Goal: Information Seeking & Learning: Learn about a topic

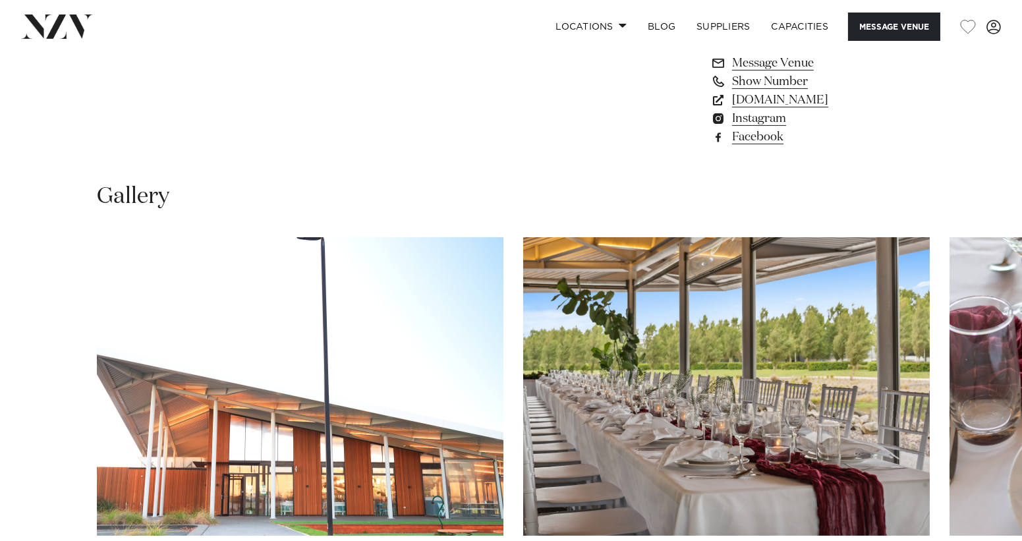
scroll to position [1186, 0]
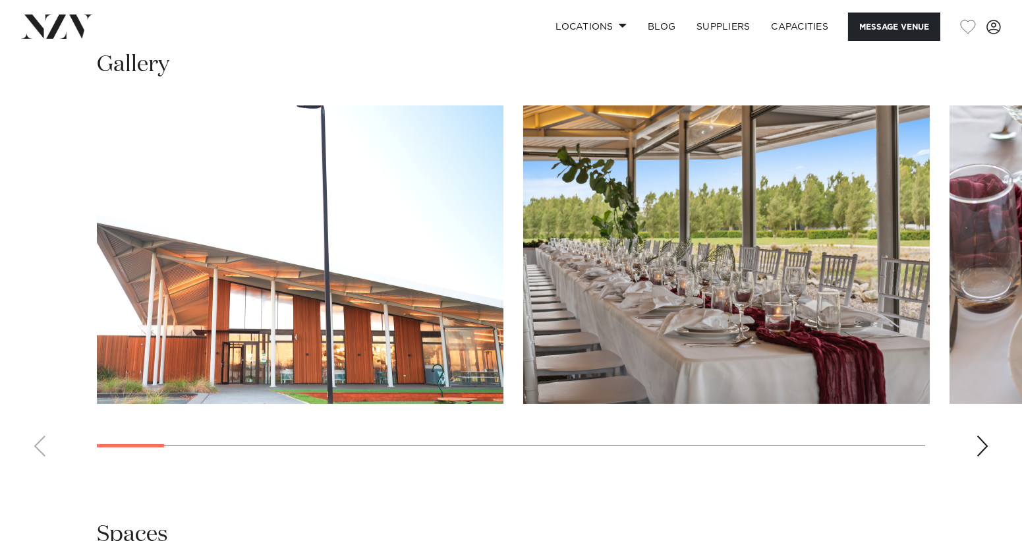
click at [982, 447] on div "Next slide" at bounding box center [982, 445] width 13 height 21
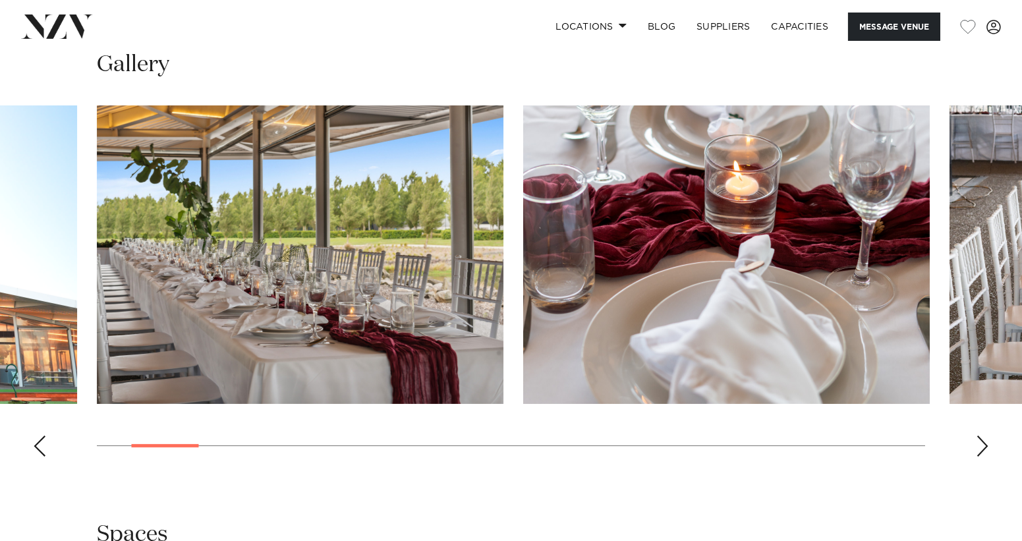
click at [982, 447] on div "Next slide" at bounding box center [982, 445] width 13 height 21
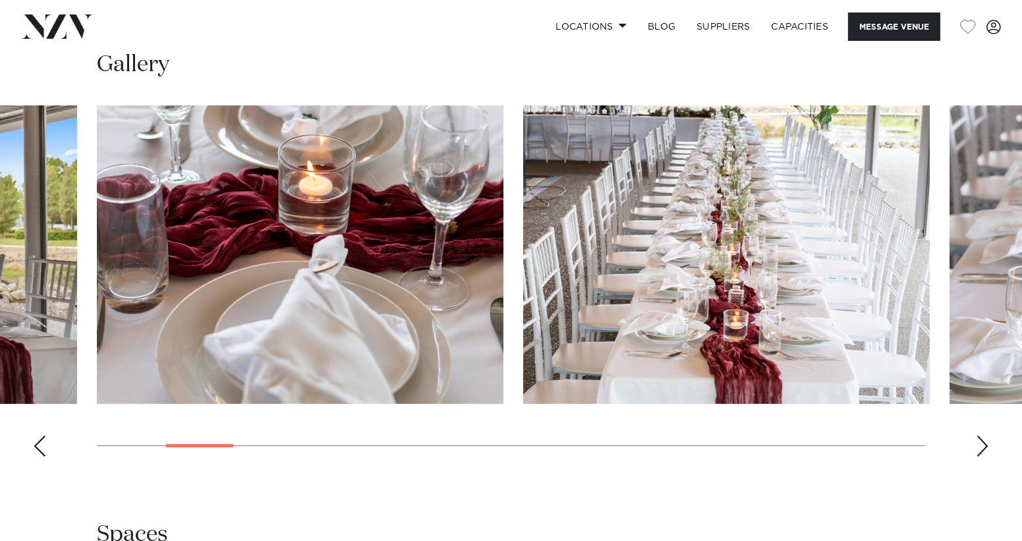
click at [982, 447] on div "Next slide" at bounding box center [982, 445] width 13 height 21
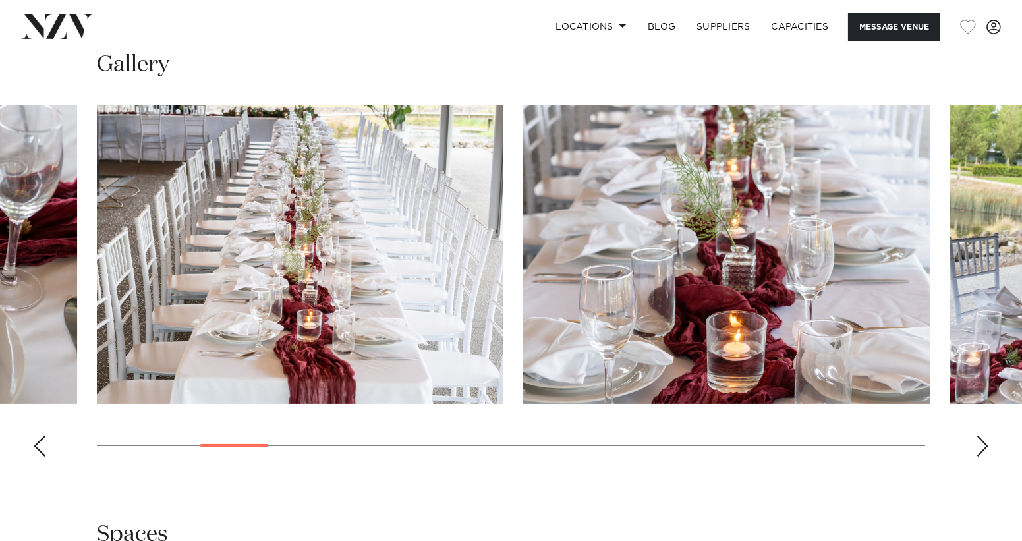
click at [982, 447] on div "Next slide" at bounding box center [982, 445] width 13 height 21
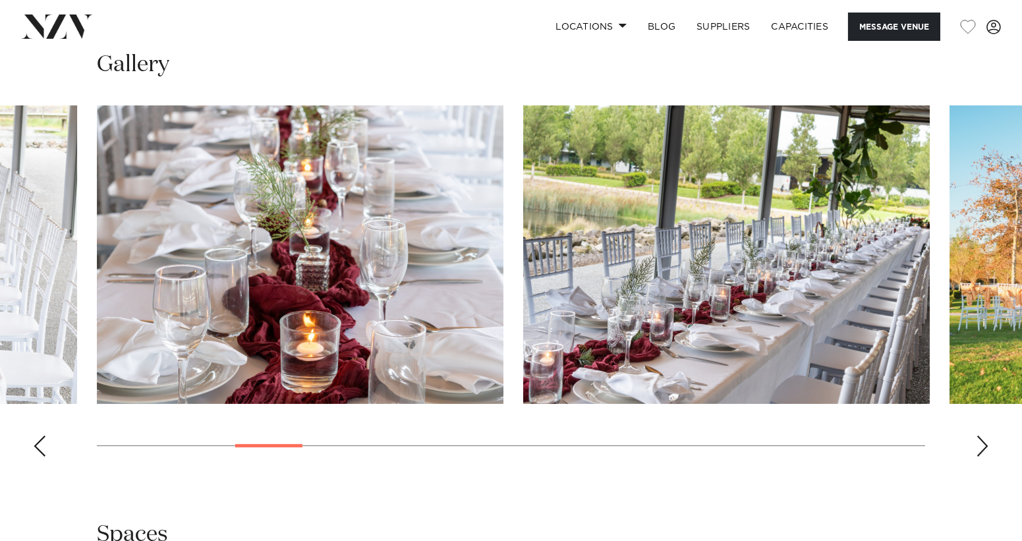
click at [982, 447] on div "Next slide" at bounding box center [982, 445] width 13 height 21
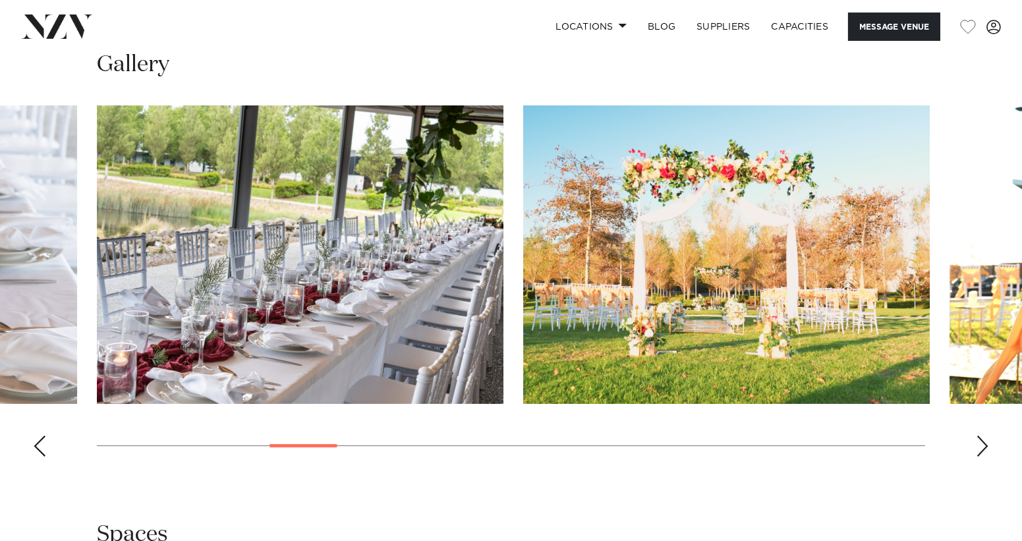
click at [982, 447] on div "Next slide" at bounding box center [982, 445] width 13 height 21
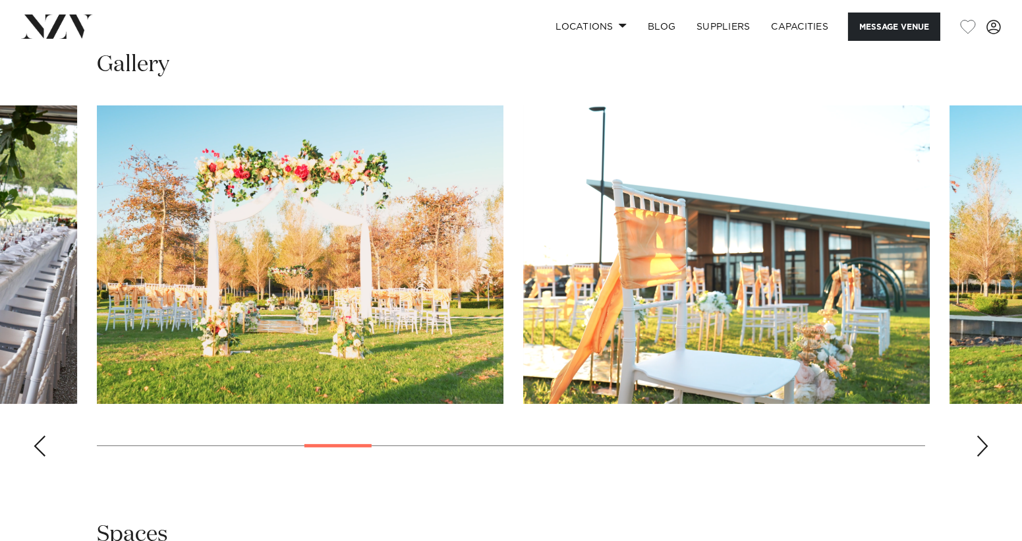
click at [982, 447] on div "Next slide" at bounding box center [982, 445] width 13 height 21
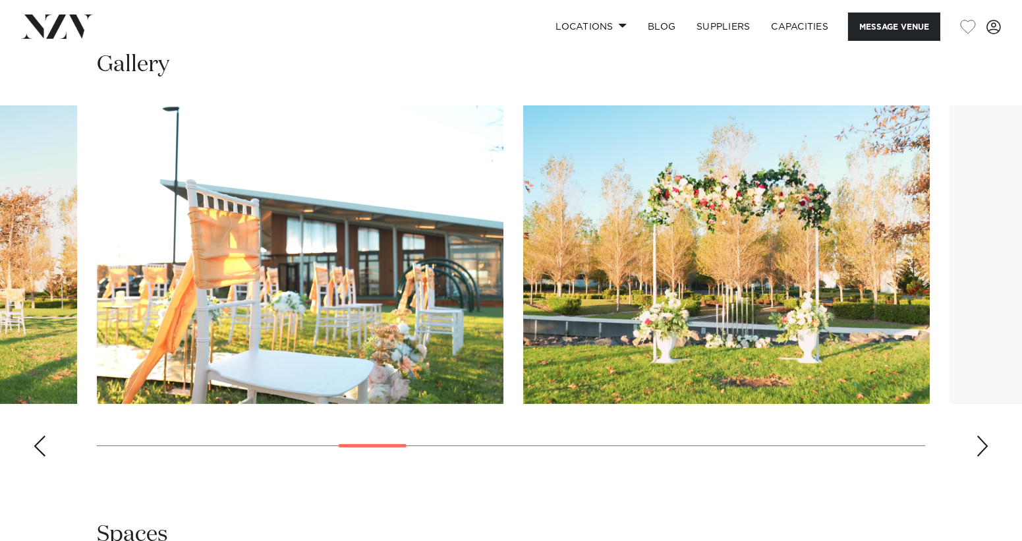
click at [982, 447] on div "Next slide" at bounding box center [982, 445] width 13 height 21
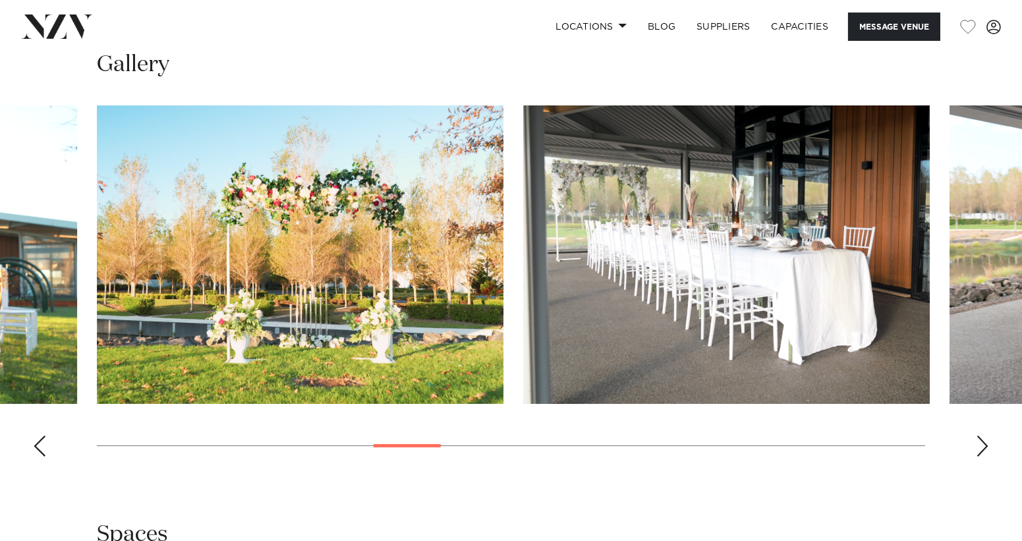
click at [982, 447] on div "Next slide" at bounding box center [982, 445] width 13 height 21
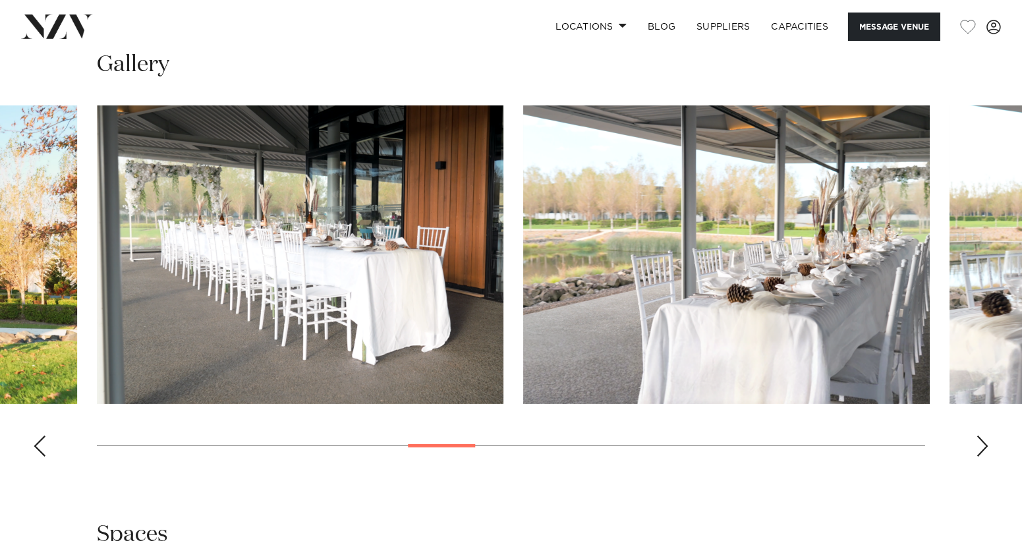
click at [982, 447] on div "Next slide" at bounding box center [982, 445] width 13 height 21
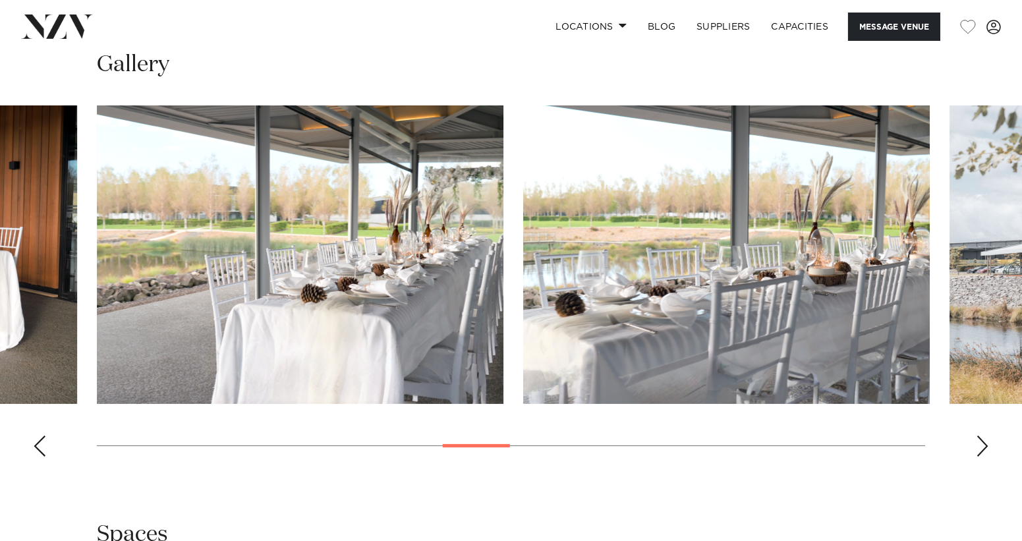
click at [982, 447] on div "Next slide" at bounding box center [982, 445] width 13 height 21
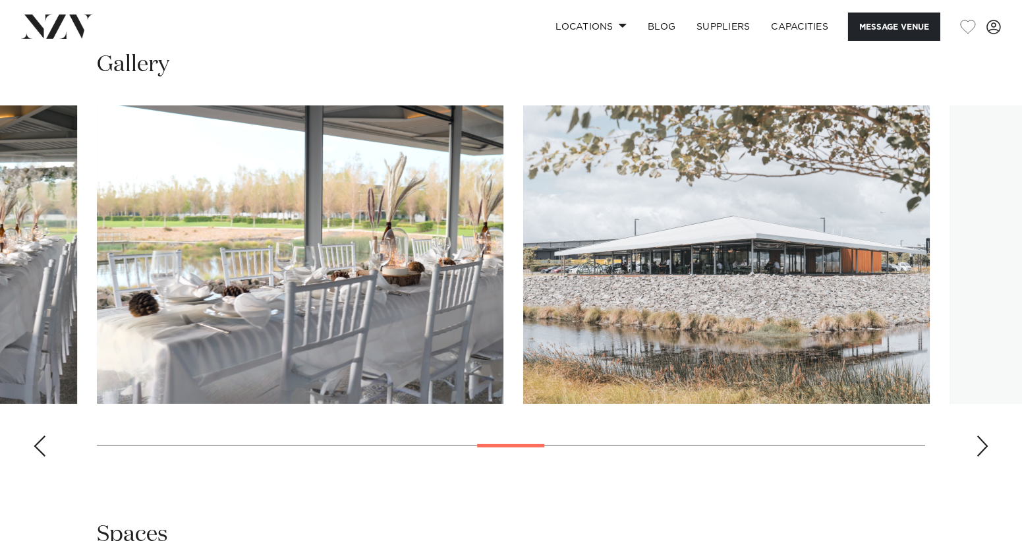
click at [982, 447] on div "Next slide" at bounding box center [982, 445] width 13 height 21
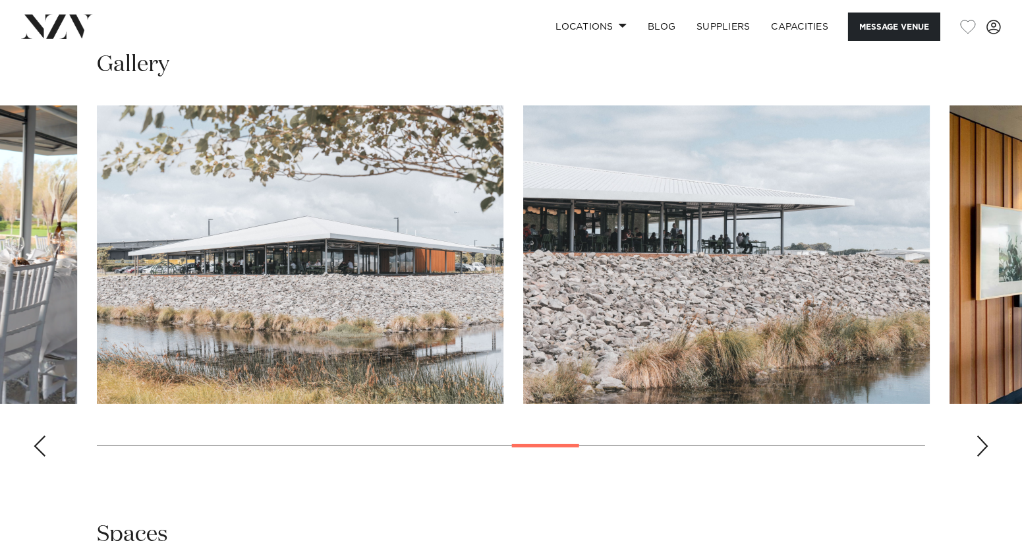
click at [982, 447] on div "Next slide" at bounding box center [982, 445] width 13 height 21
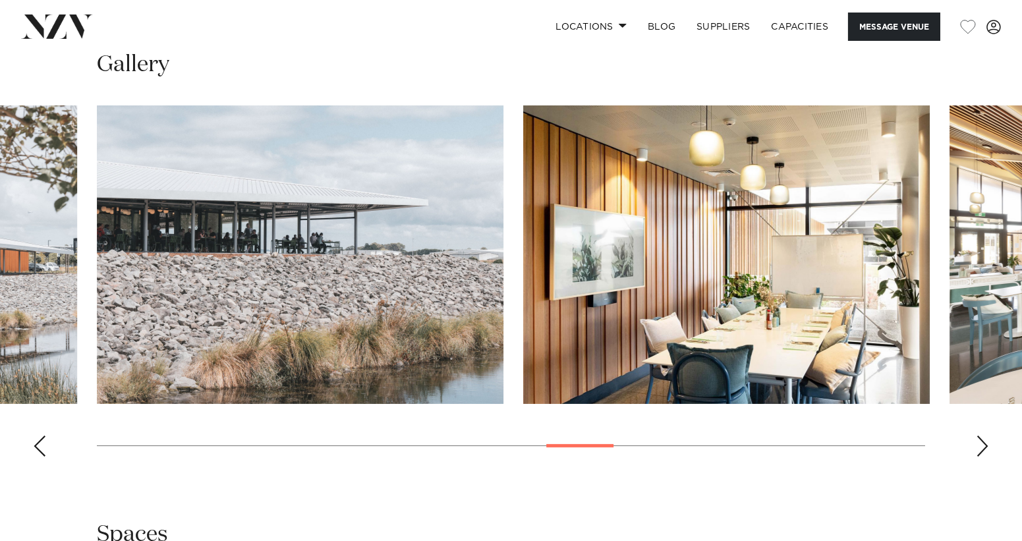
click at [982, 447] on div "Next slide" at bounding box center [982, 445] width 13 height 21
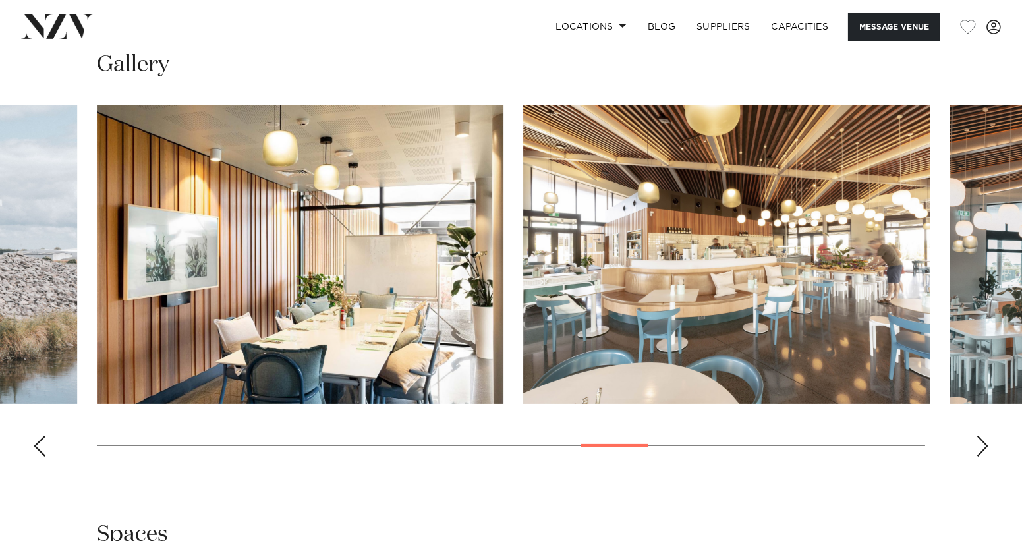
click at [982, 447] on div "Next slide" at bounding box center [982, 445] width 13 height 21
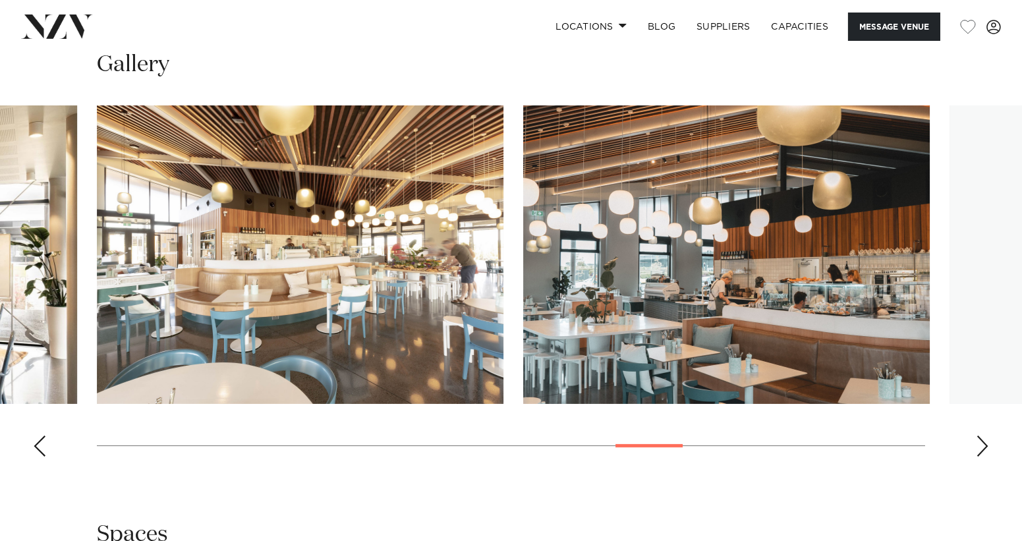
click at [982, 447] on div "Next slide" at bounding box center [982, 445] width 13 height 21
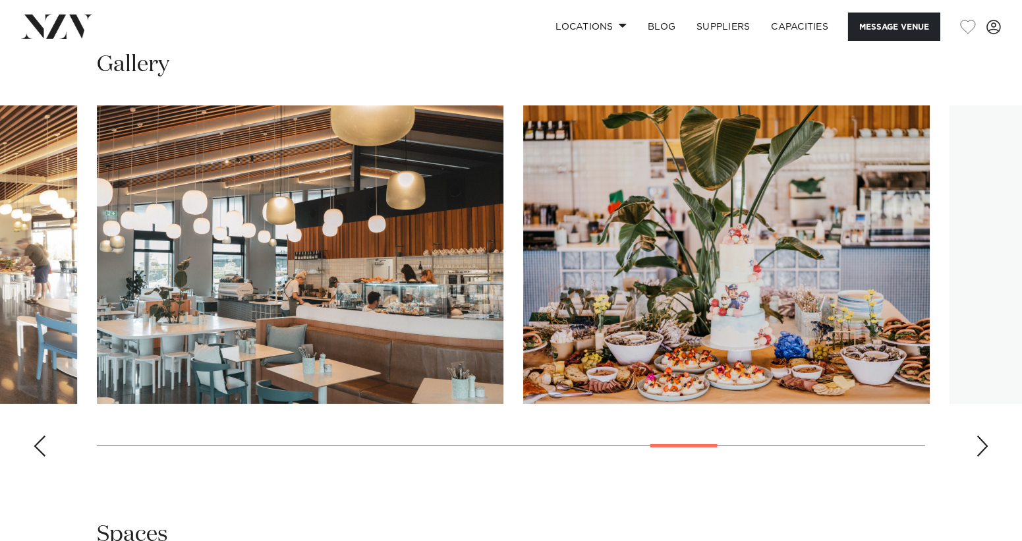
click at [982, 447] on div "Next slide" at bounding box center [982, 445] width 13 height 21
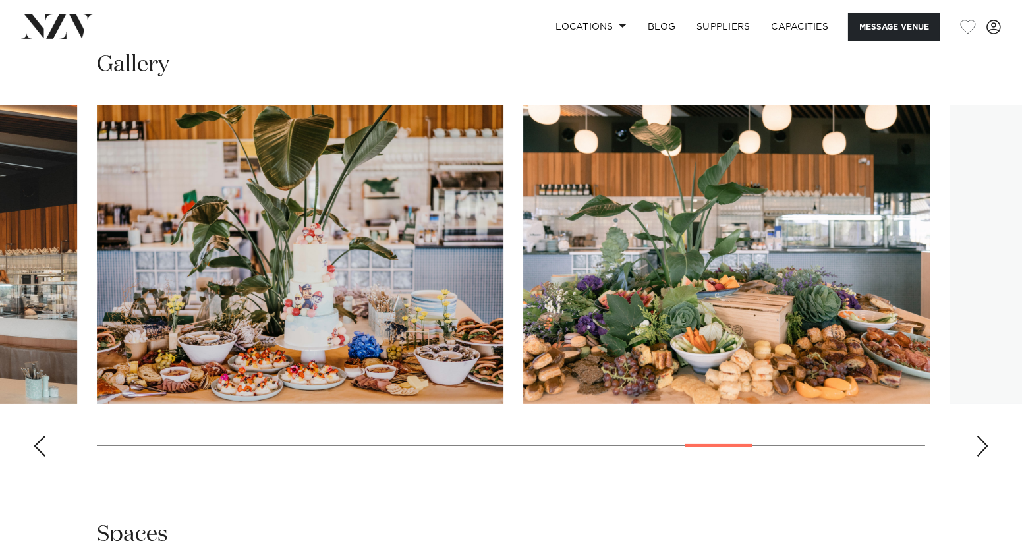
click at [982, 447] on div "Next slide" at bounding box center [982, 445] width 13 height 21
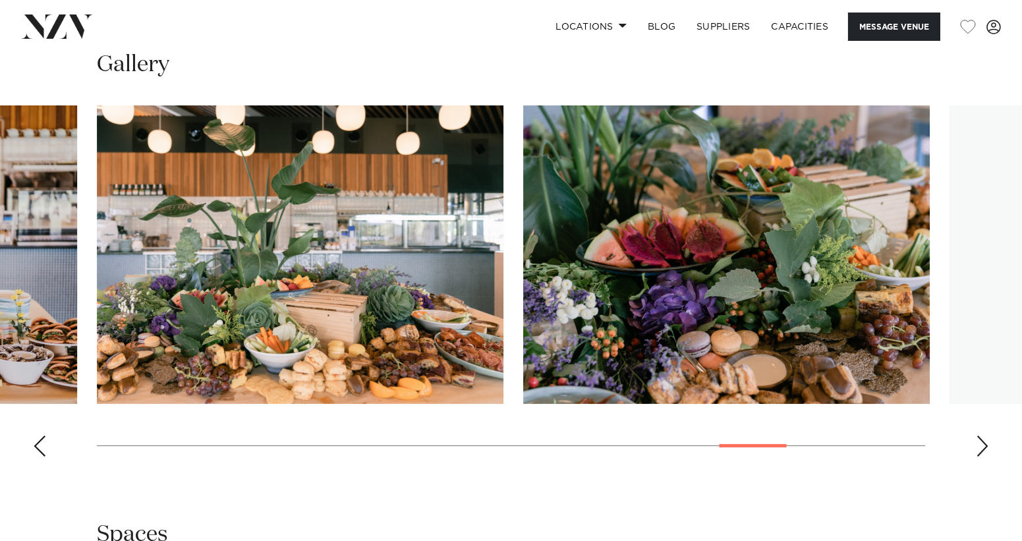
click at [982, 447] on div "Next slide" at bounding box center [982, 445] width 13 height 21
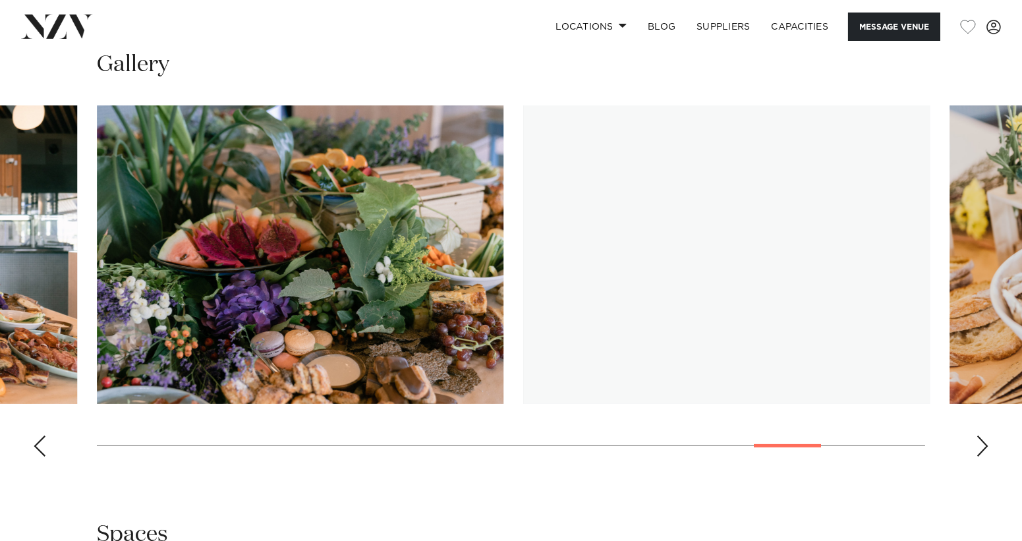
click at [982, 447] on div "Next slide" at bounding box center [982, 445] width 13 height 21
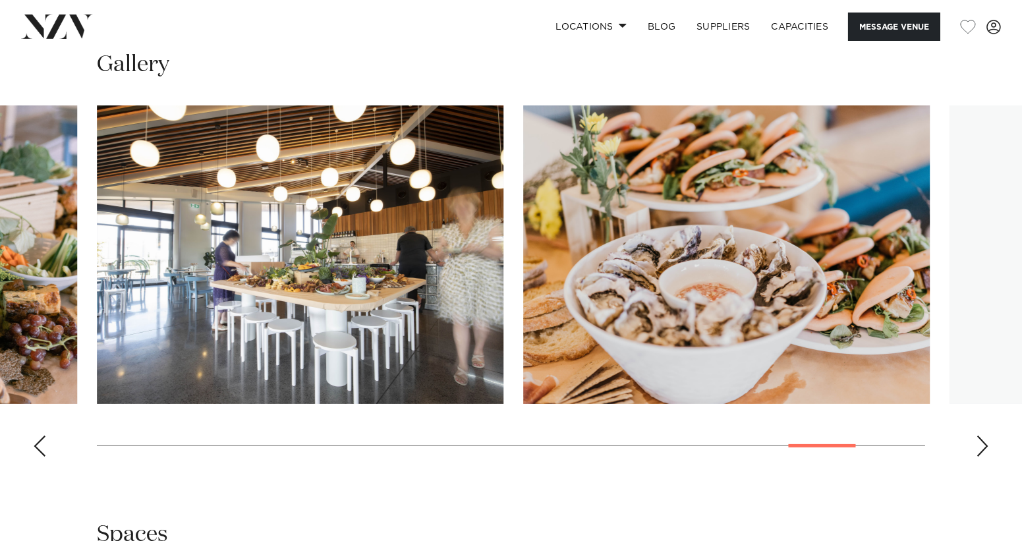
click at [982, 447] on div "Next slide" at bounding box center [982, 445] width 13 height 21
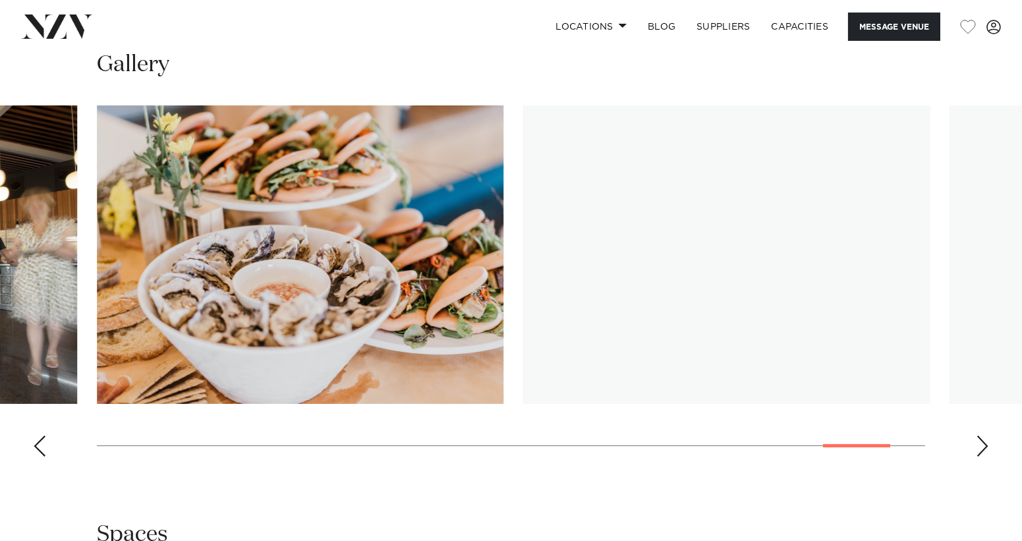
click at [982, 447] on div "Next slide" at bounding box center [982, 445] width 13 height 21
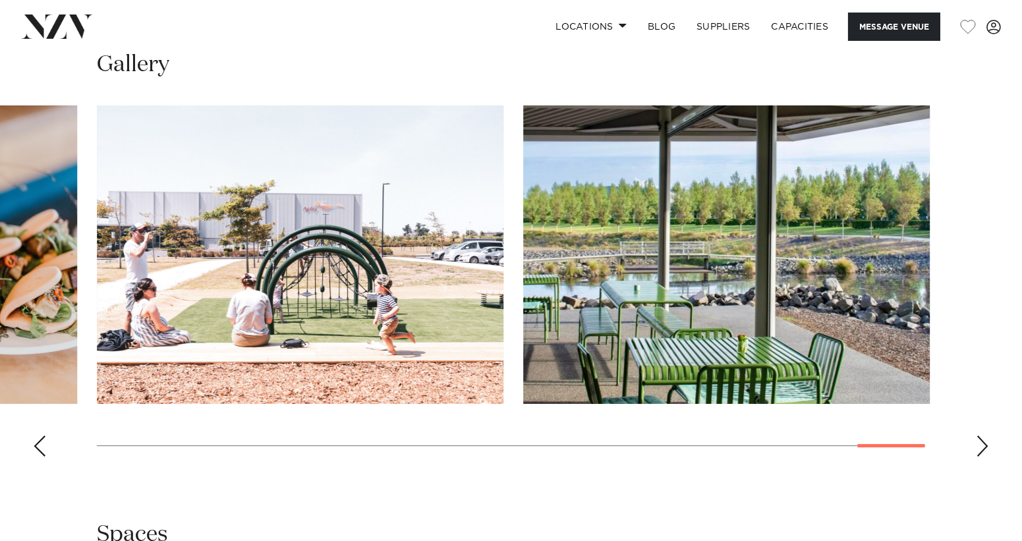
click at [982, 447] on div "Next slide" at bounding box center [982, 445] width 13 height 21
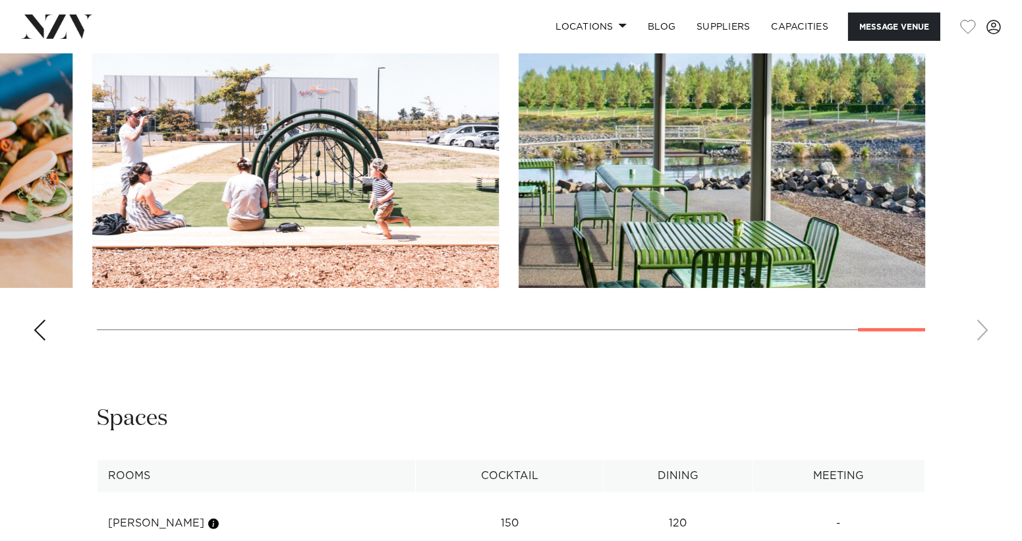
scroll to position [1449, 0]
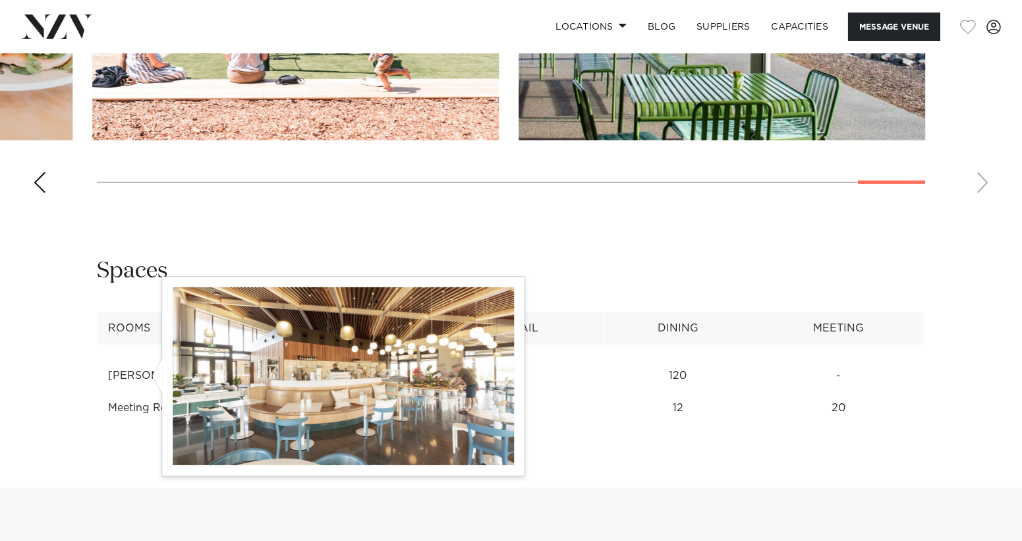
click at [207, 375] on button "button" at bounding box center [213, 376] width 13 height 13
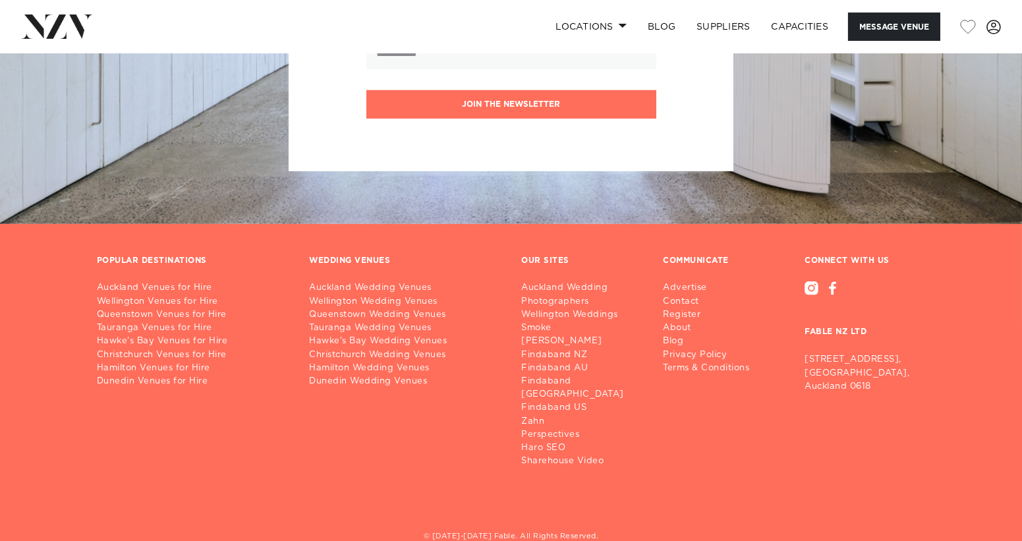
scroll to position [2615, 0]
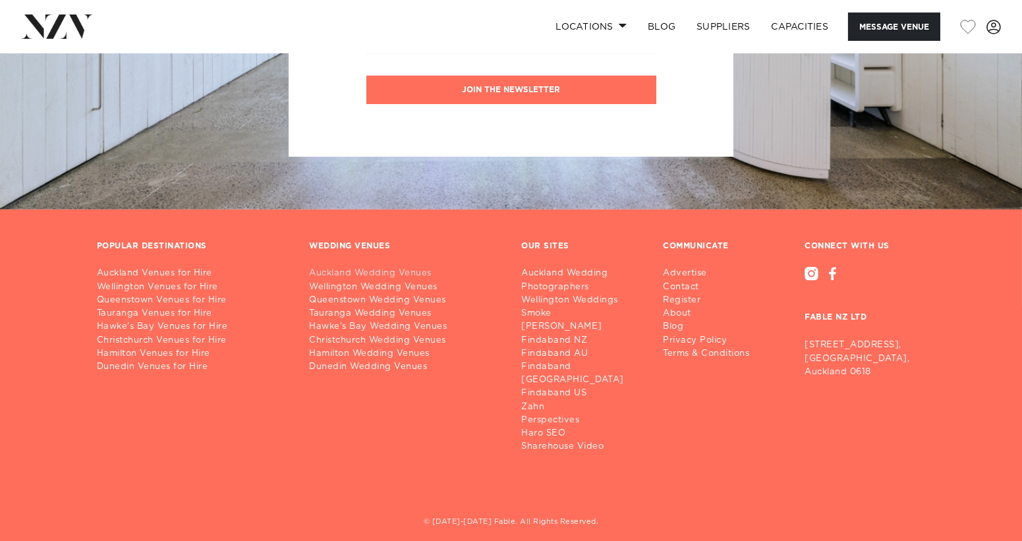
click at [314, 273] on link "Auckland Wedding Venues" at bounding box center [404, 273] width 191 height 13
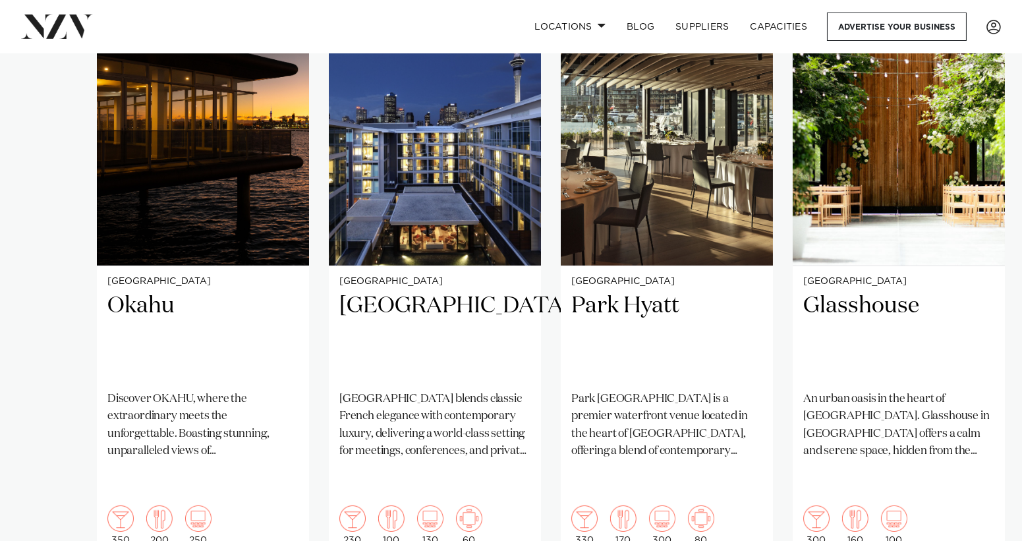
scroll to position [1186, 0]
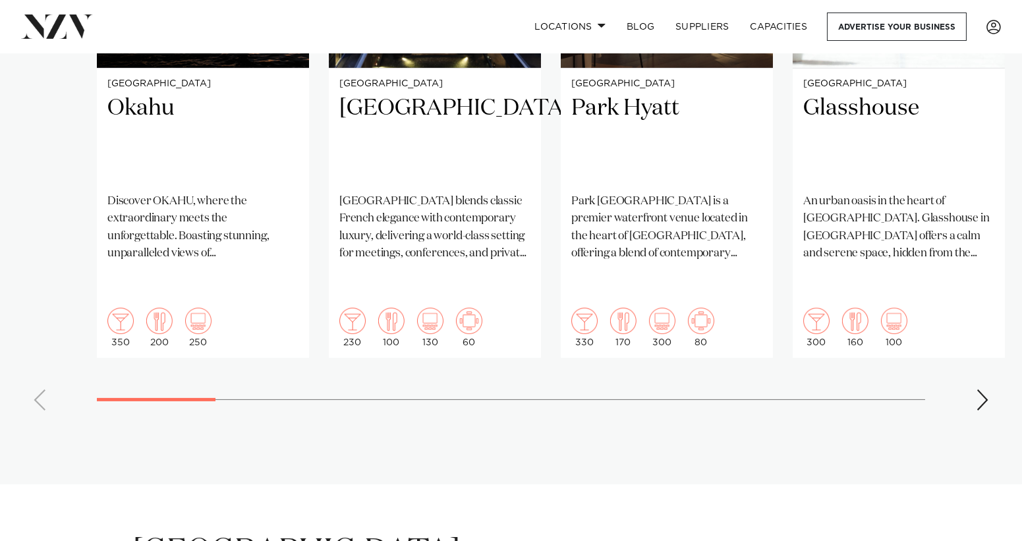
click at [971, 354] on swiper-container "Auckland Okahu Discover OKAHU, where the extraordinary meets the unforgettable.…" at bounding box center [511, 102] width 1022 height 638
click at [982, 389] on div "Next slide" at bounding box center [982, 399] width 13 height 21
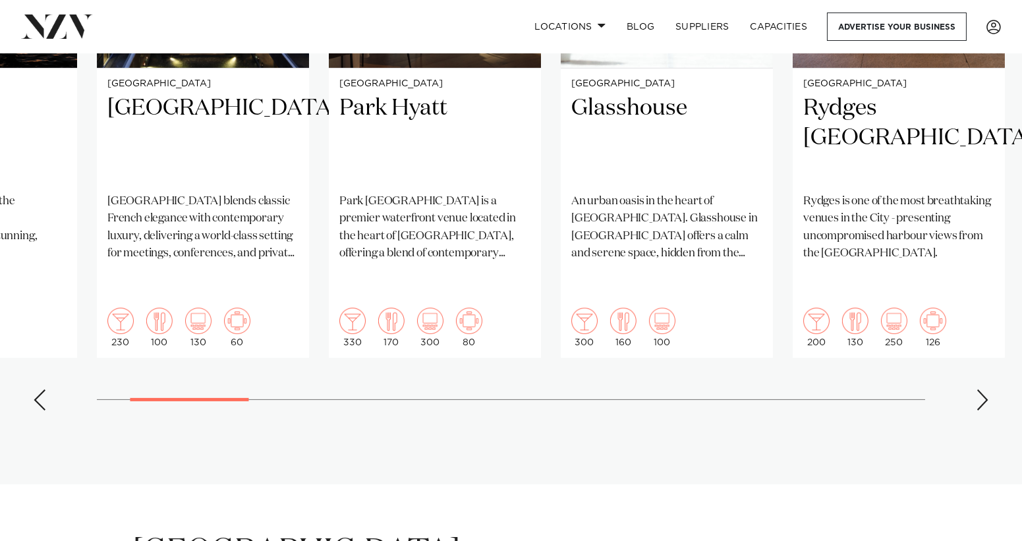
click at [982, 389] on div "Next slide" at bounding box center [982, 399] width 13 height 21
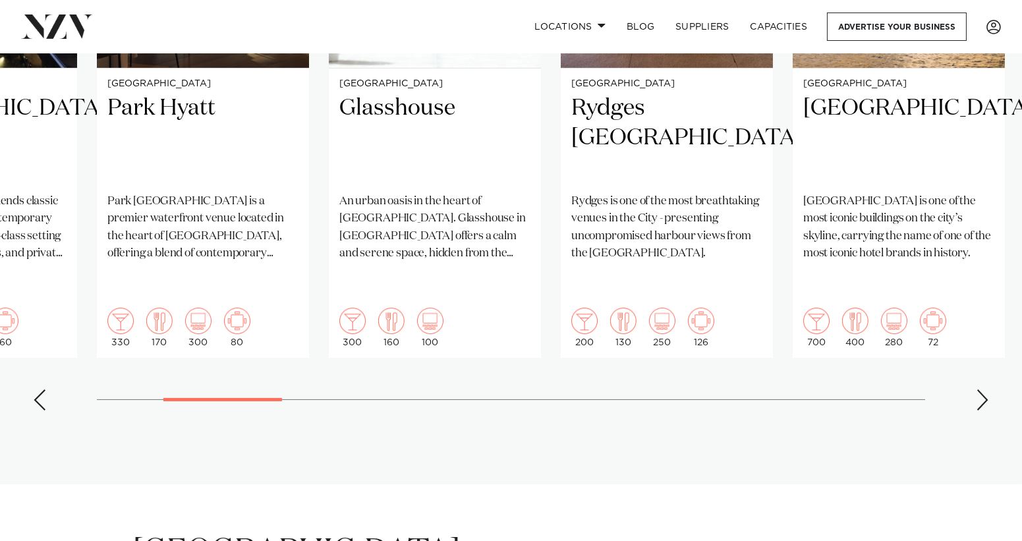
click at [982, 389] on div "Next slide" at bounding box center [982, 399] width 13 height 21
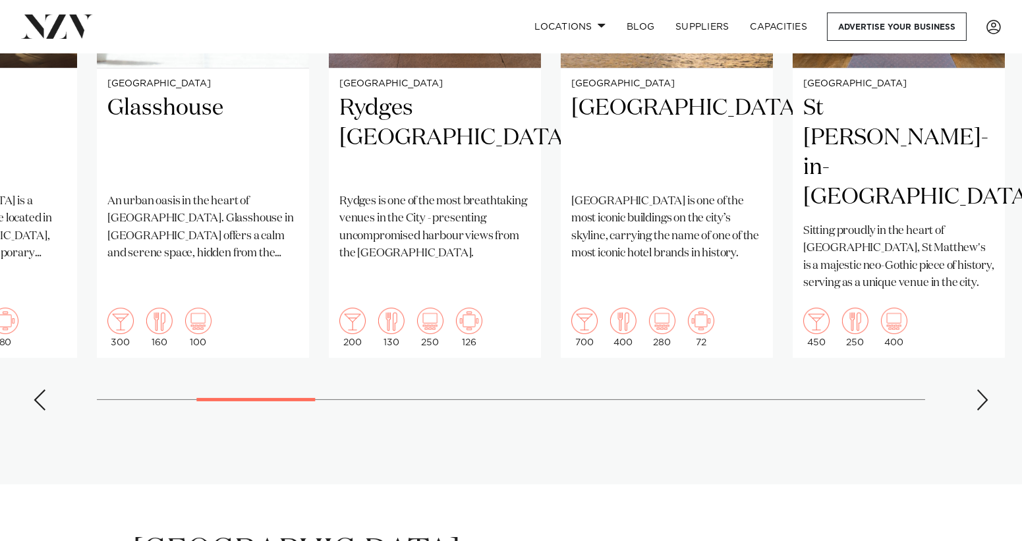
click at [982, 389] on div "Next slide" at bounding box center [982, 399] width 13 height 21
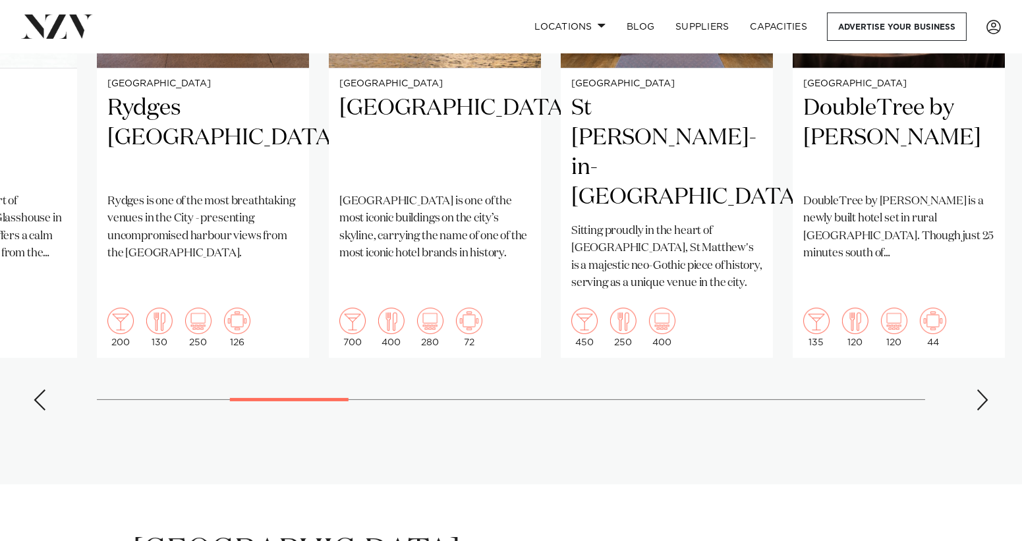
click at [982, 389] on div "Next slide" at bounding box center [982, 399] width 13 height 21
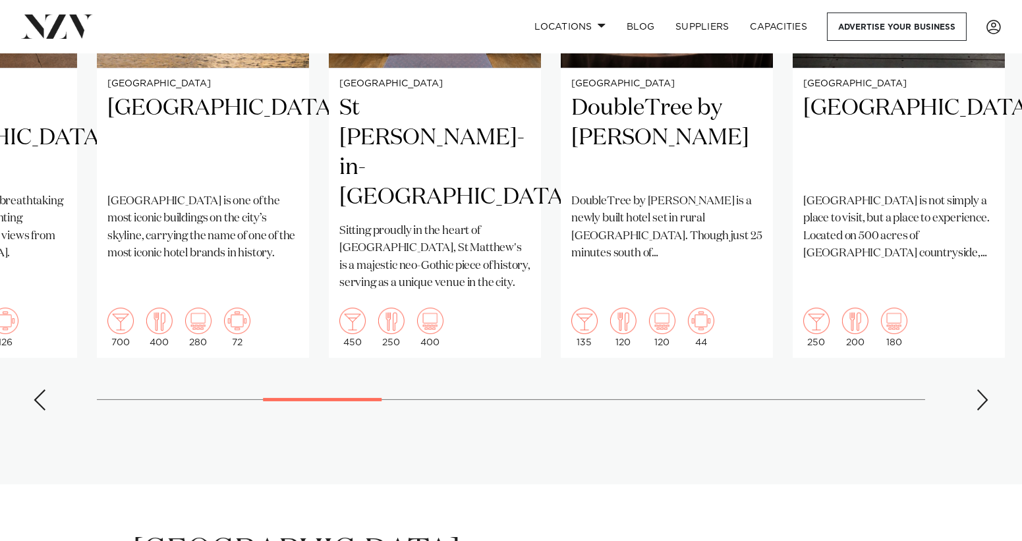
click at [982, 389] on div "Next slide" at bounding box center [982, 399] width 13 height 21
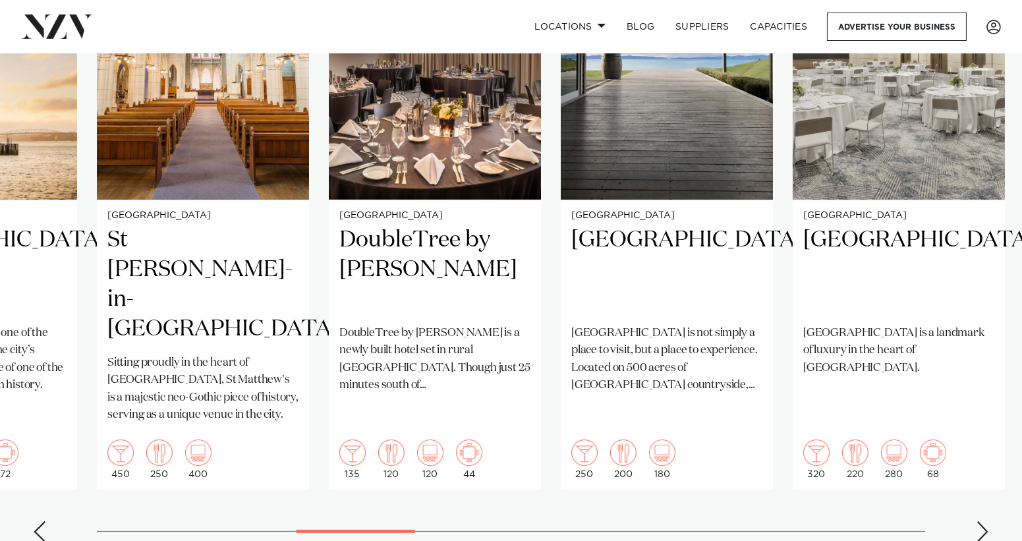
scroll to position [988, 0]
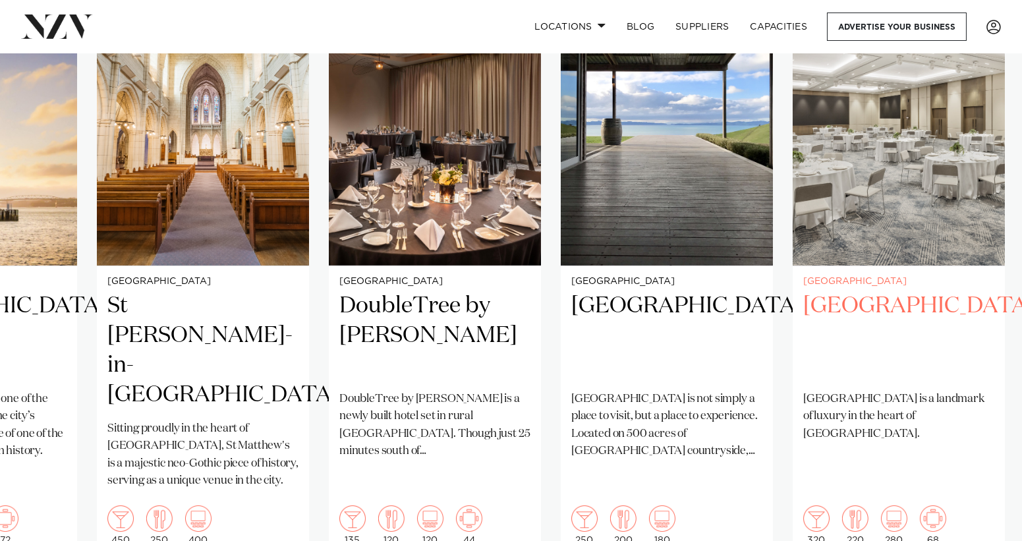
click at [877, 311] on h2 "JW Marriott Auckland" at bounding box center [898, 335] width 191 height 89
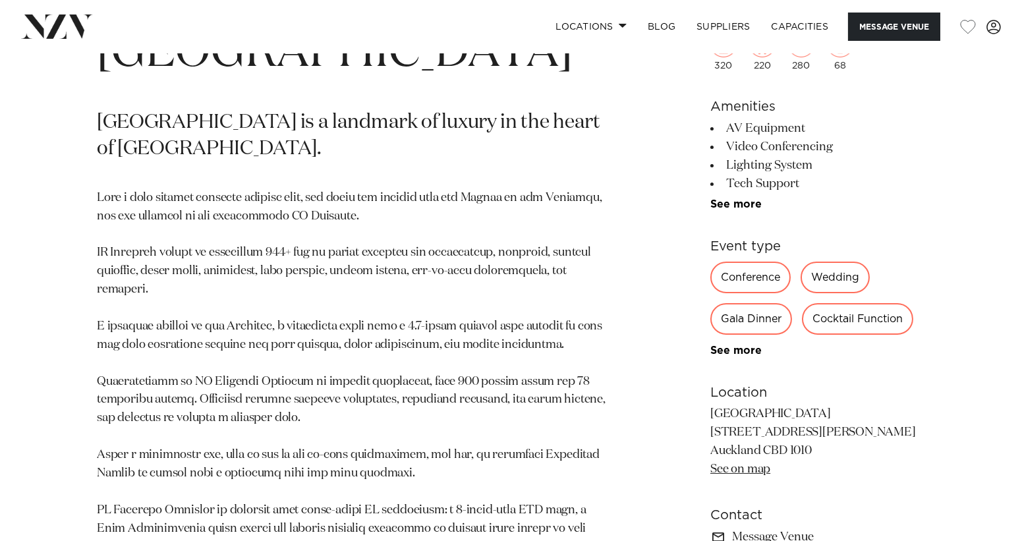
scroll to position [725, 0]
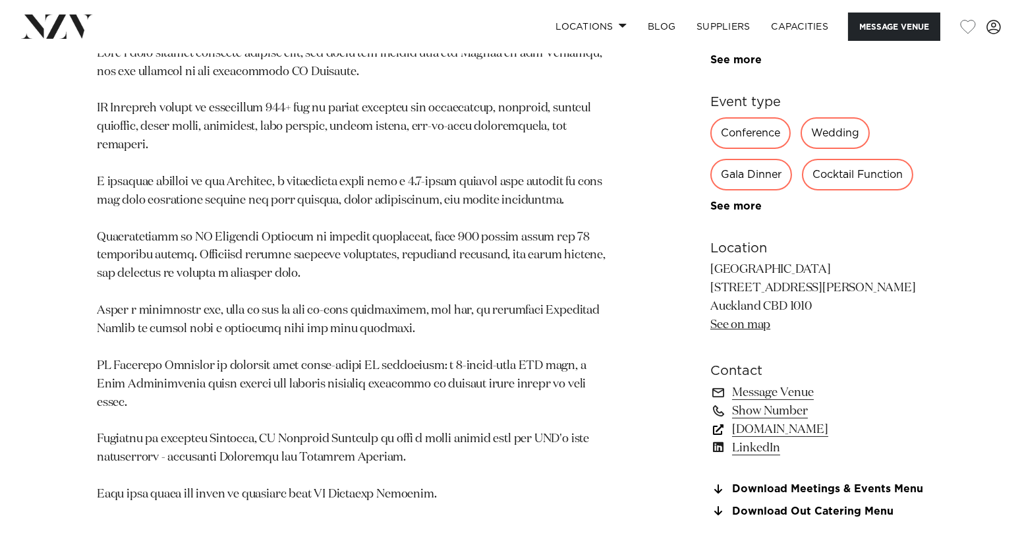
click at [810, 430] on link "www.marriott.com" at bounding box center [817, 429] width 215 height 18
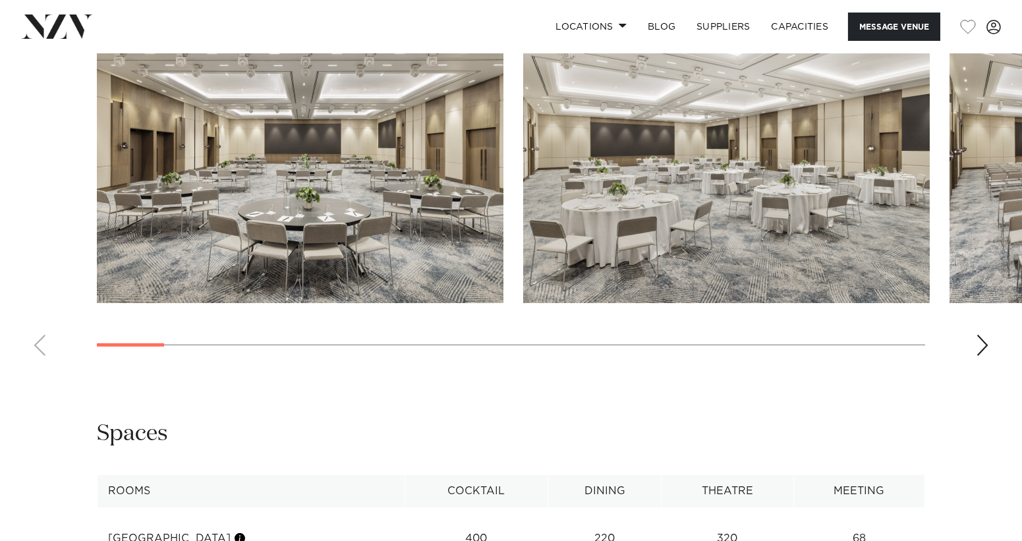
scroll to position [1449, 0]
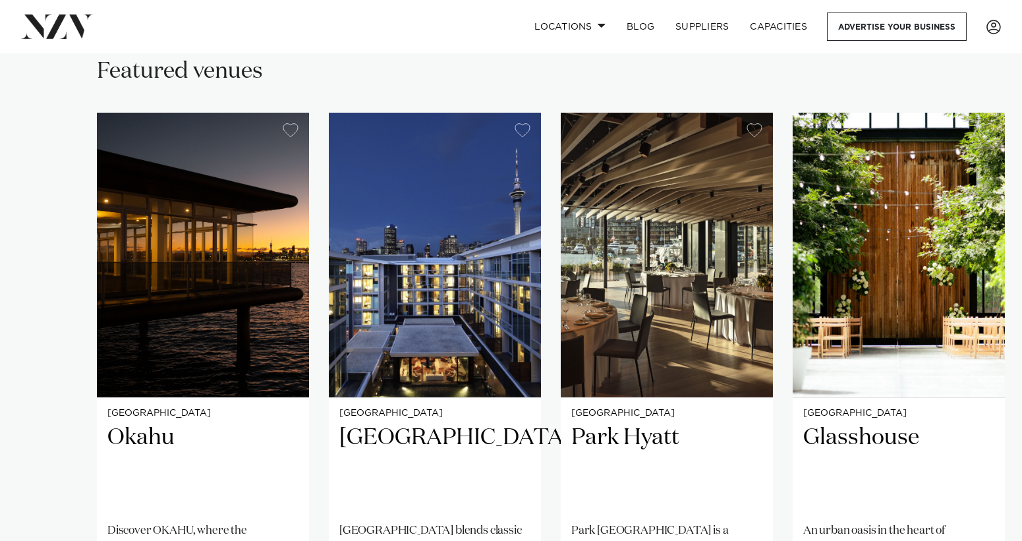
scroll to position [1054, 0]
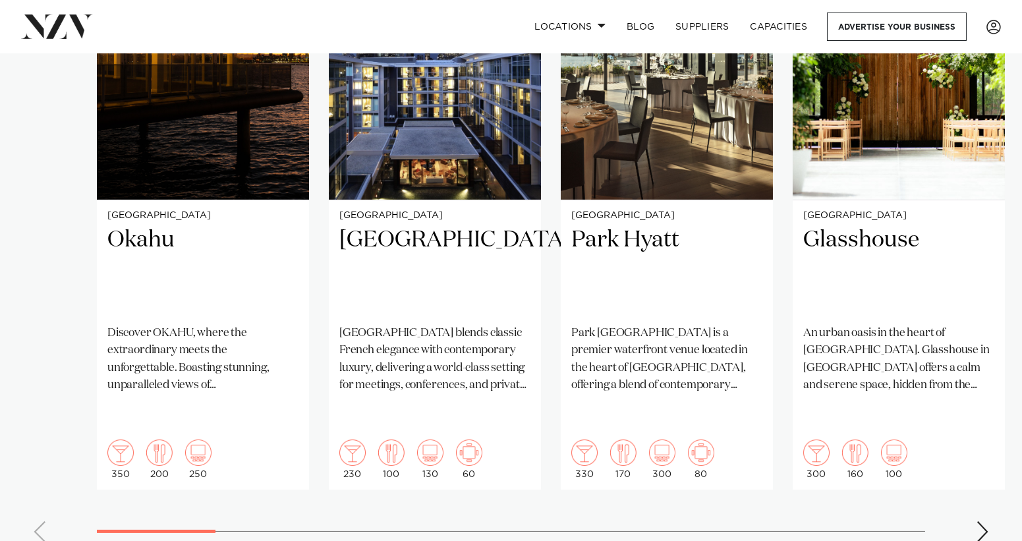
click at [983, 521] on div "Next slide" at bounding box center [982, 531] width 13 height 21
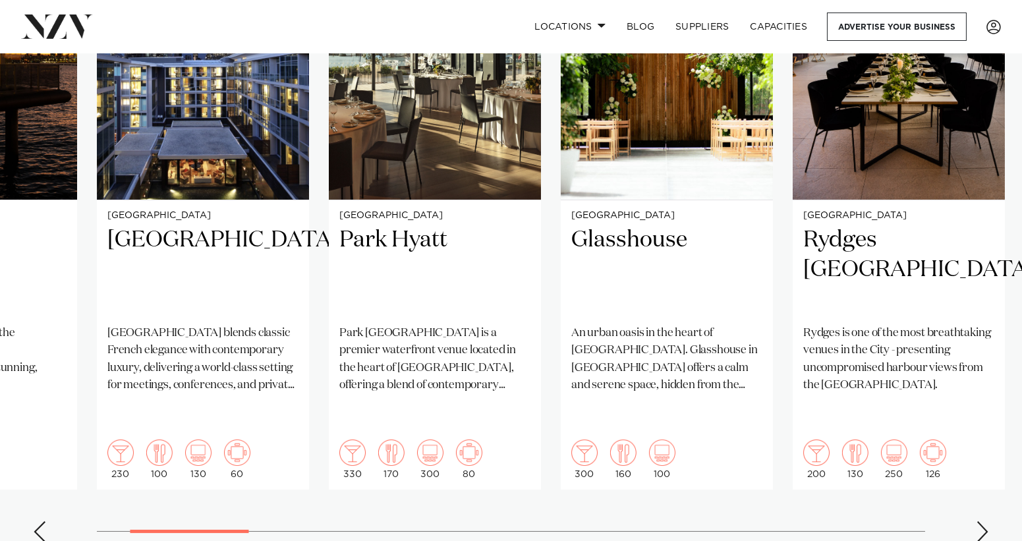
click at [983, 521] on div "Next slide" at bounding box center [982, 531] width 13 height 21
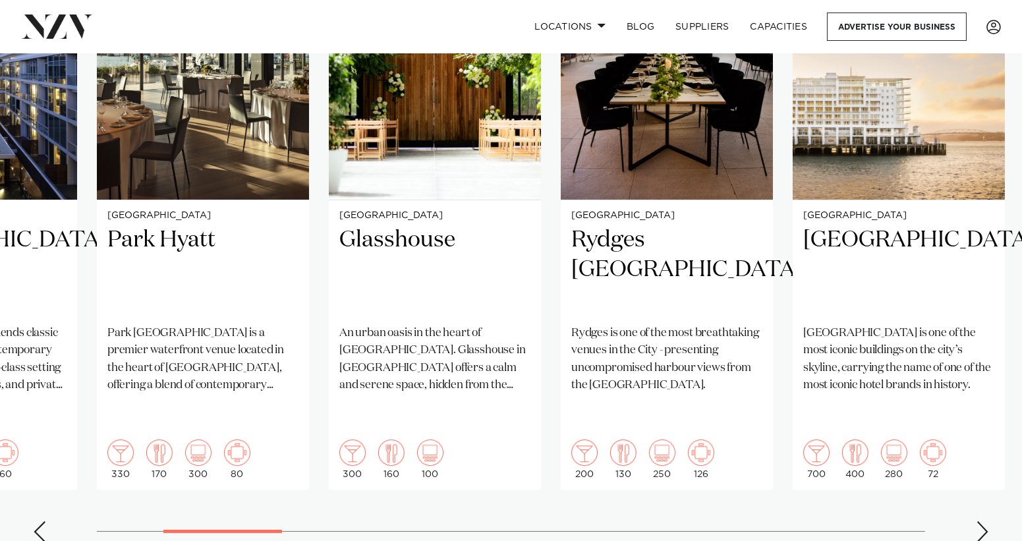
click at [983, 521] on div "Next slide" at bounding box center [982, 531] width 13 height 21
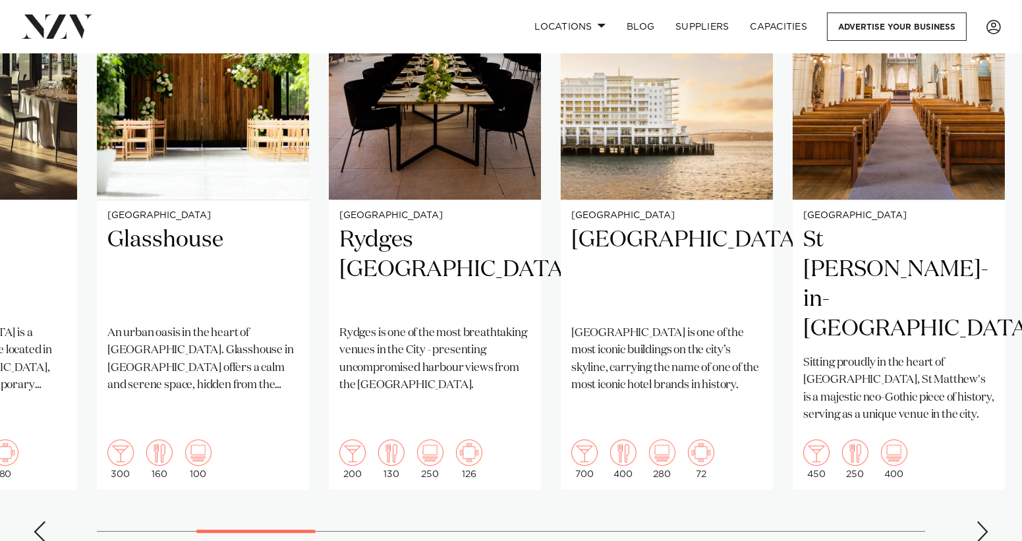
click at [983, 521] on div "Next slide" at bounding box center [982, 531] width 13 height 21
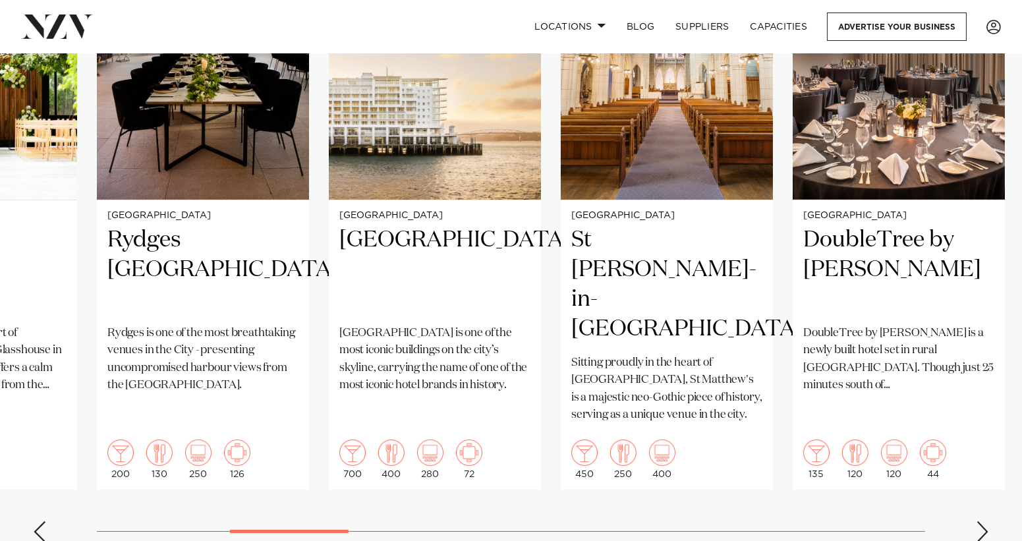
click at [983, 521] on div "Next slide" at bounding box center [982, 531] width 13 height 21
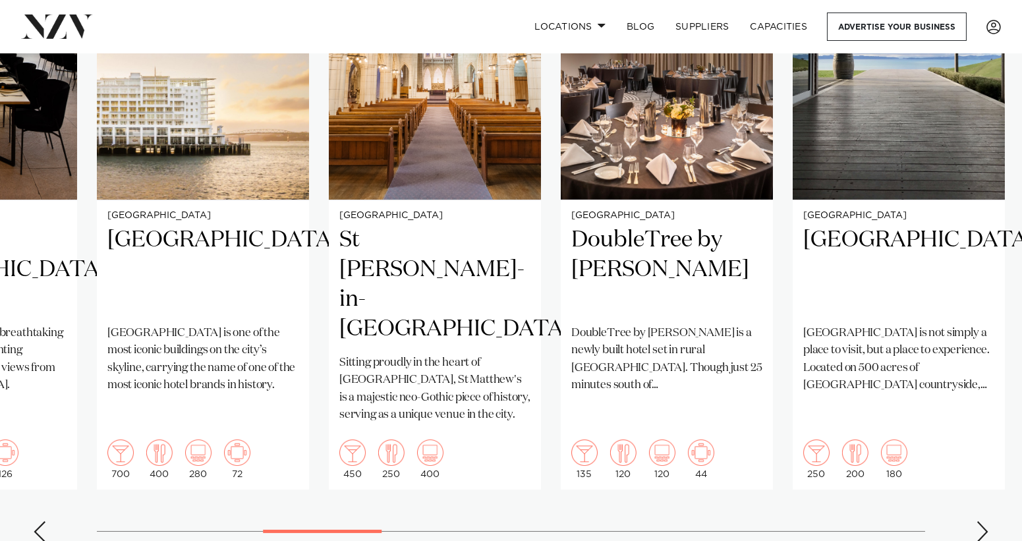
click at [983, 521] on div "Next slide" at bounding box center [982, 531] width 13 height 21
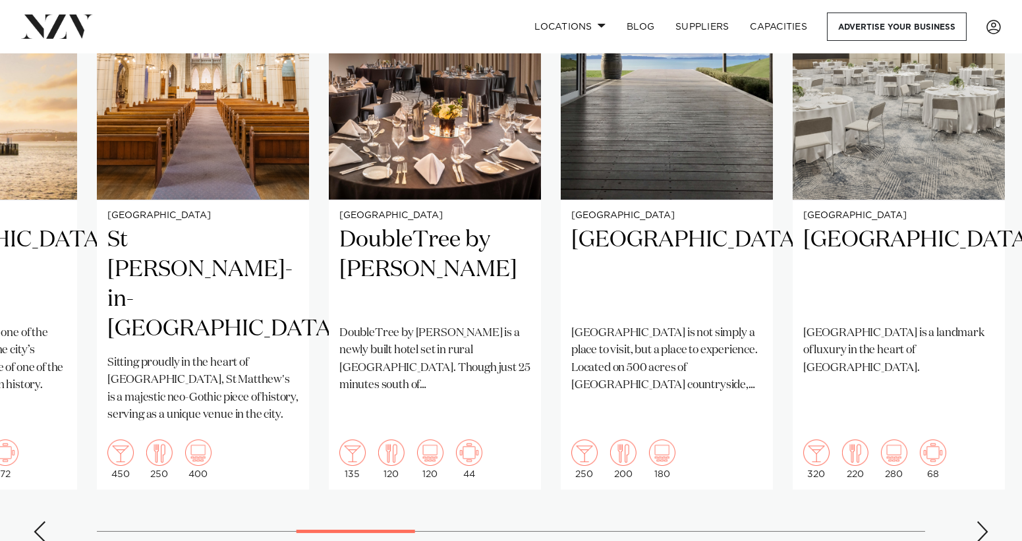
click at [983, 521] on div "Next slide" at bounding box center [982, 531] width 13 height 21
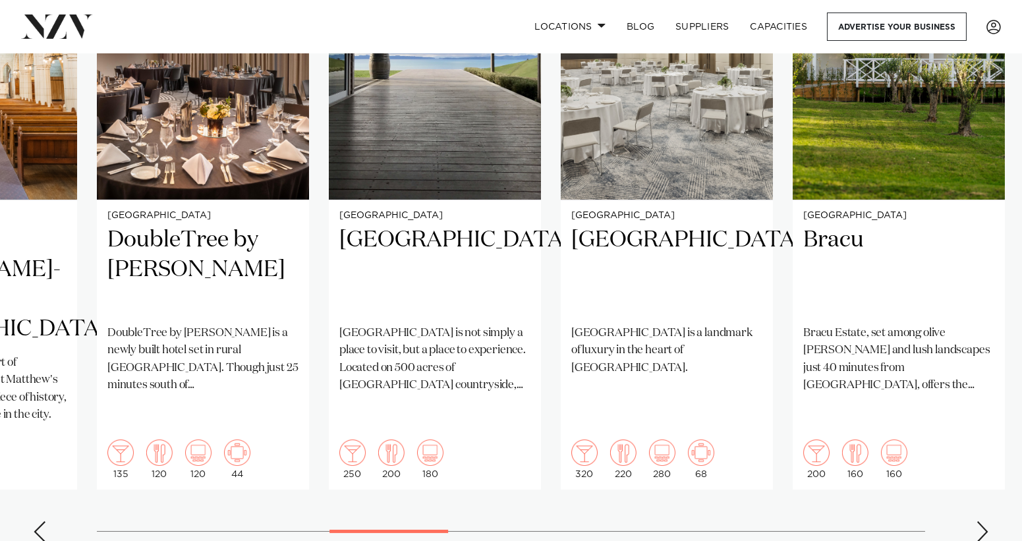
click at [983, 521] on div "Next slide" at bounding box center [982, 531] width 13 height 21
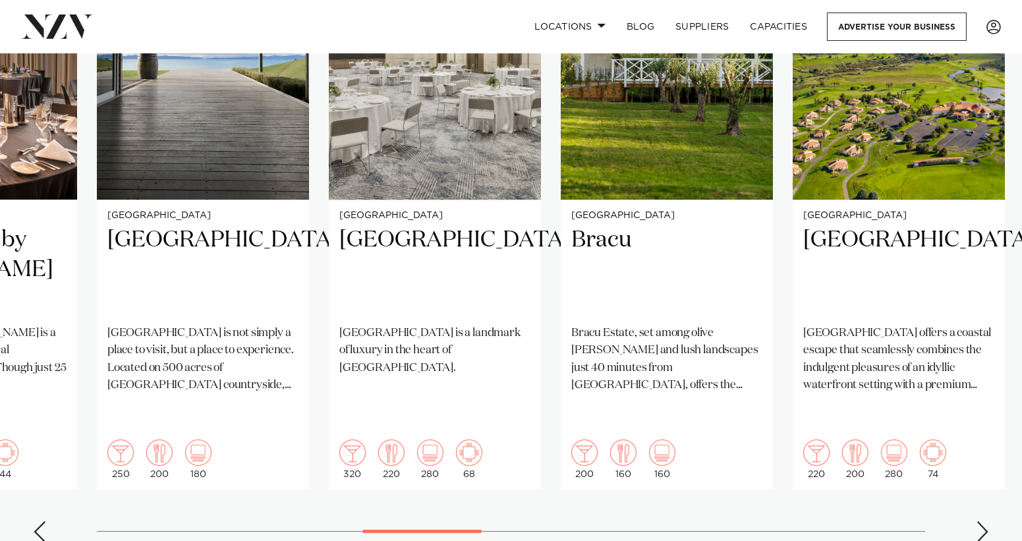
click at [983, 521] on div "Next slide" at bounding box center [982, 531] width 13 height 21
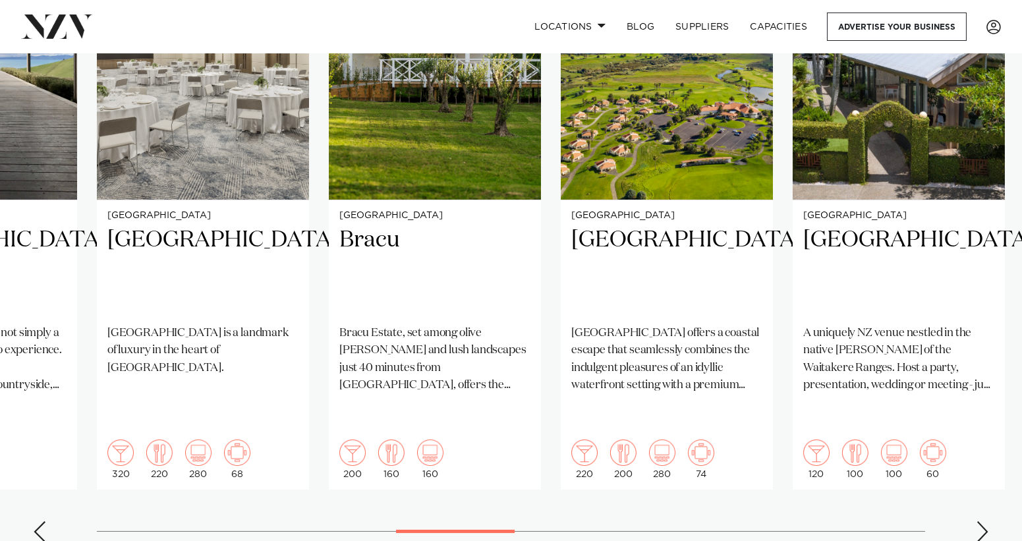
click at [983, 521] on div "Next slide" at bounding box center [982, 531] width 13 height 21
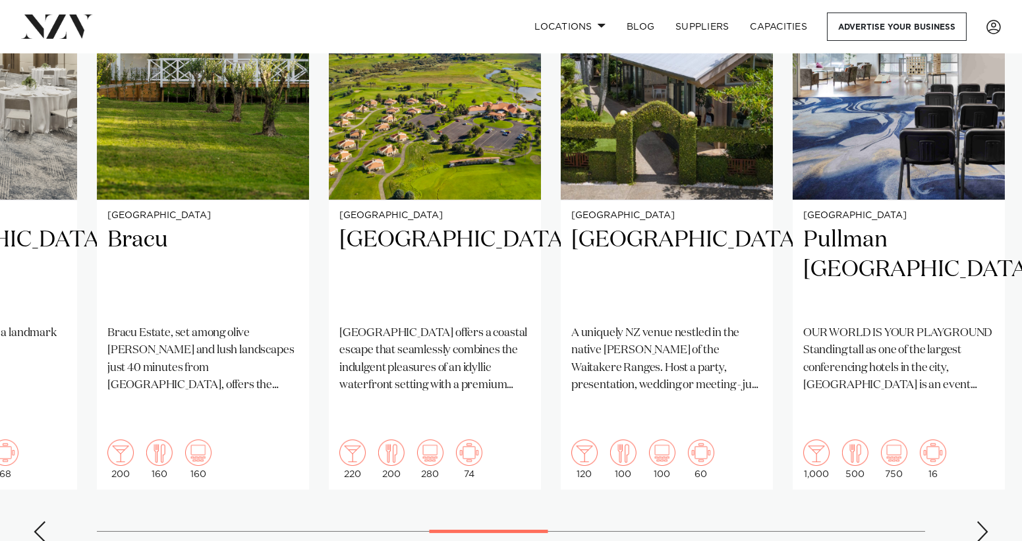
click at [983, 521] on div "Next slide" at bounding box center [982, 531] width 13 height 21
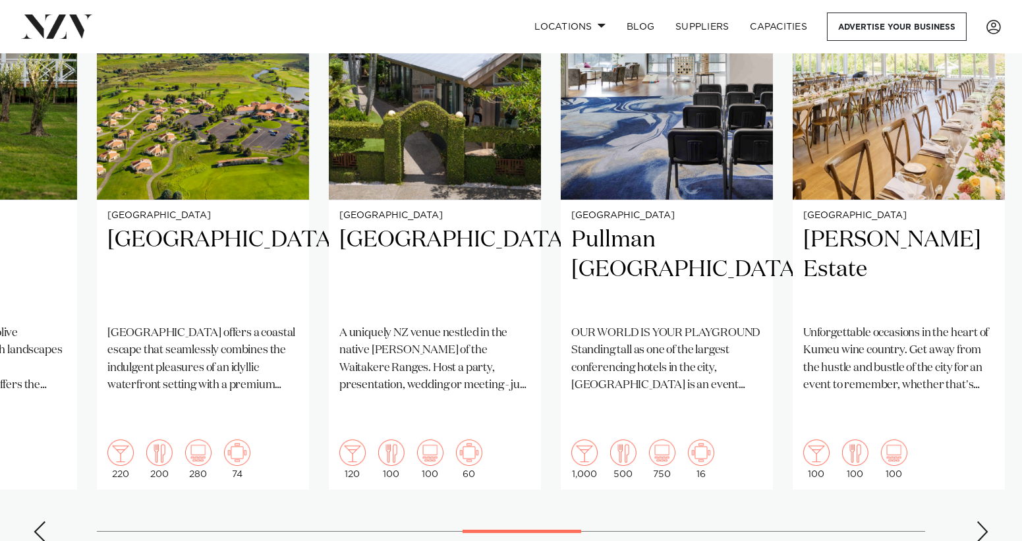
click at [983, 521] on div "Next slide" at bounding box center [982, 531] width 13 height 21
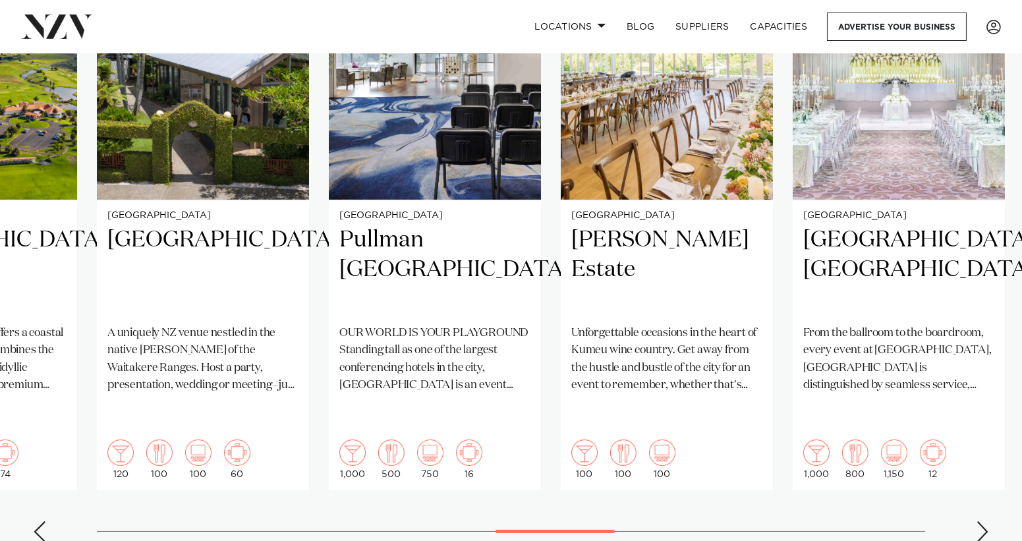
click at [983, 521] on div "Next slide" at bounding box center [982, 531] width 13 height 21
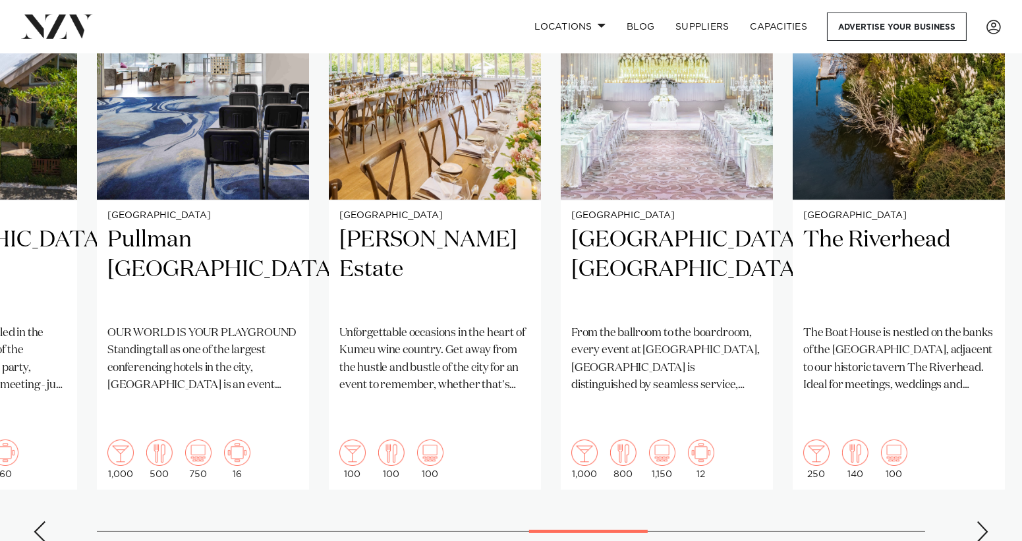
click at [983, 521] on div "Next slide" at bounding box center [982, 531] width 13 height 21
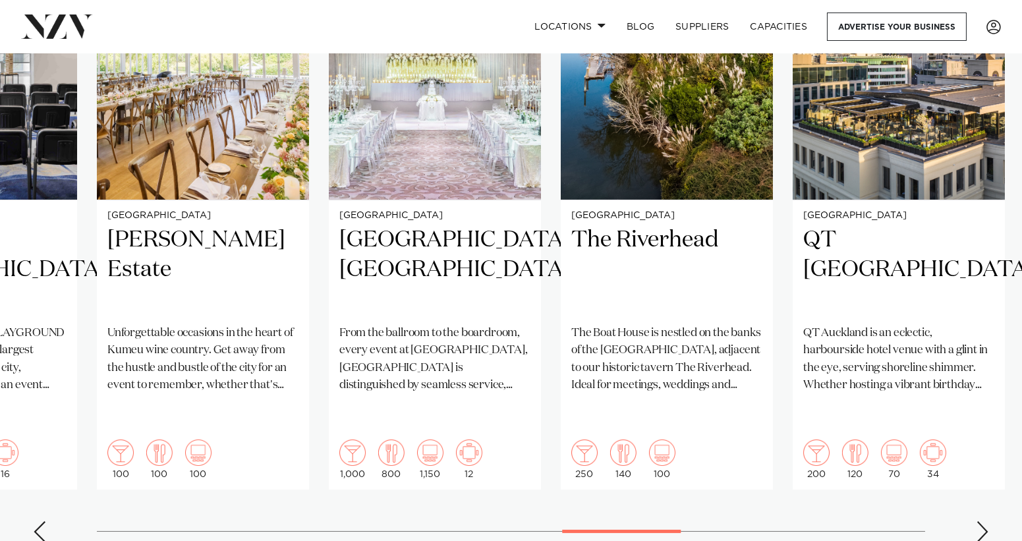
click at [985, 521] on div "Next slide" at bounding box center [982, 531] width 13 height 21
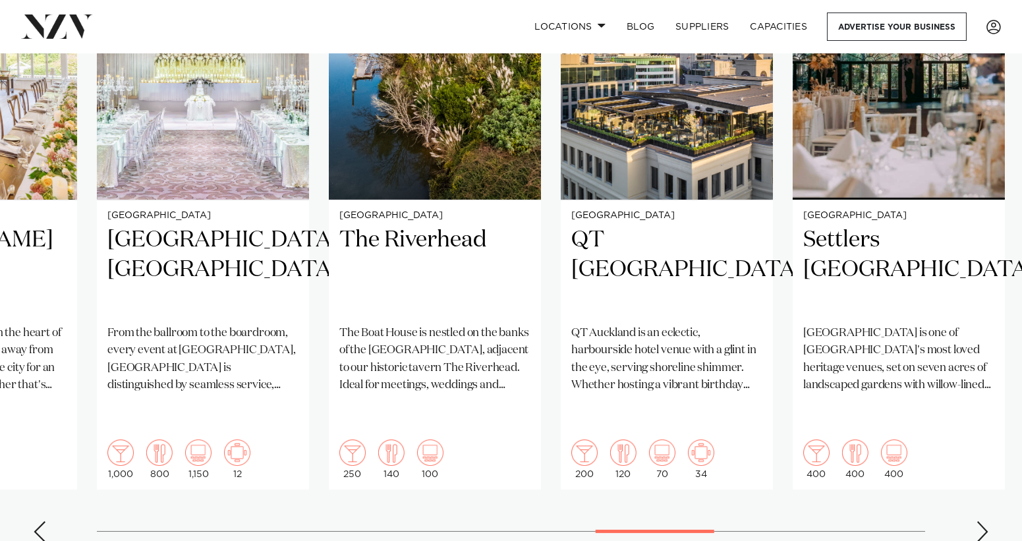
click at [985, 521] on div "Next slide" at bounding box center [982, 531] width 13 height 21
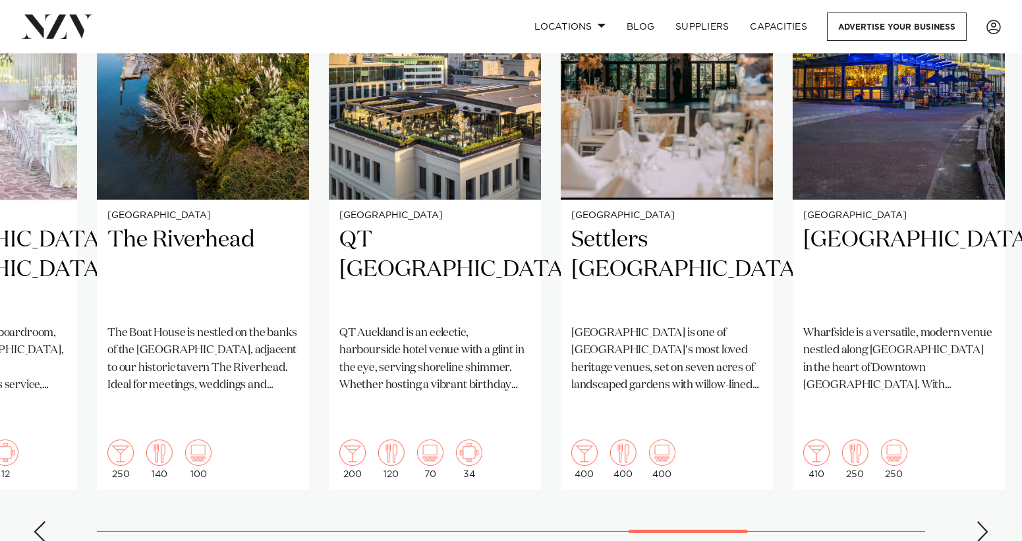
click at [985, 521] on div "Next slide" at bounding box center [982, 531] width 13 height 21
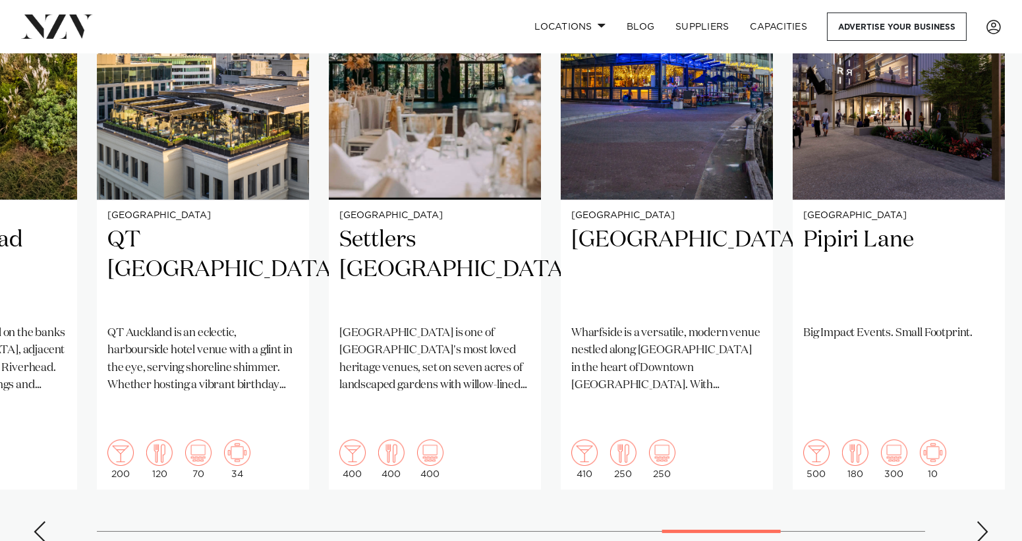
click at [985, 521] on div "Next slide" at bounding box center [982, 531] width 13 height 21
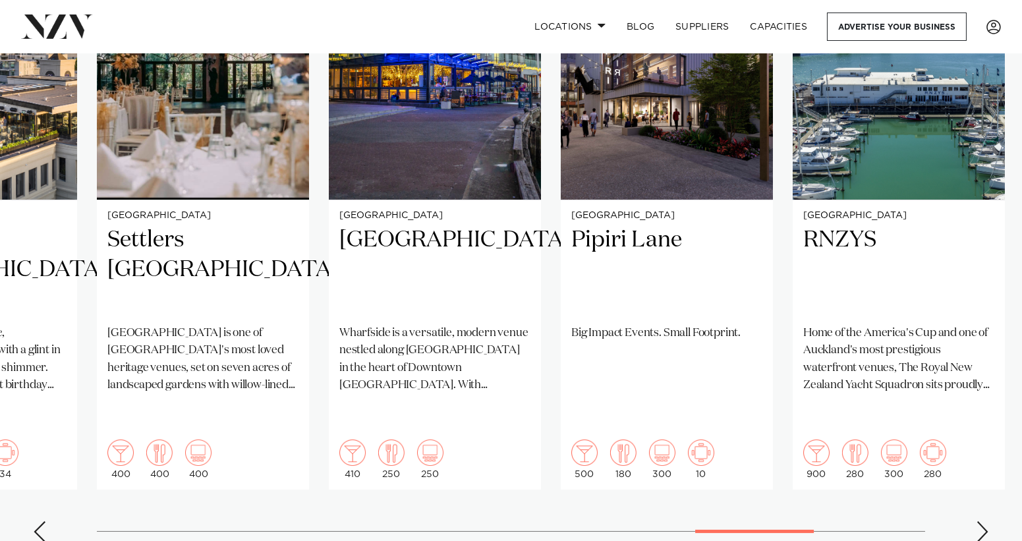
click at [985, 521] on div "Next slide" at bounding box center [982, 531] width 13 height 21
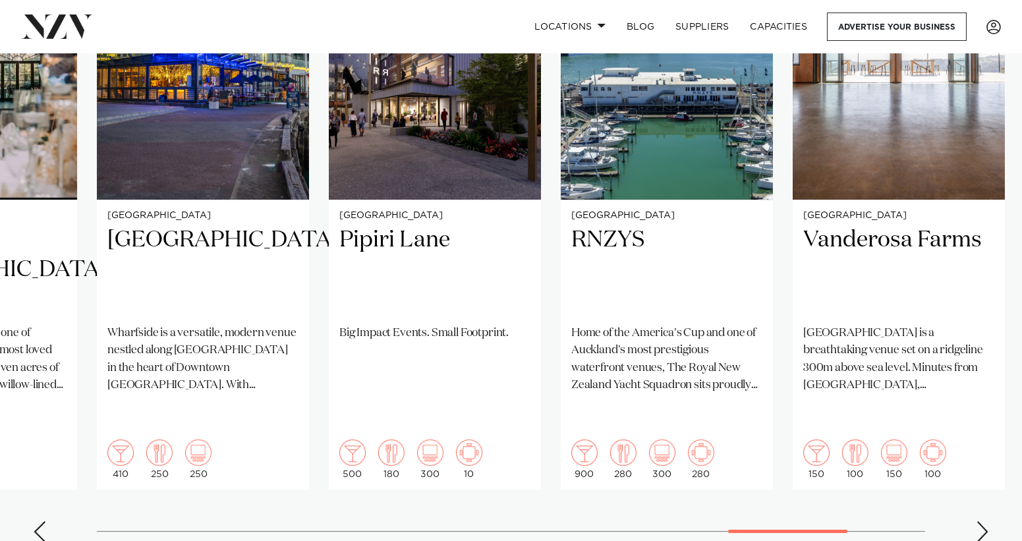
click at [985, 521] on div "Next slide" at bounding box center [982, 531] width 13 height 21
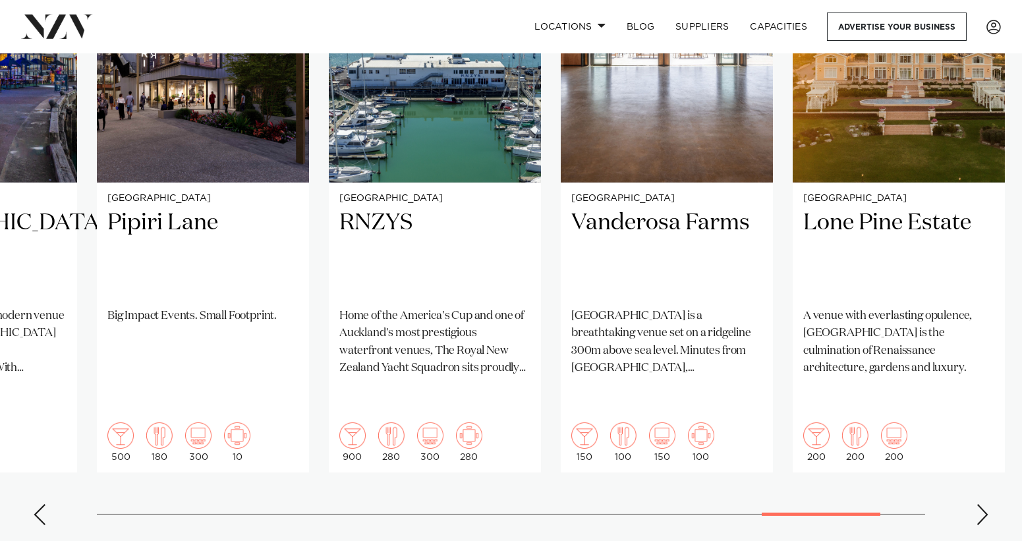
scroll to position [1120, 0]
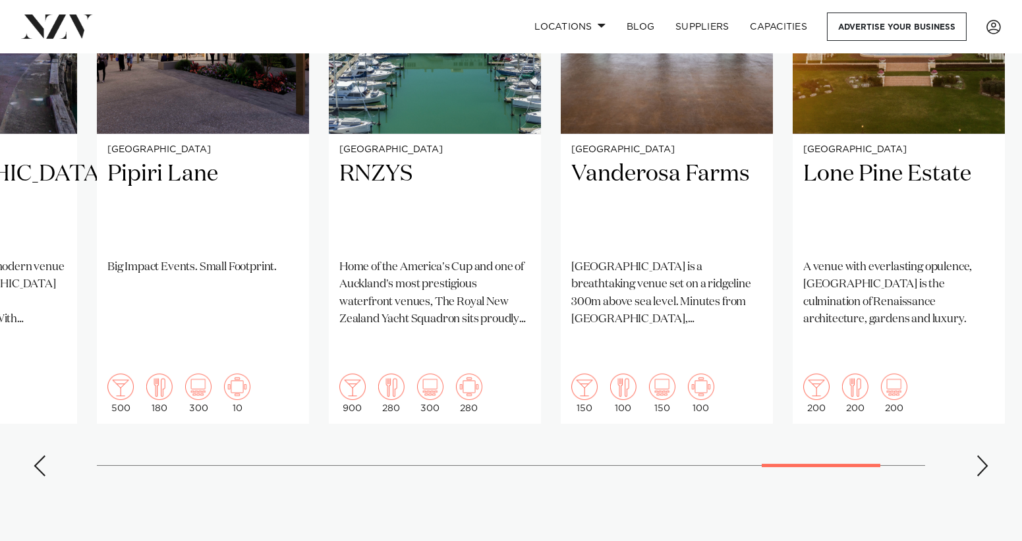
click at [988, 455] on div "Next slide" at bounding box center [982, 465] width 13 height 21
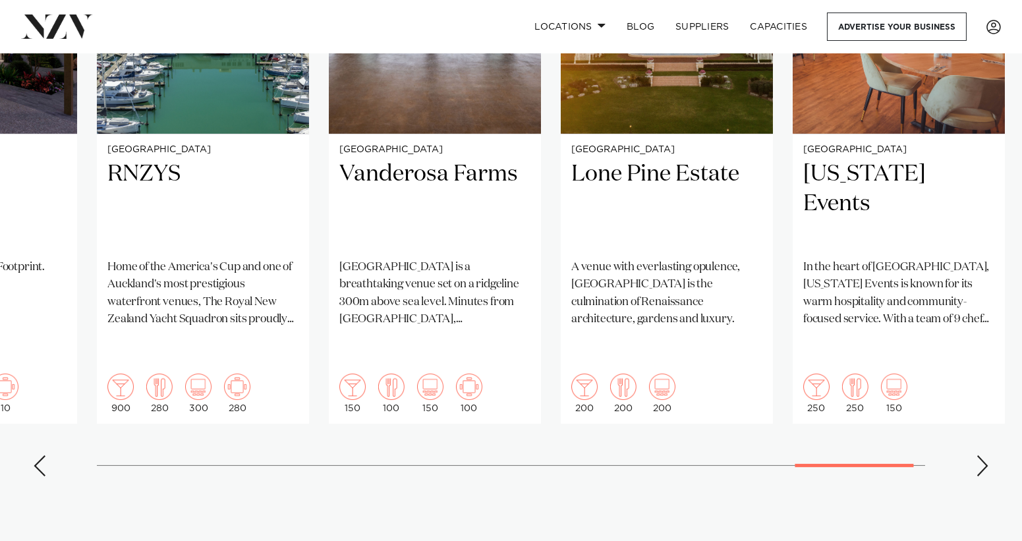
click at [988, 455] on div "Next slide" at bounding box center [982, 465] width 13 height 21
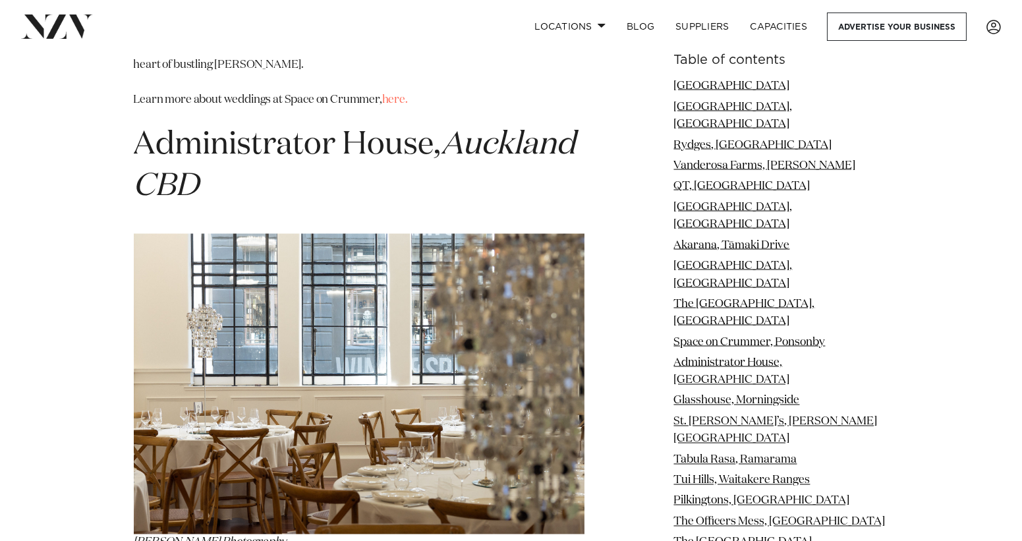
scroll to position [7049, 0]
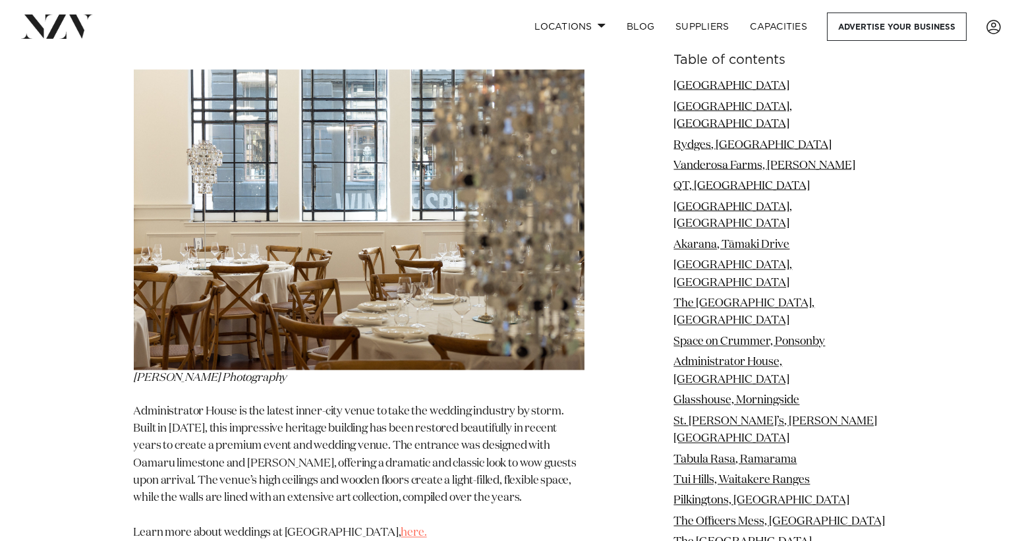
click at [403, 528] on link "here." at bounding box center [414, 533] width 26 height 11
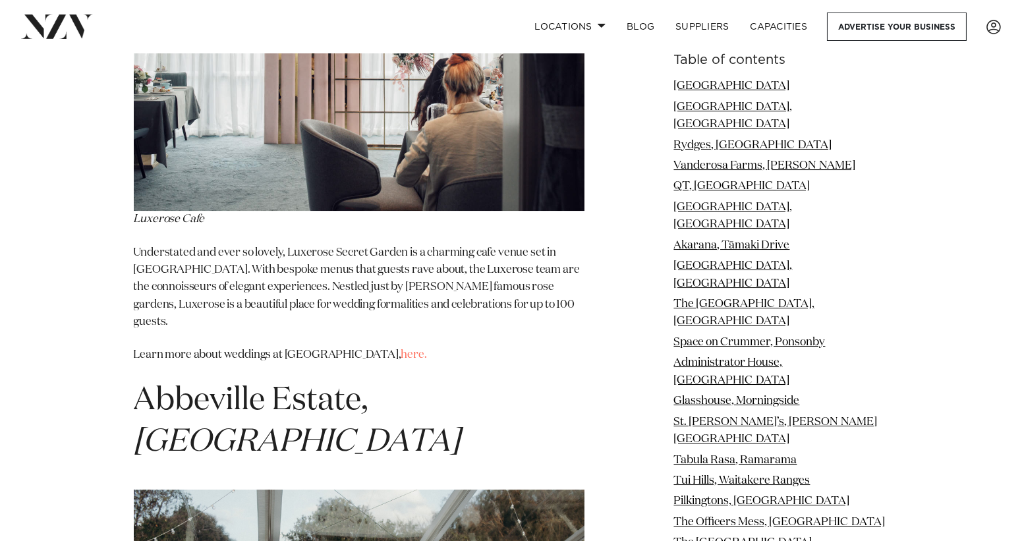
scroll to position [13638, 0]
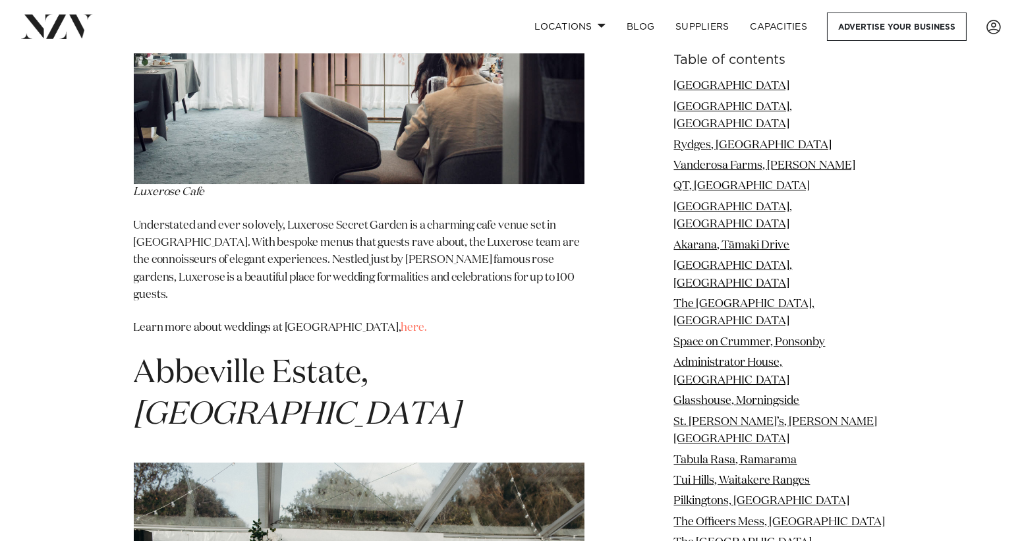
drag, startPoint x: 286, startPoint y: 478, endPoint x: 364, endPoint y: 483, distance: 77.9
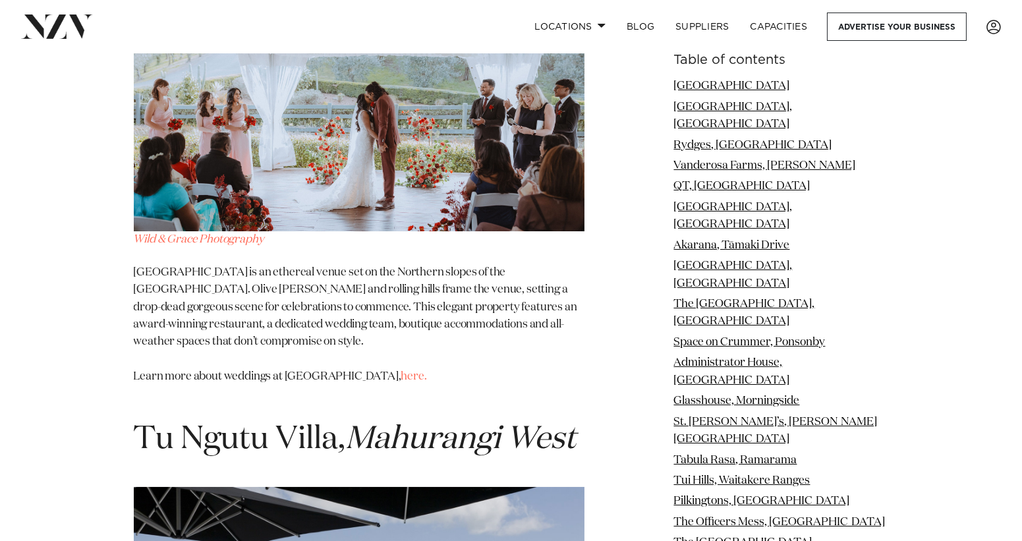
scroll to position [14824, 0]
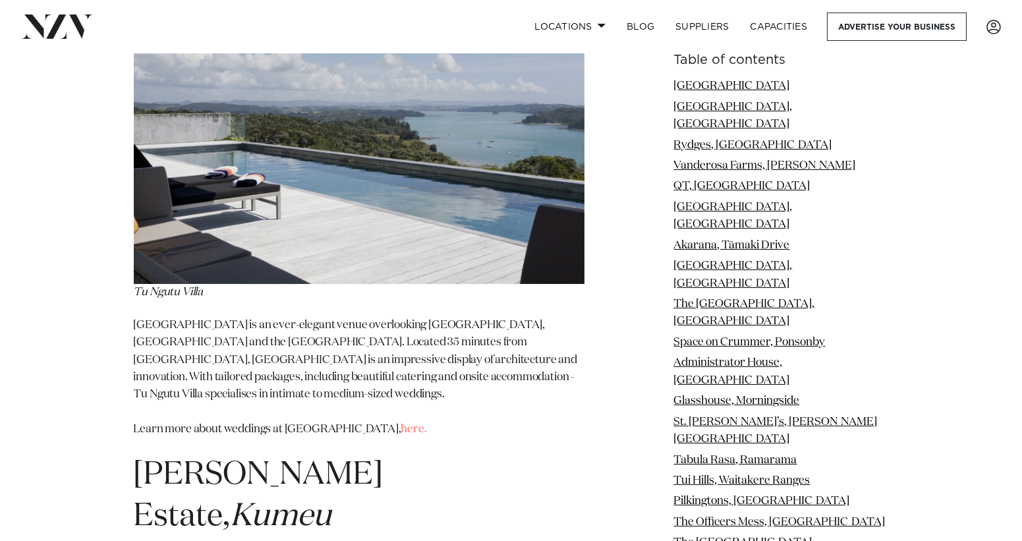
scroll to position [15417, 0]
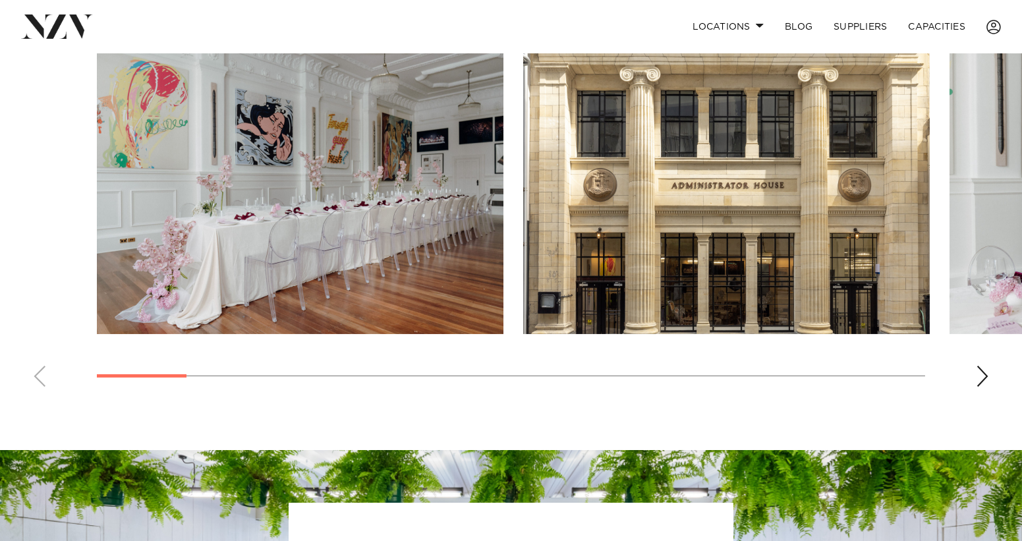
scroll to position [922, 0]
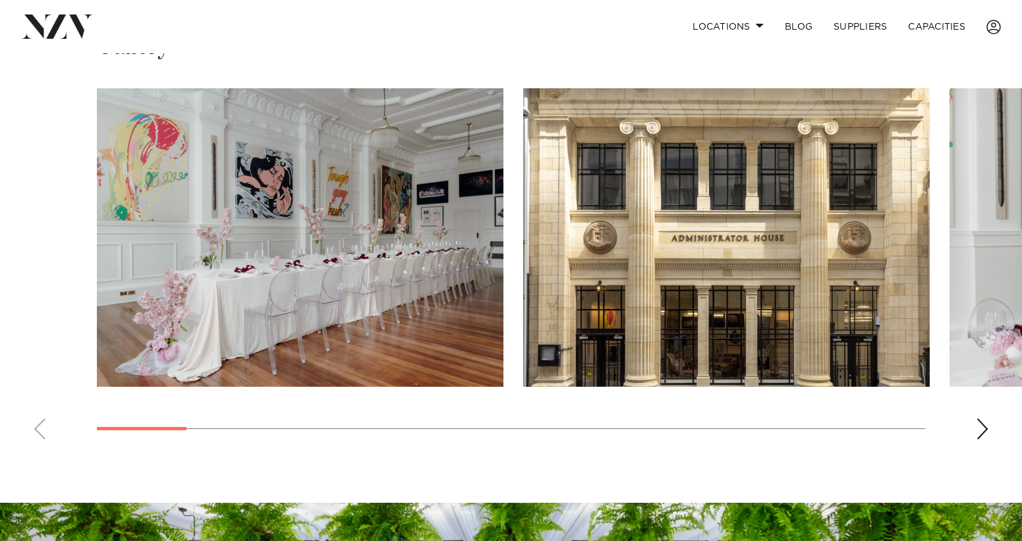
click at [982, 418] on div "Next slide" at bounding box center [982, 428] width 13 height 21
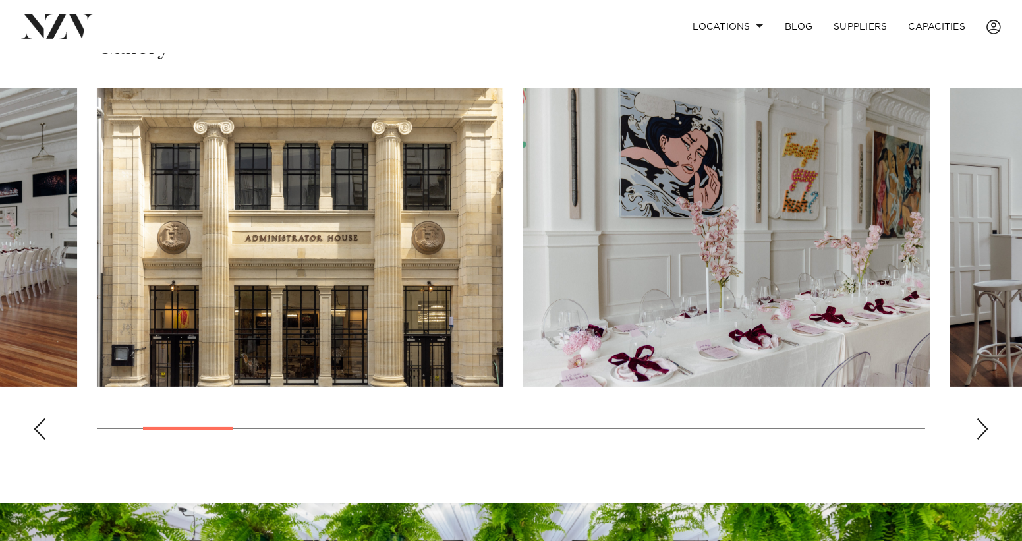
click at [982, 418] on div "Next slide" at bounding box center [982, 428] width 13 height 21
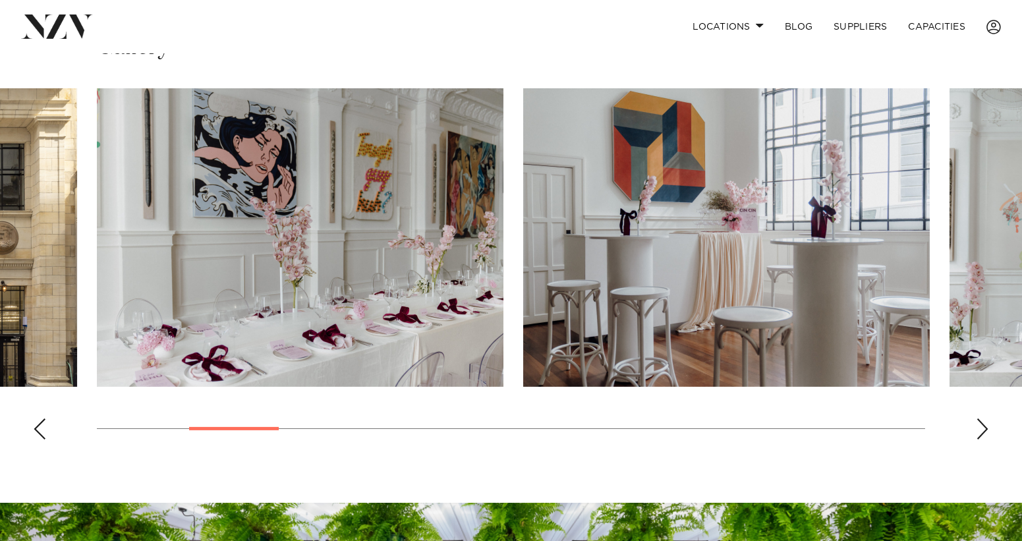
click at [982, 418] on div "Next slide" at bounding box center [982, 428] width 13 height 21
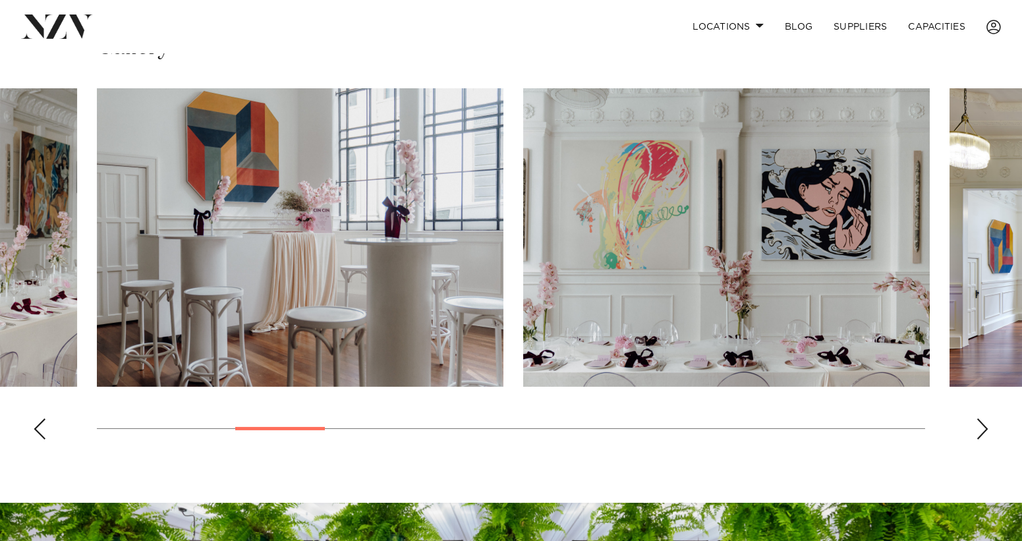
click at [982, 418] on div "Next slide" at bounding box center [982, 428] width 13 height 21
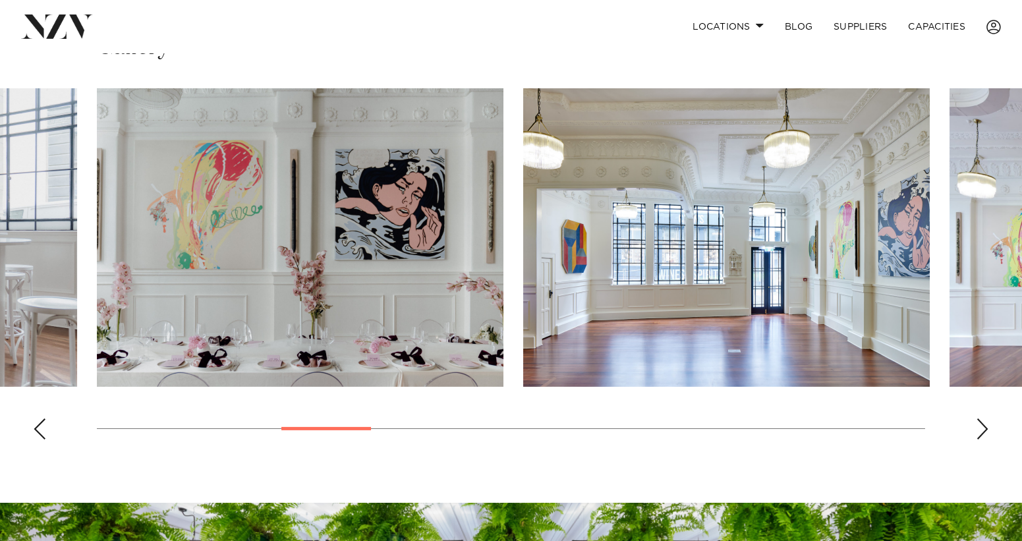
click at [982, 418] on div "Next slide" at bounding box center [982, 428] width 13 height 21
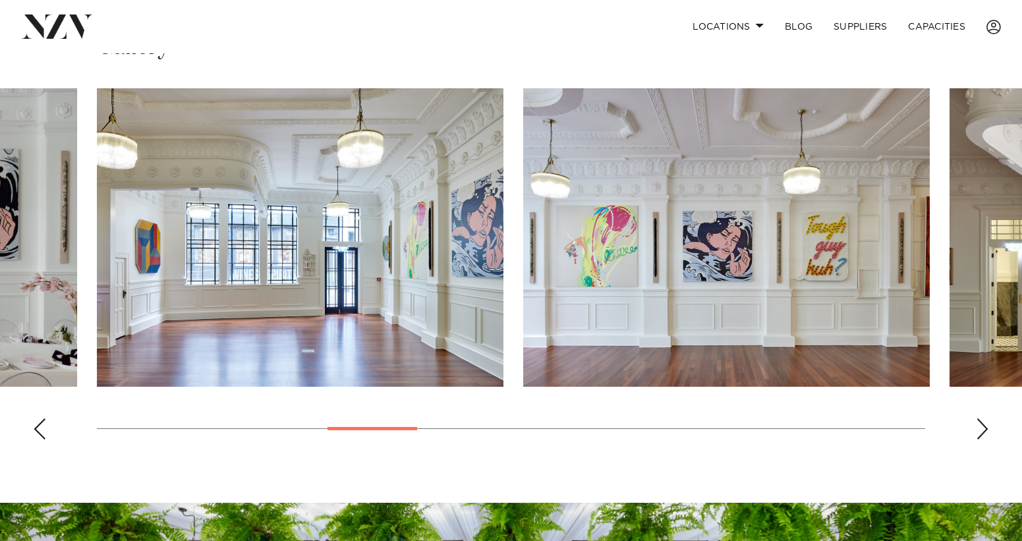
click at [982, 418] on div "Next slide" at bounding box center [982, 428] width 13 height 21
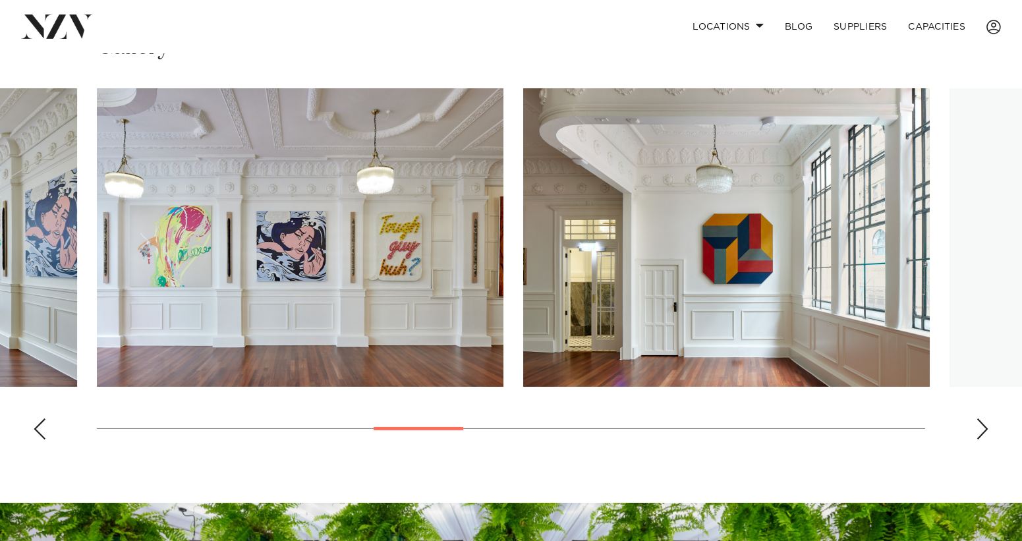
click at [982, 418] on div "Next slide" at bounding box center [982, 428] width 13 height 21
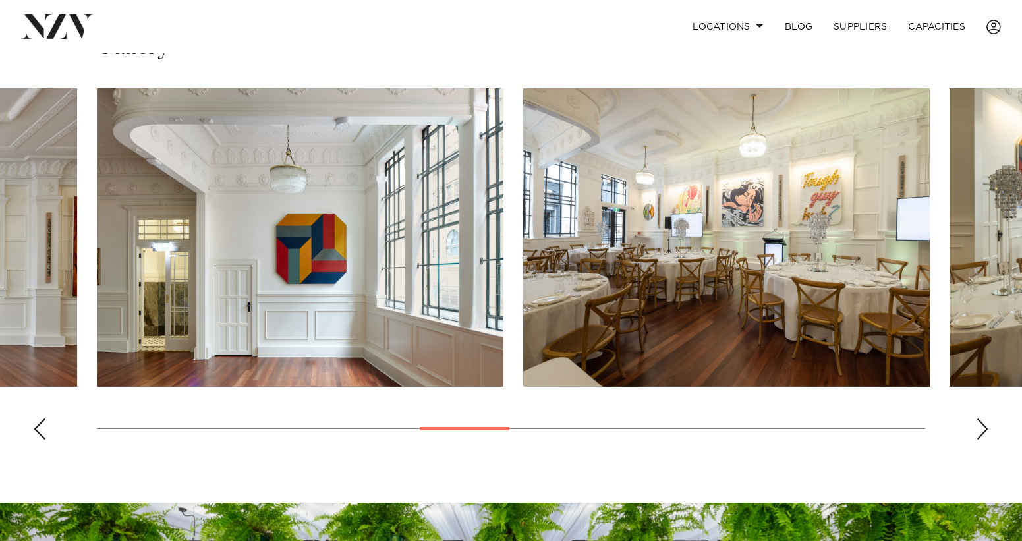
click at [982, 418] on div "Next slide" at bounding box center [982, 428] width 13 height 21
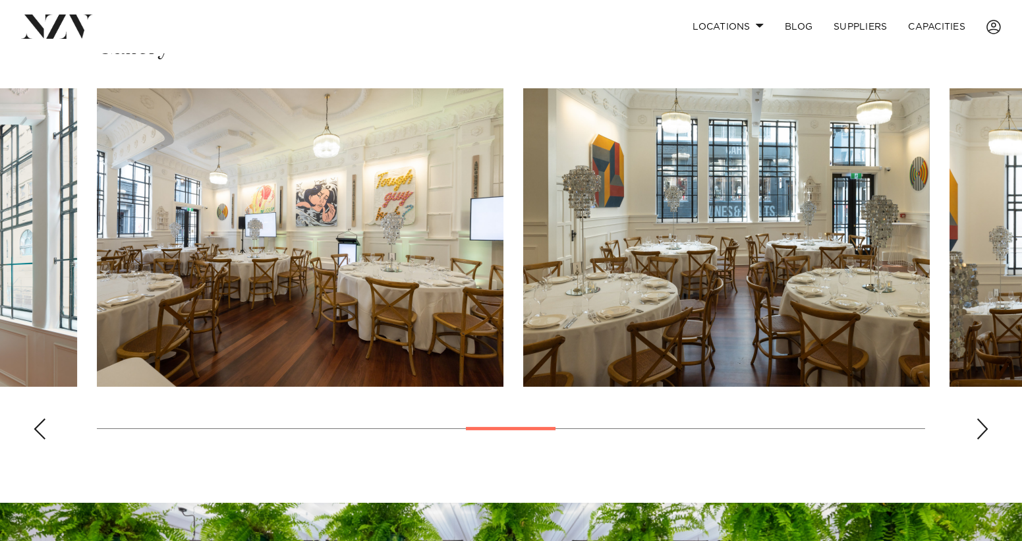
click at [982, 418] on div "Next slide" at bounding box center [982, 428] width 13 height 21
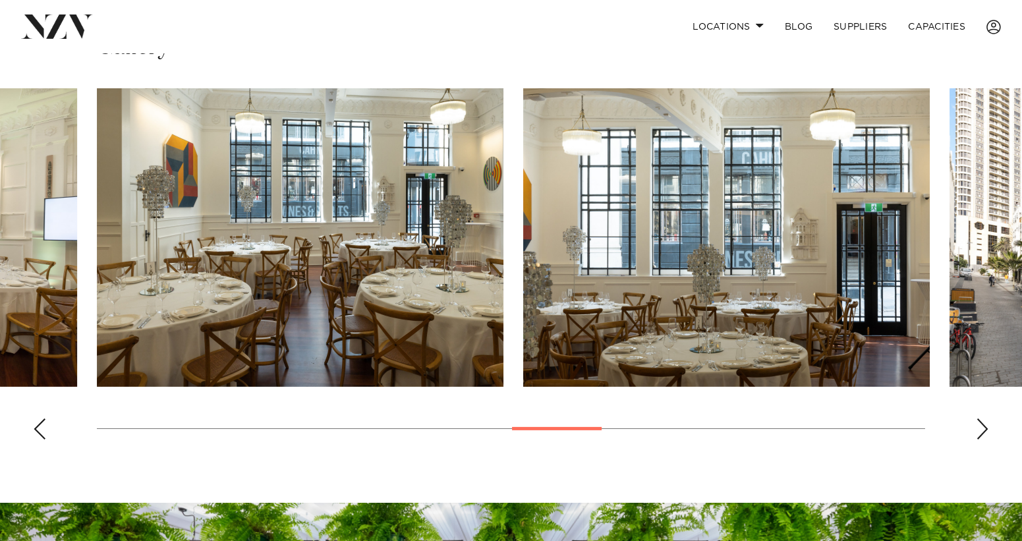
click at [982, 418] on div "Next slide" at bounding box center [982, 428] width 13 height 21
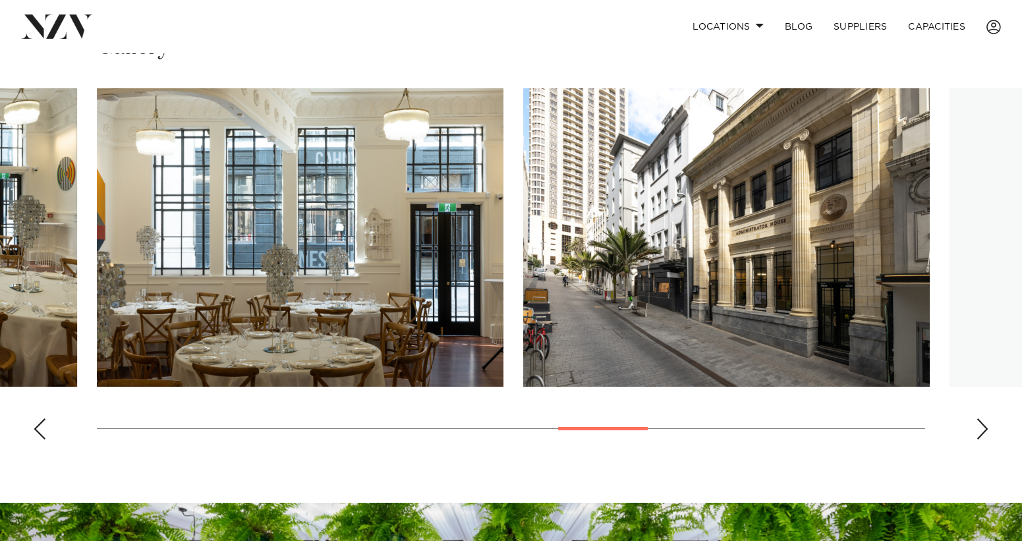
click at [982, 418] on div "Next slide" at bounding box center [982, 428] width 13 height 21
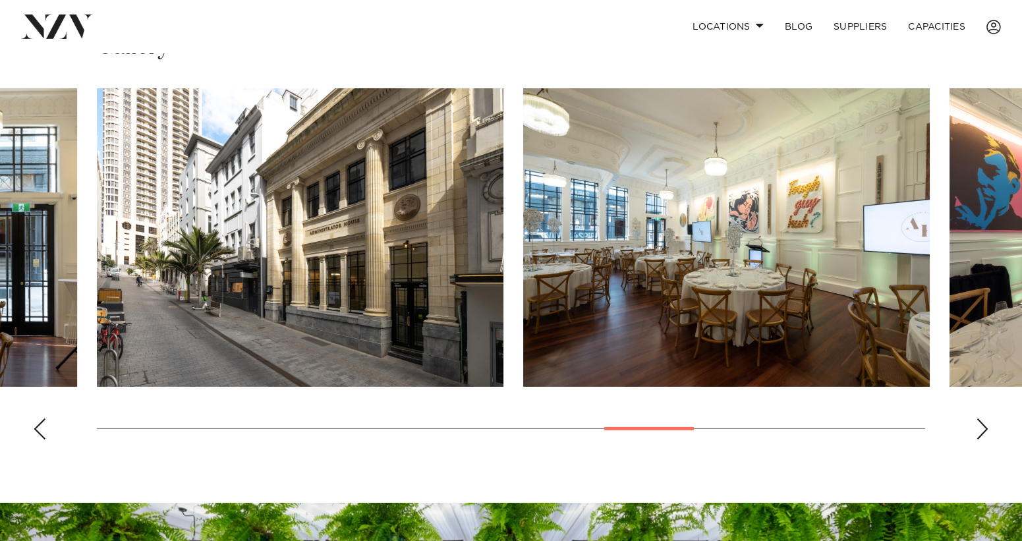
click at [982, 418] on div "Next slide" at bounding box center [982, 428] width 13 height 21
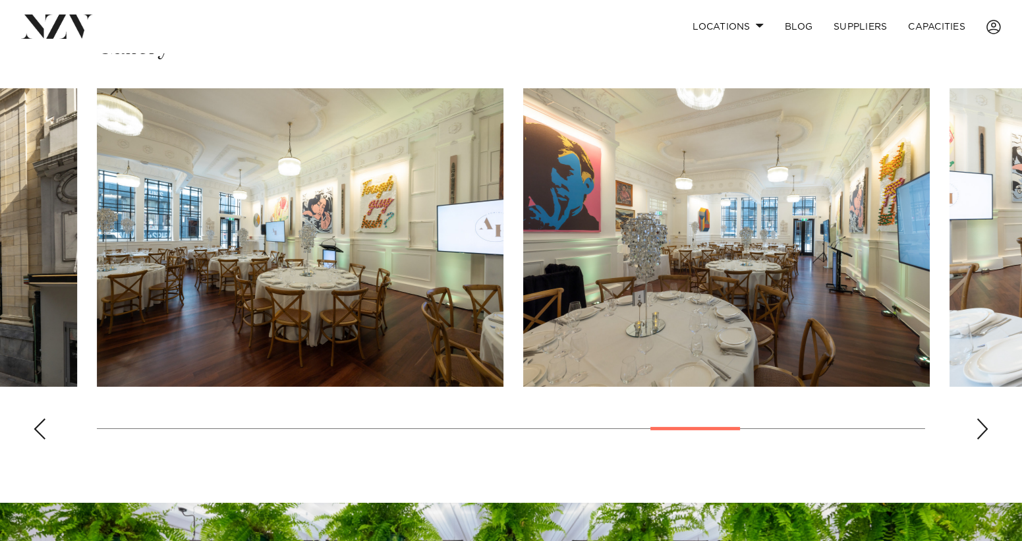
click at [982, 418] on div "Next slide" at bounding box center [982, 428] width 13 height 21
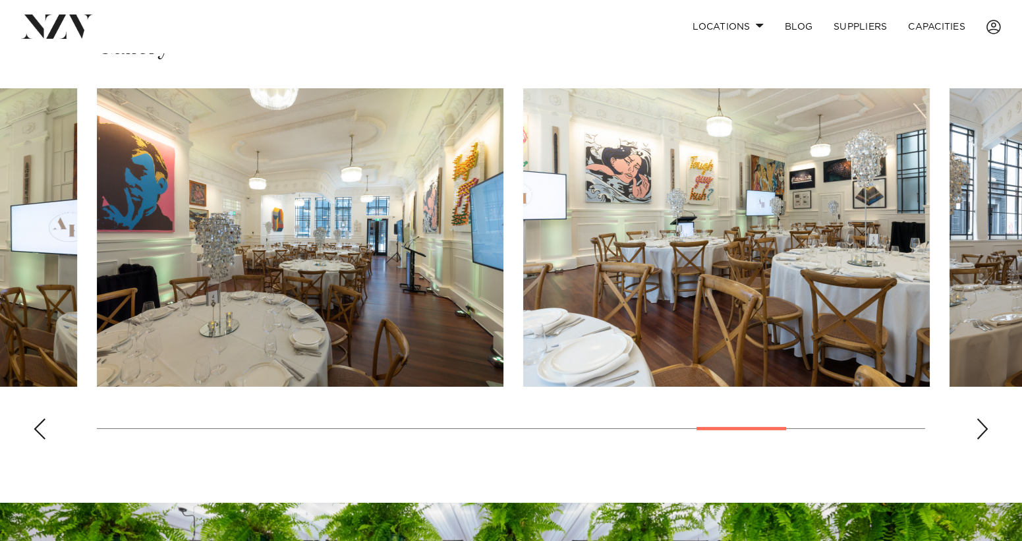
click at [982, 418] on div "Next slide" at bounding box center [982, 428] width 13 height 21
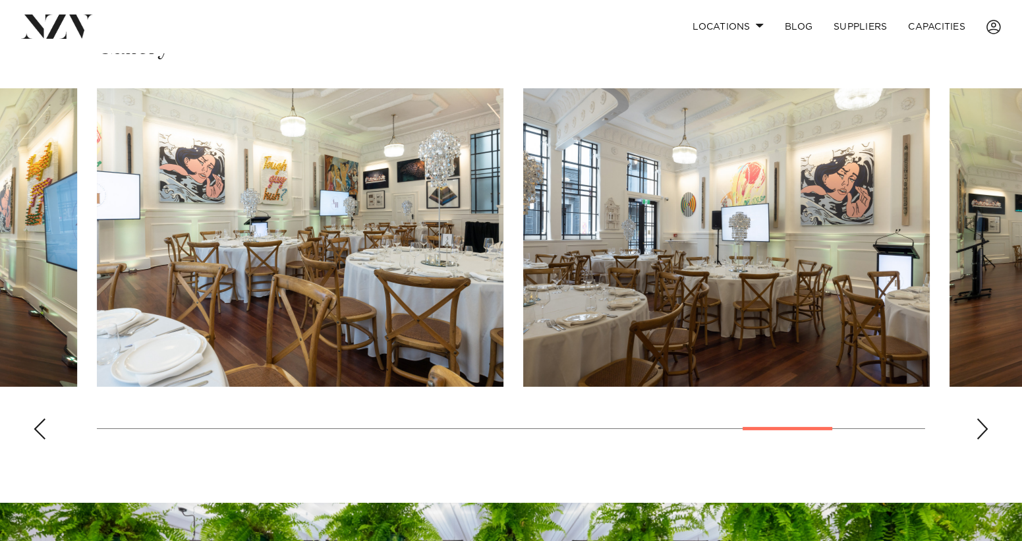
click at [982, 418] on div "Next slide" at bounding box center [982, 428] width 13 height 21
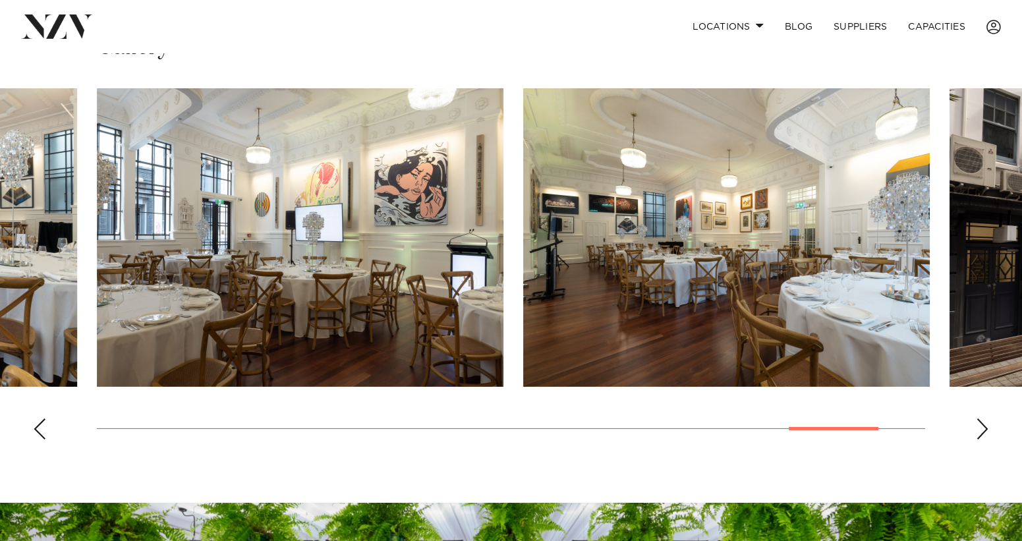
click at [982, 418] on div "Next slide" at bounding box center [982, 428] width 13 height 21
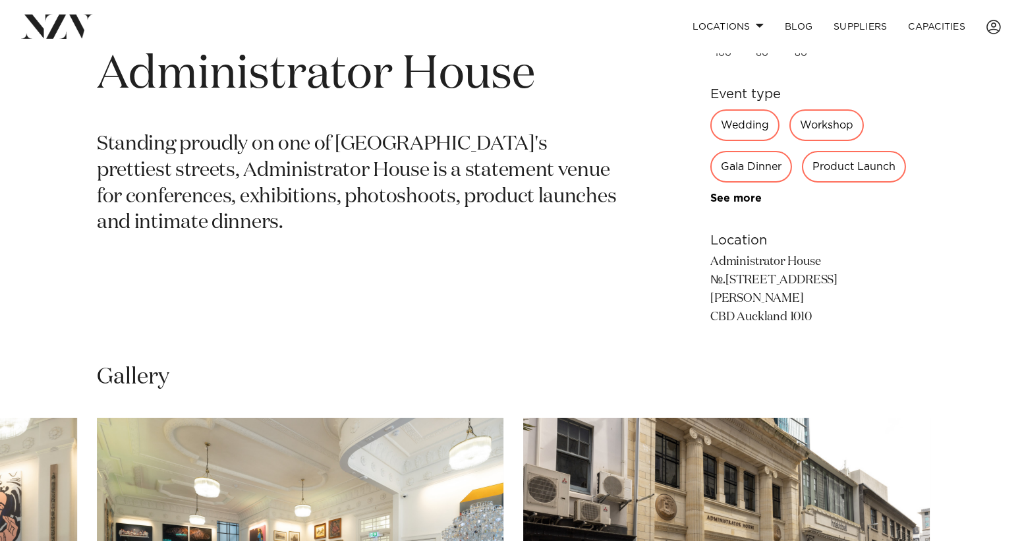
scroll to position [461, 0]
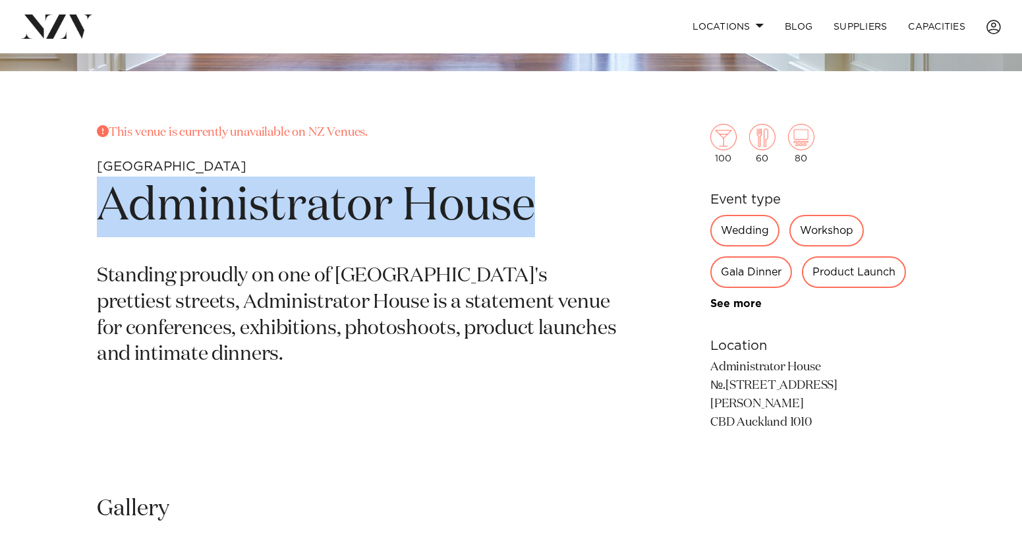
drag, startPoint x: 556, startPoint y: 218, endPoint x: 98, endPoint y: 216, distance: 457.9
click at [98, 216] on h1 "Administrator House" at bounding box center [357, 207] width 520 height 61
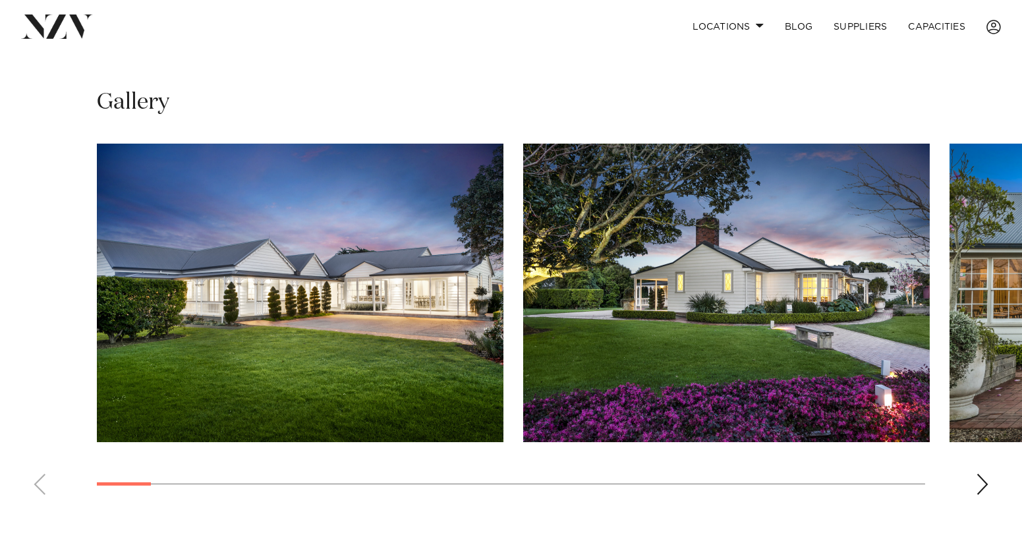
scroll to position [856, 0]
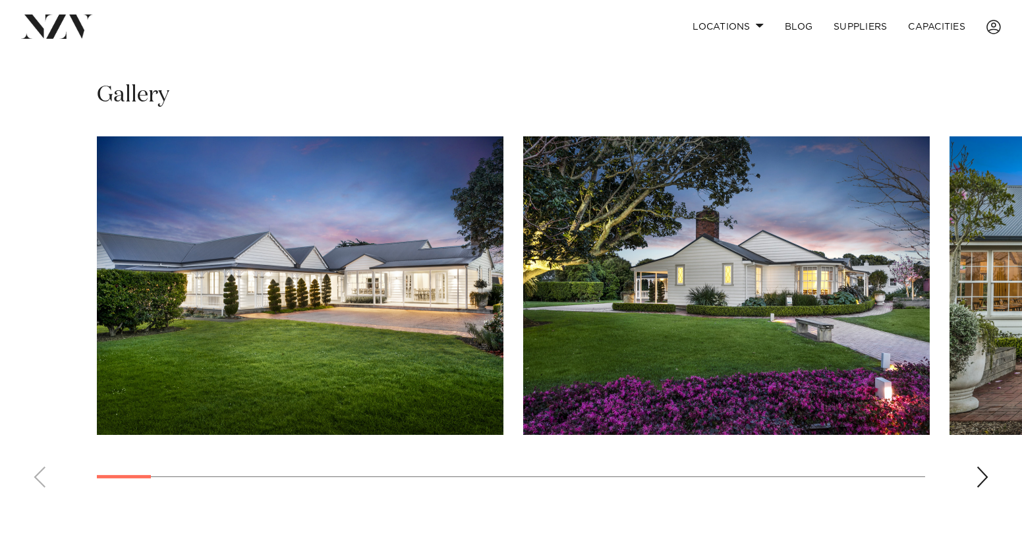
click at [981, 481] on div "Next slide" at bounding box center [982, 476] width 13 height 21
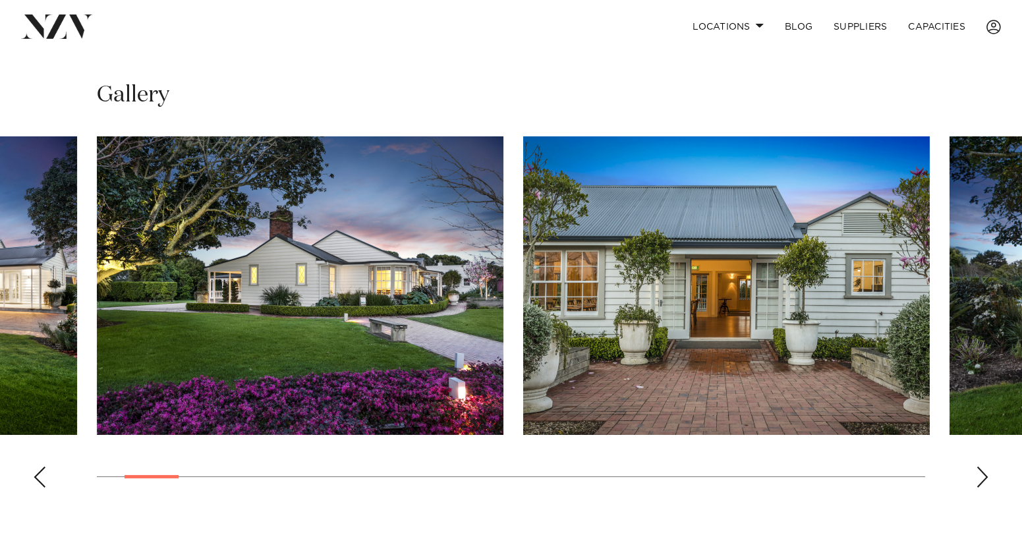
click at [981, 481] on div "Next slide" at bounding box center [982, 476] width 13 height 21
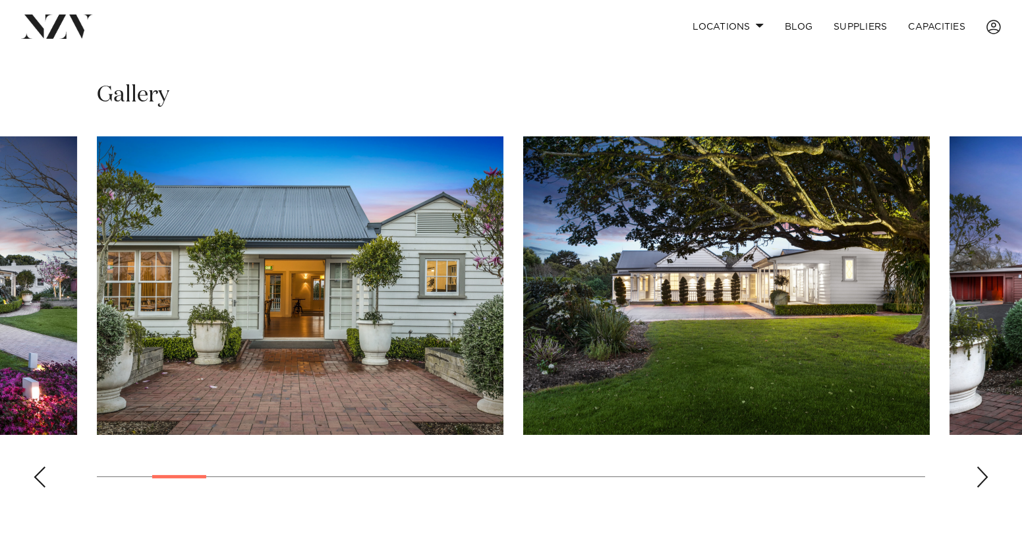
click at [981, 481] on div "Next slide" at bounding box center [982, 476] width 13 height 21
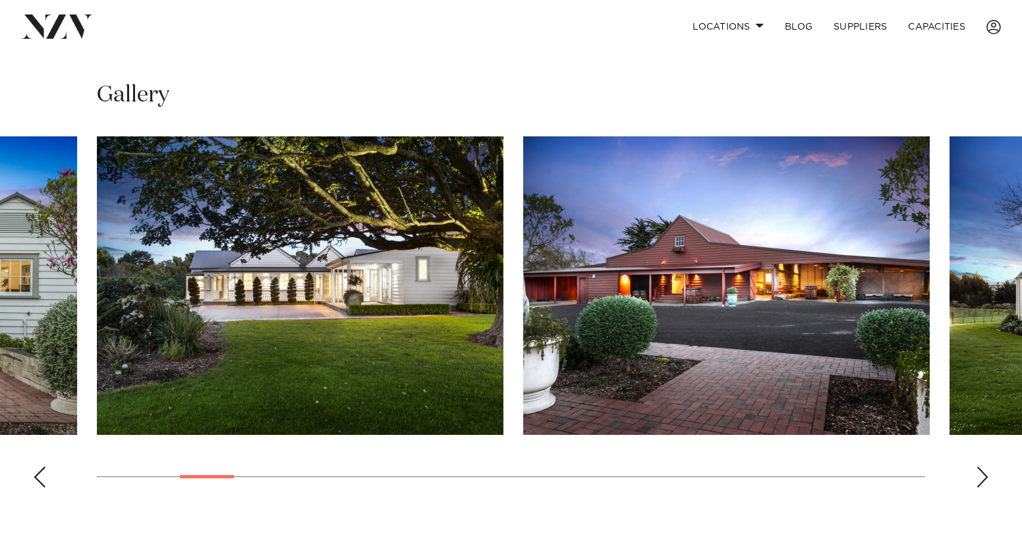
click at [981, 481] on div "Next slide" at bounding box center [982, 476] width 13 height 21
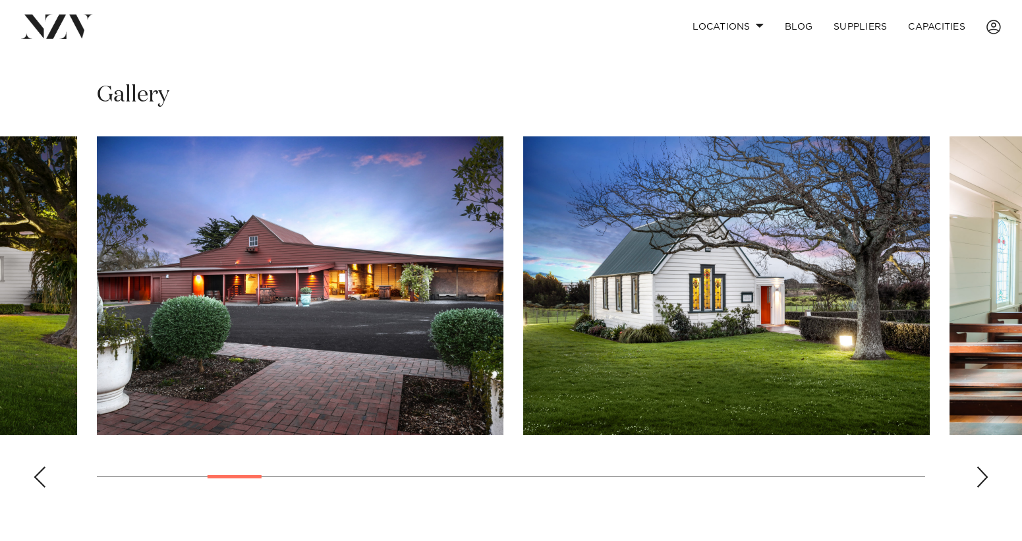
click at [981, 481] on div "Next slide" at bounding box center [982, 476] width 13 height 21
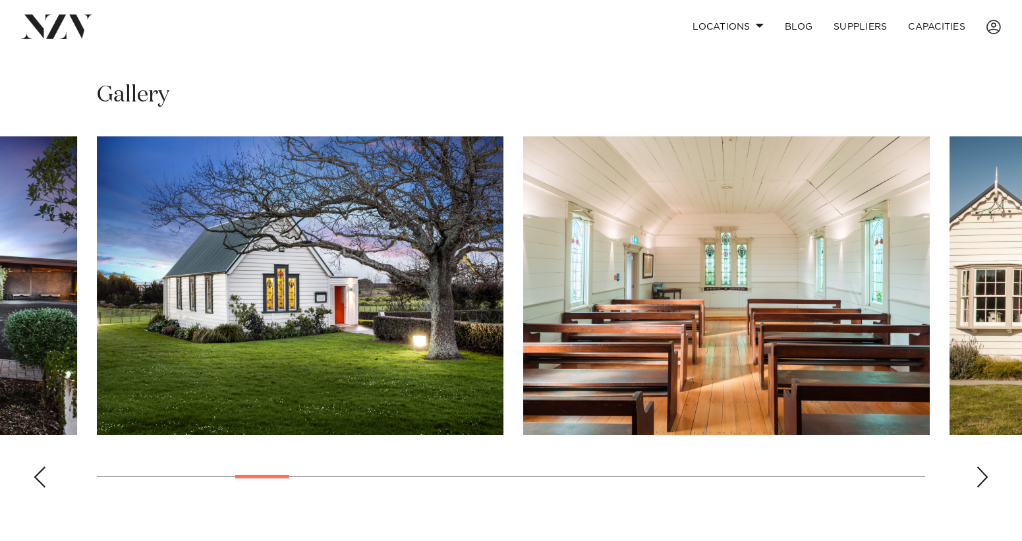
click at [981, 481] on div "Next slide" at bounding box center [982, 476] width 13 height 21
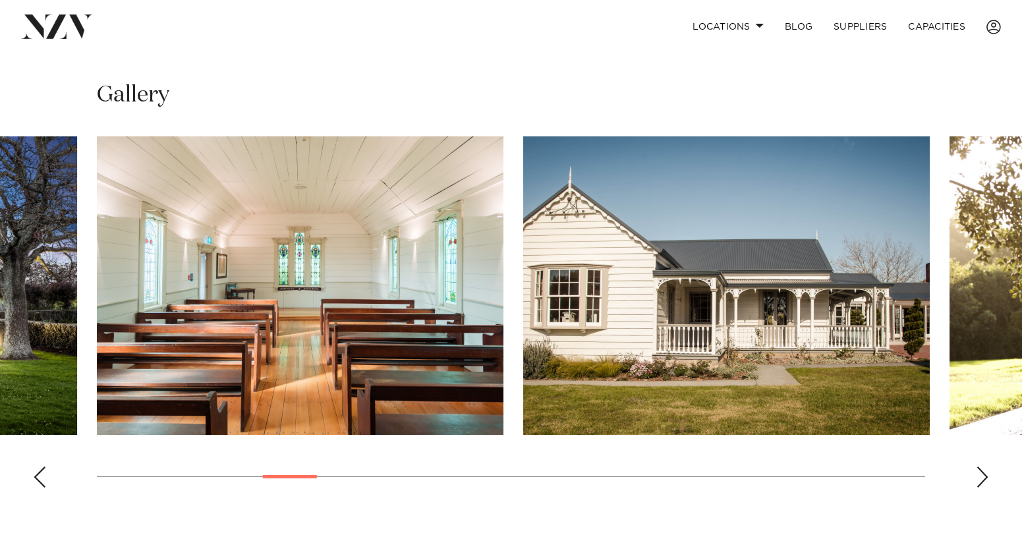
click at [981, 481] on div "Next slide" at bounding box center [982, 476] width 13 height 21
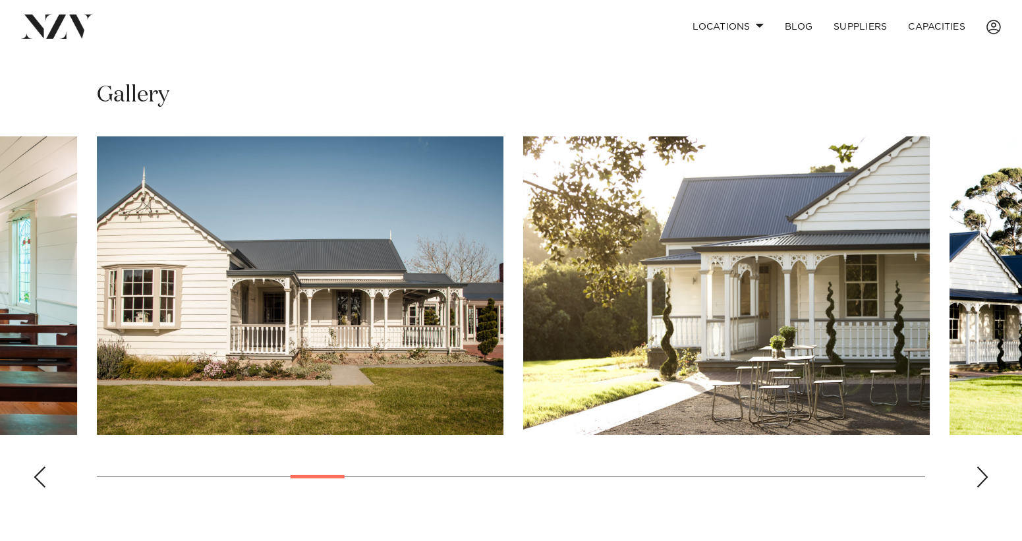
click at [981, 481] on div "Next slide" at bounding box center [982, 476] width 13 height 21
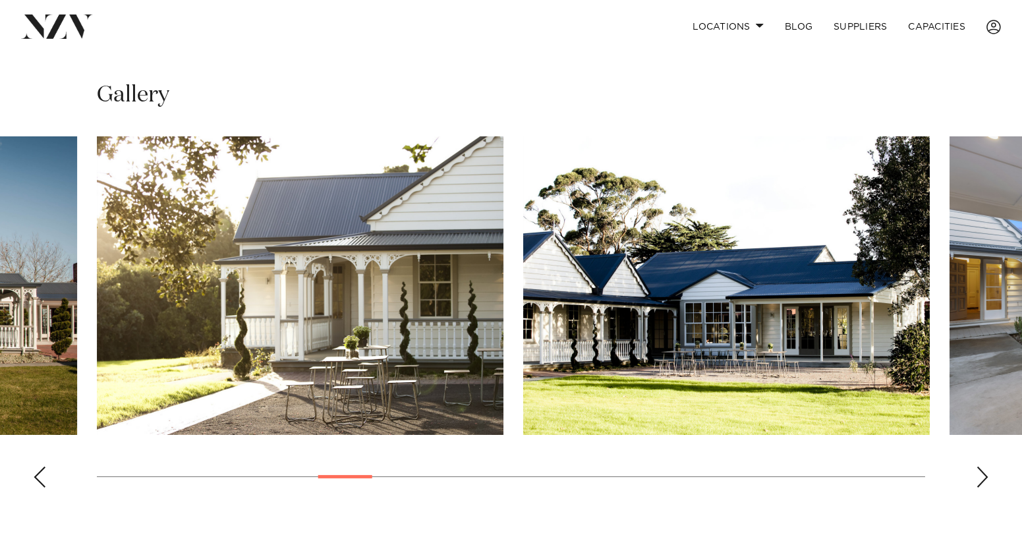
click at [981, 481] on div "Next slide" at bounding box center [982, 476] width 13 height 21
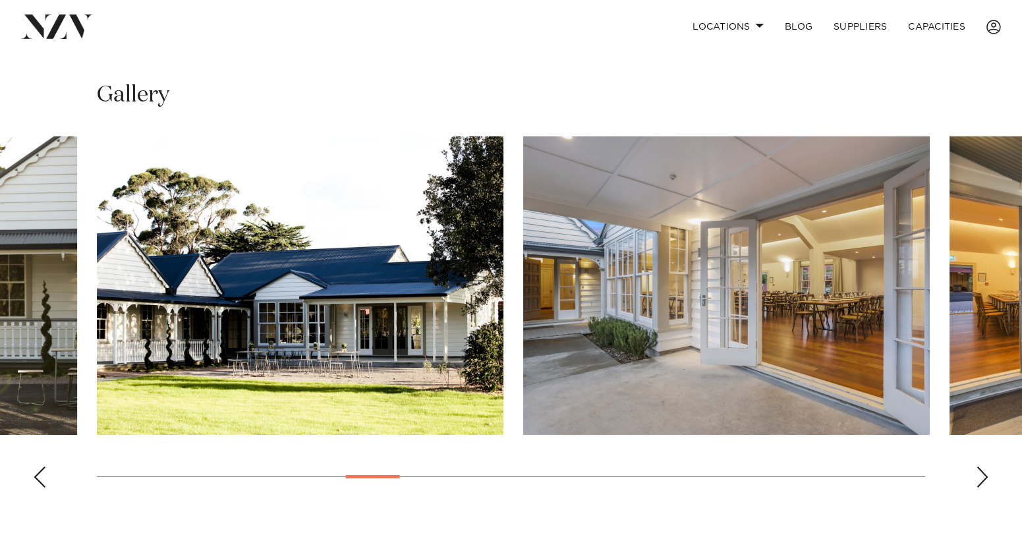
click at [981, 481] on div "Next slide" at bounding box center [982, 476] width 13 height 21
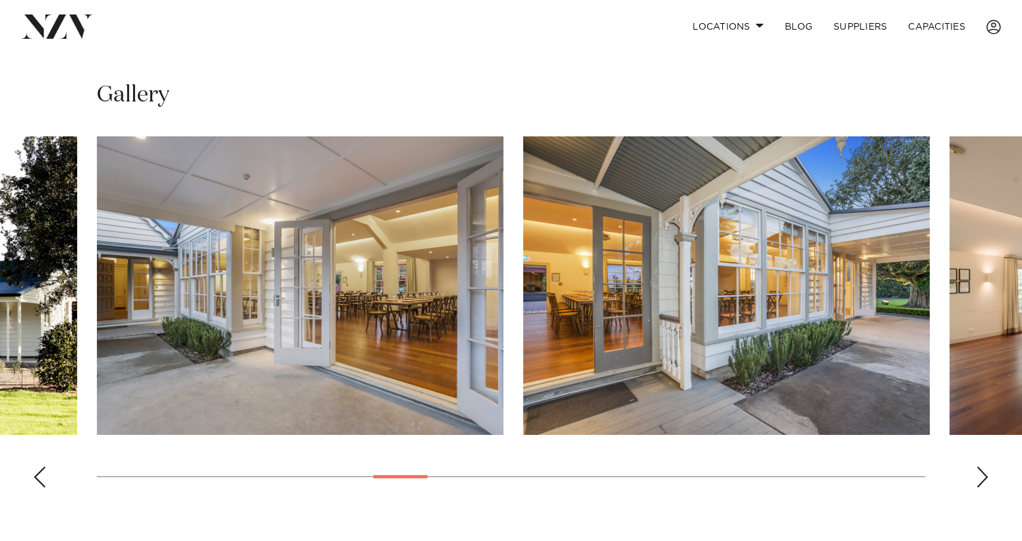
click at [976, 472] on div "Next slide" at bounding box center [982, 476] width 13 height 21
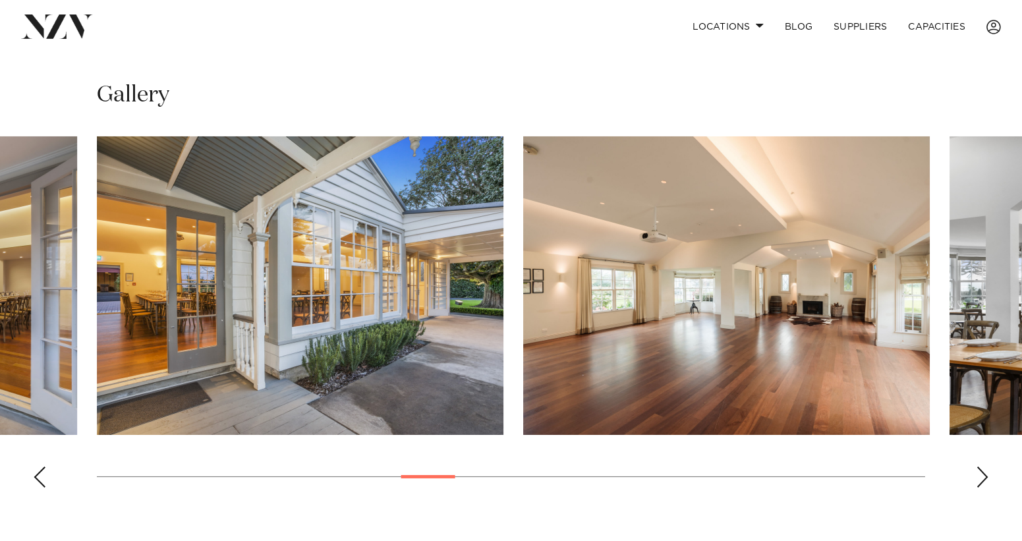
click at [980, 474] on div "Next slide" at bounding box center [982, 476] width 13 height 21
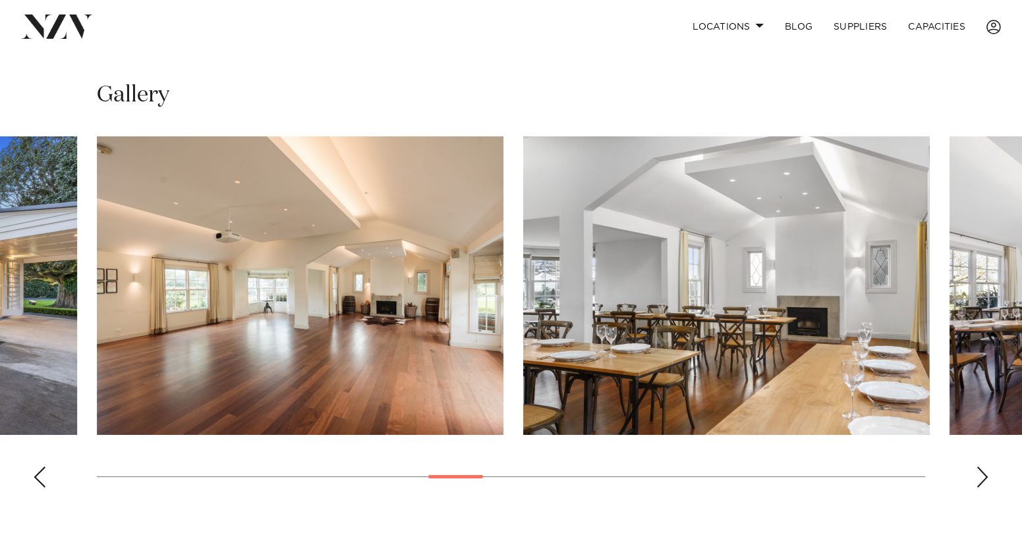
click at [980, 474] on div "Next slide" at bounding box center [982, 476] width 13 height 21
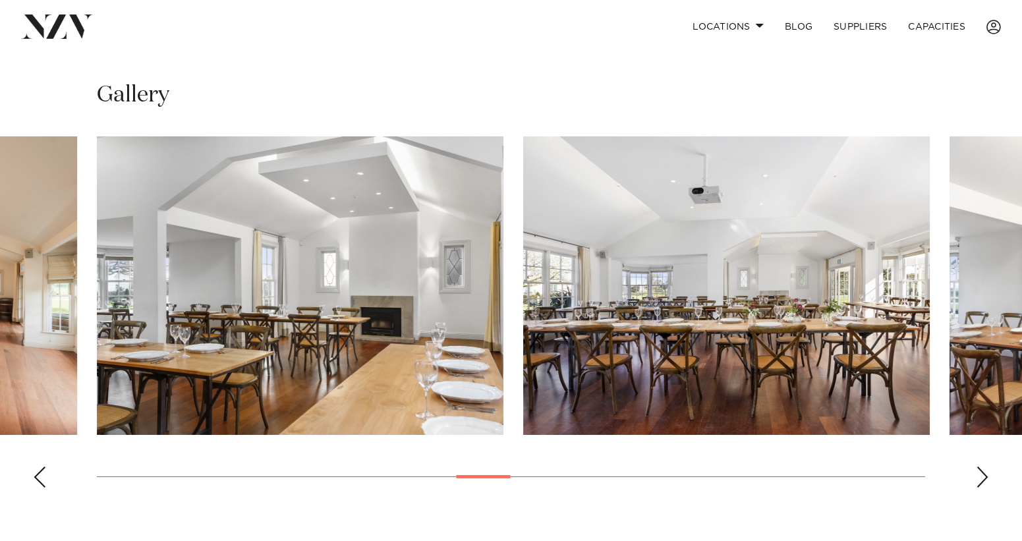
click at [980, 474] on div "Next slide" at bounding box center [982, 476] width 13 height 21
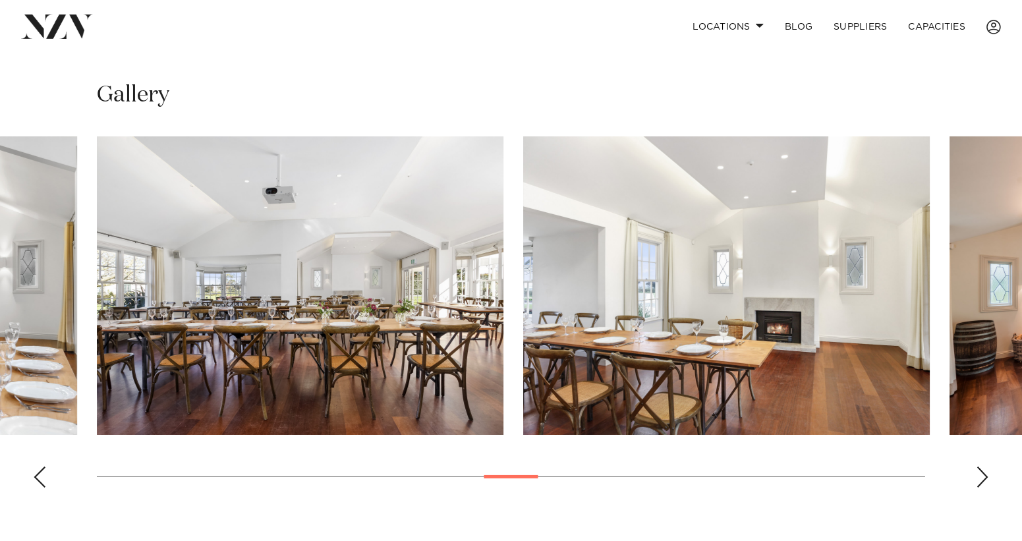
click at [461, 340] on img "15 / 30" at bounding box center [300, 285] width 406 height 298
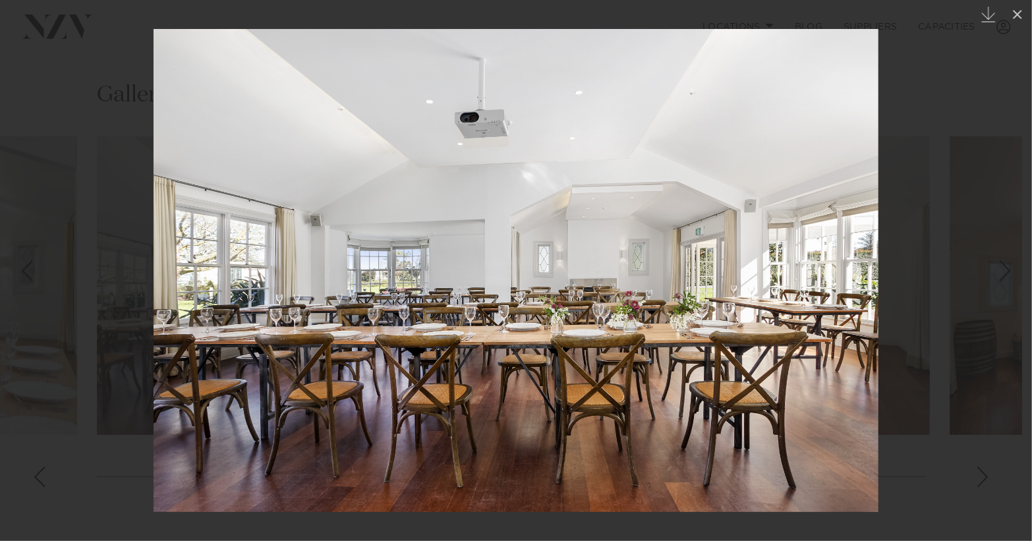
click at [932, 502] on div at bounding box center [516, 270] width 1032 height 541
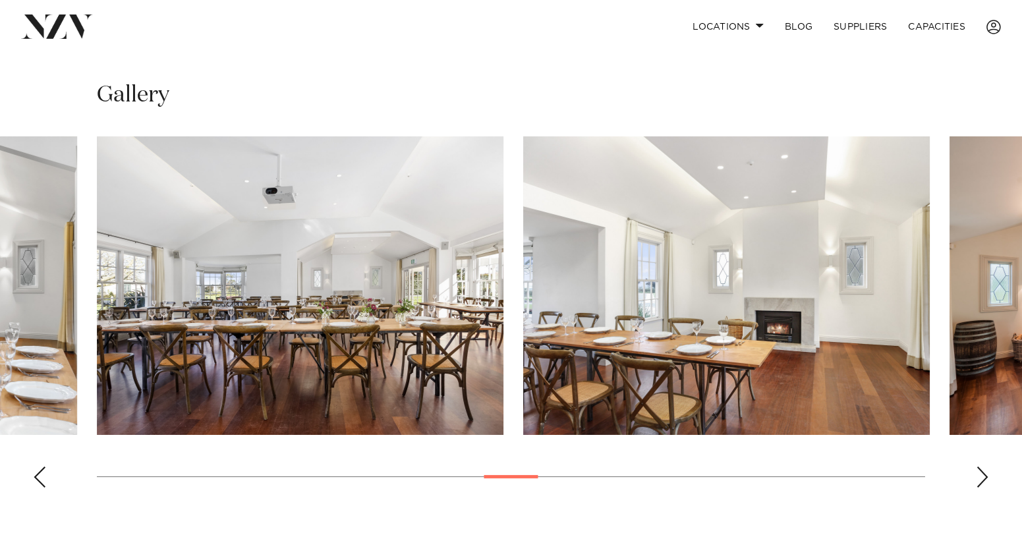
click at [983, 472] on div "Next slide" at bounding box center [982, 476] width 13 height 21
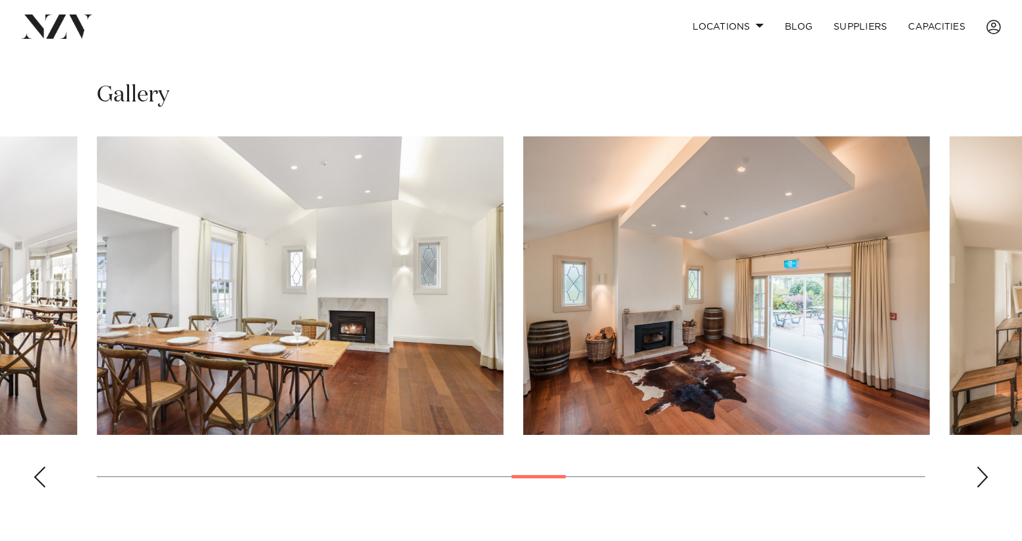
click at [983, 472] on div "Next slide" at bounding box center [982, 476] width 13 height 21
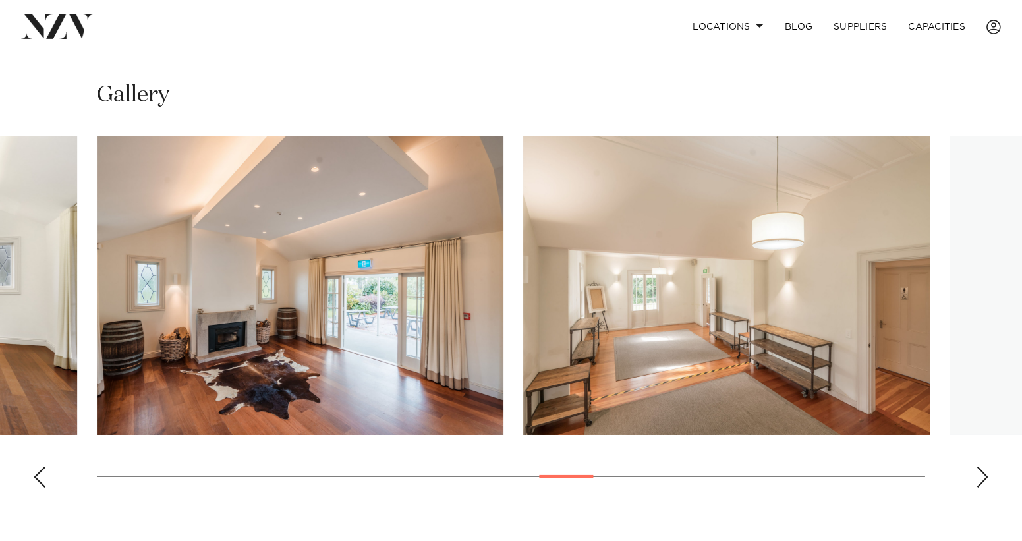
click at [983, 472] on div "Next slide" at bounding box center [982, 476] width 13 height 21
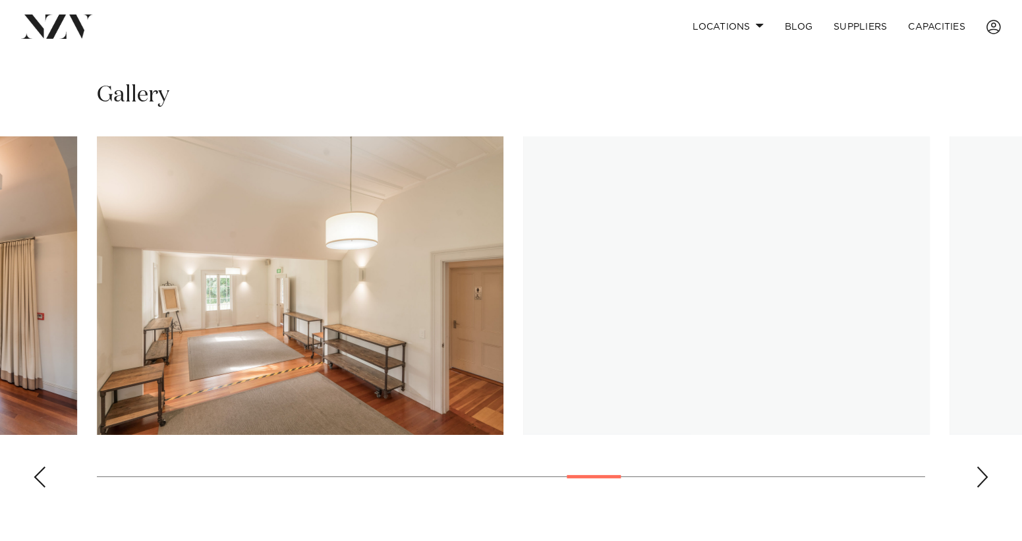
click at [983, 472] on div "Next slide" at bounding box center [982, 476] width 13 height 21
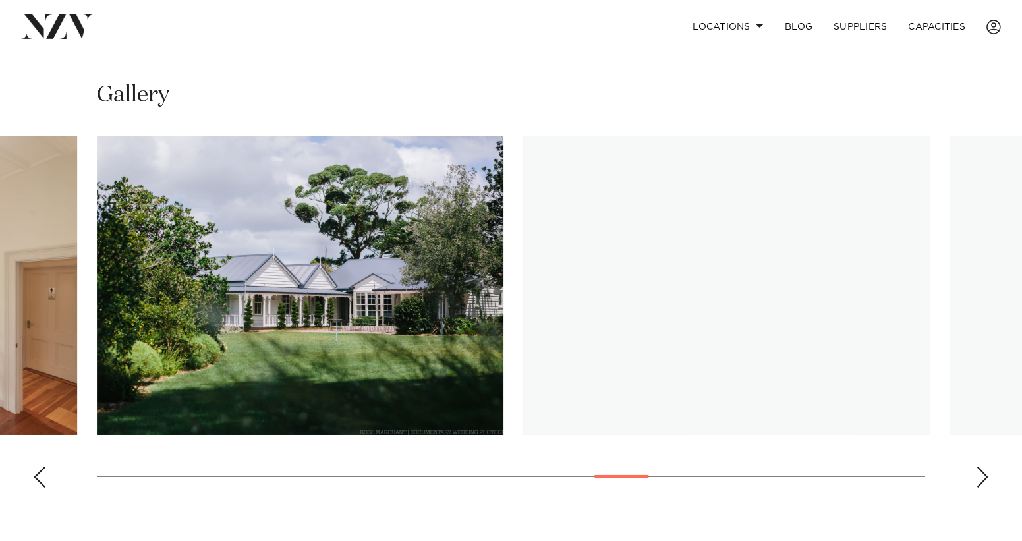
click at [983, 472] on div "Next slide" at bounding box center [982, 476] width 13 height 21
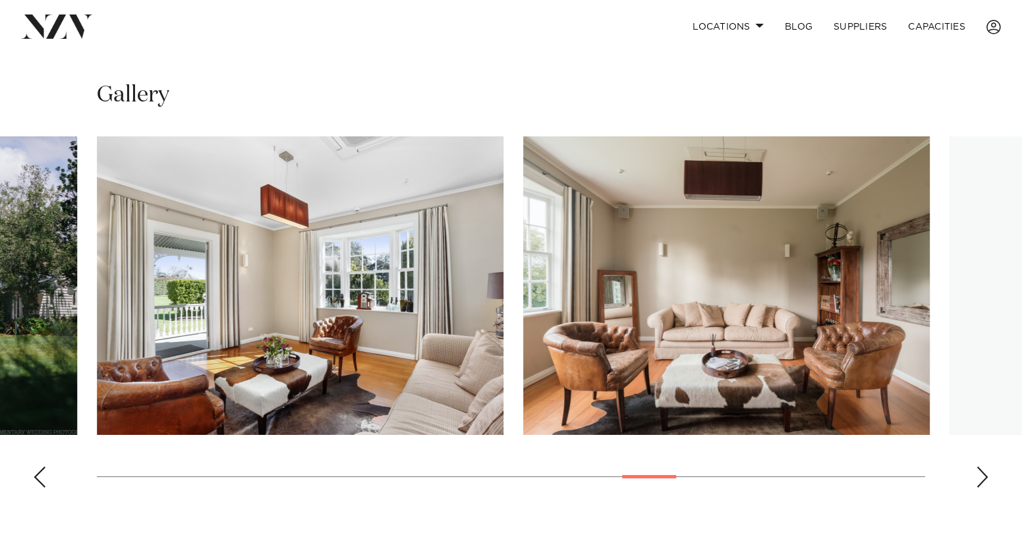
click at [983, 472] on div "Next slide" at bounding box center [982, 476] width 13 height 21
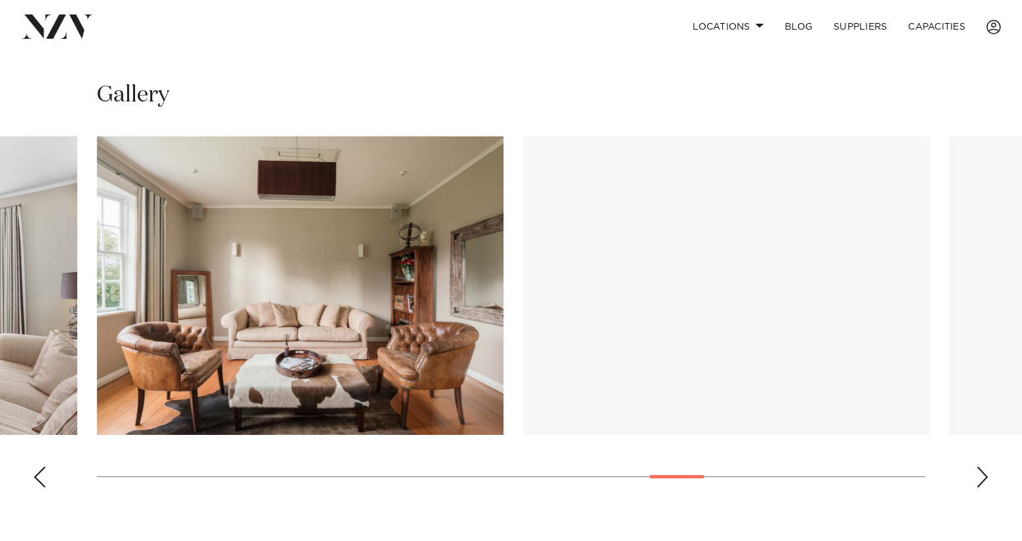
click at [983, 472] on div "Next slide" at bounding box center [982, 476] width 13 height 21
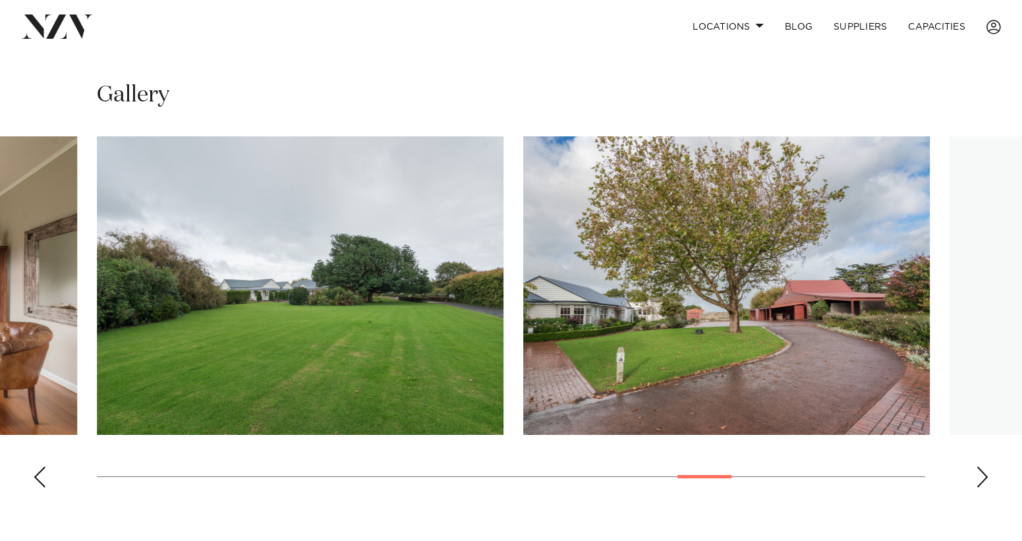
click at [983, 472] on div "Next slide" at bounding box center [982, 476] width 13 height 21
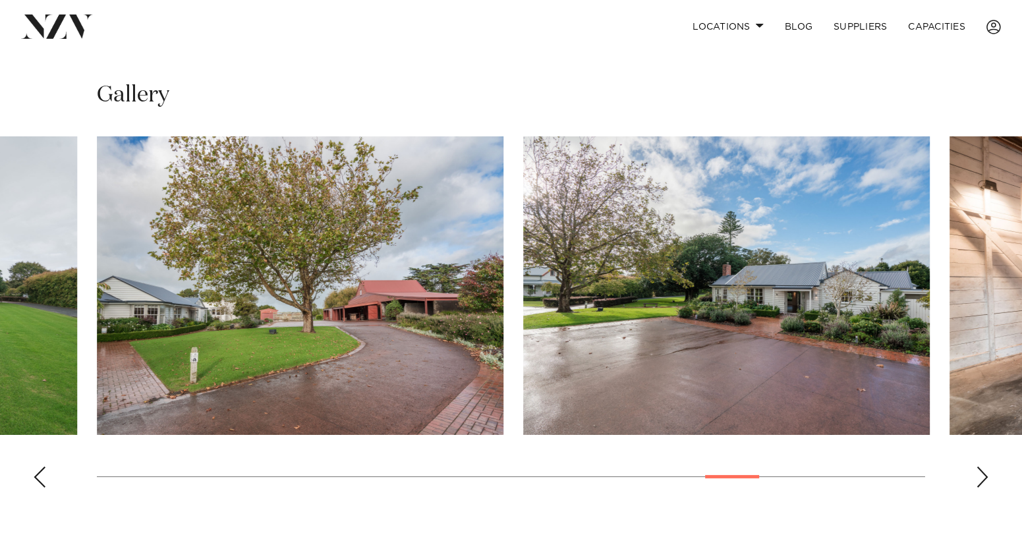
click at [983, 472] on div "Next slide" at bounding box center [982, 476] width 13 height 21
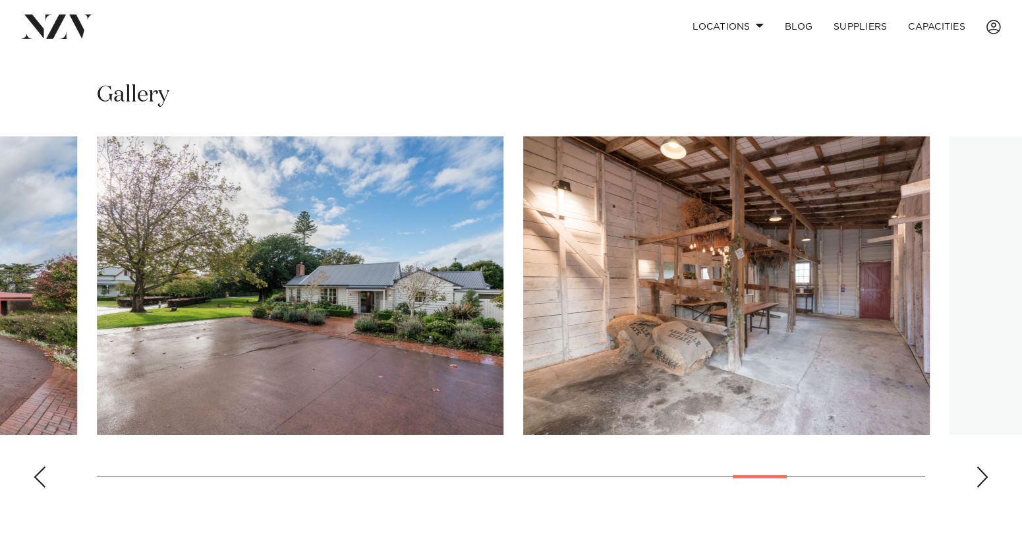
click at [983, 472] on div "Next slide" at bounding box center [982, 476] width 13 height 21
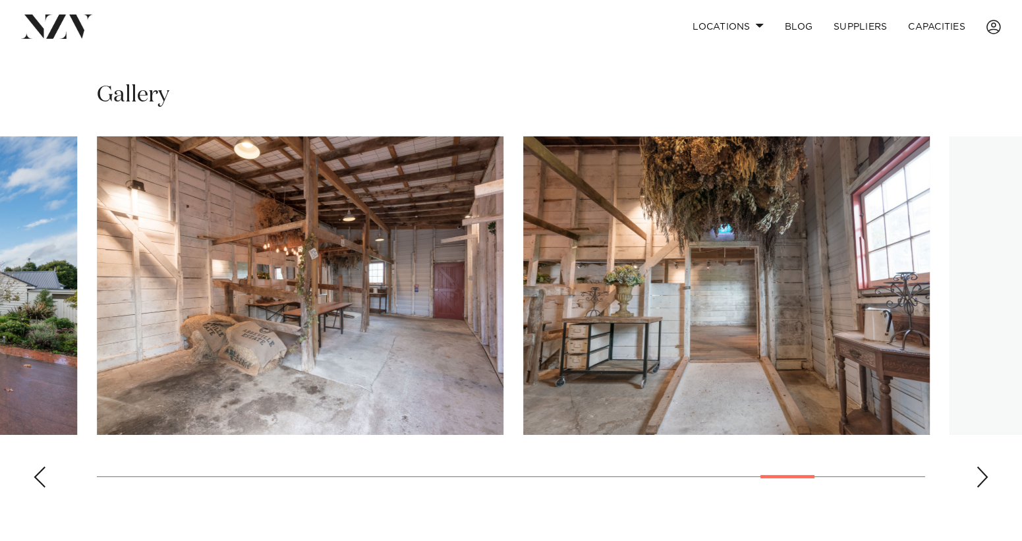
click at [983, 472] on div "Next slide" at bounding box center [982, 476] width 13 height 21
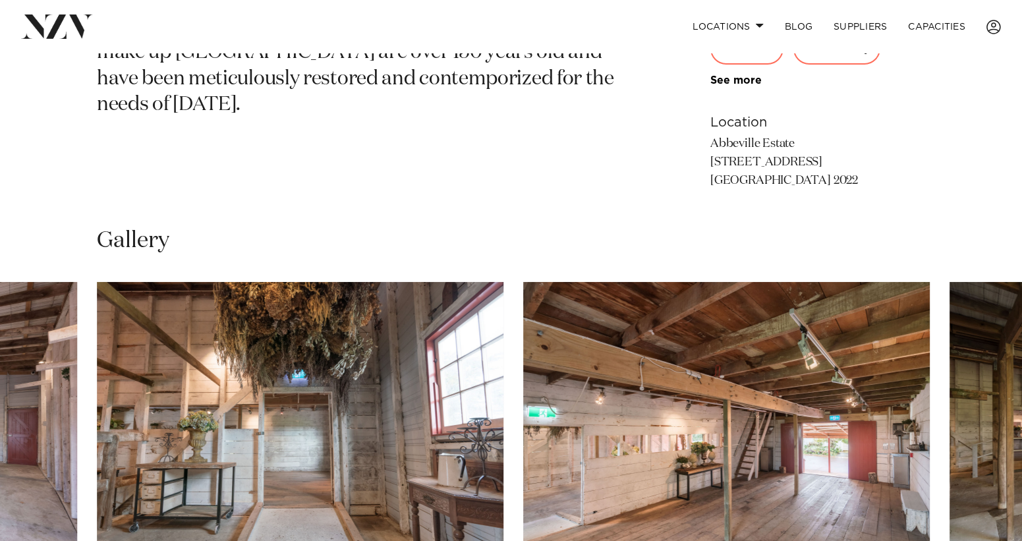
scroll to position [943, 0]
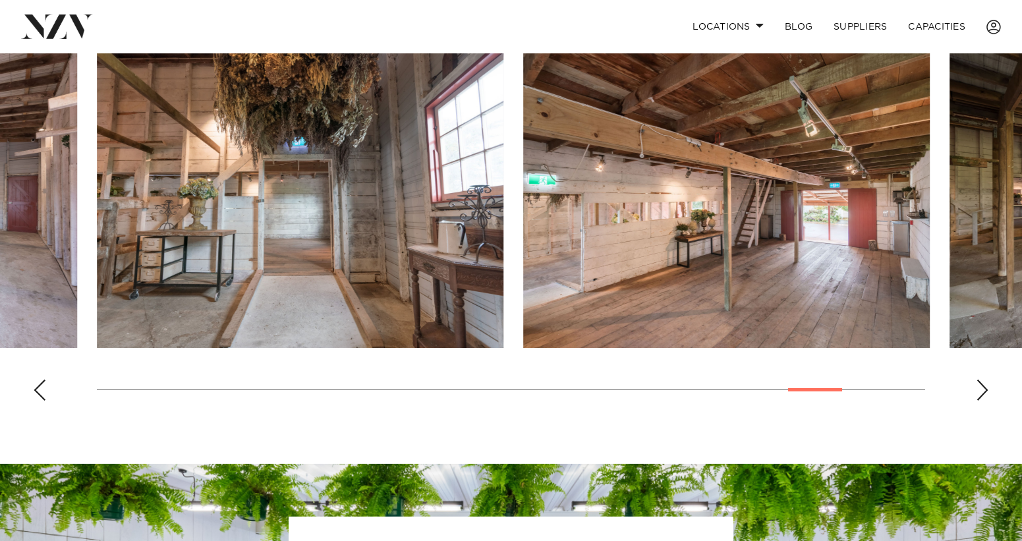
click at [982, 395] on div "Next slide" at bounding box center [982, 389] width 13 height 21
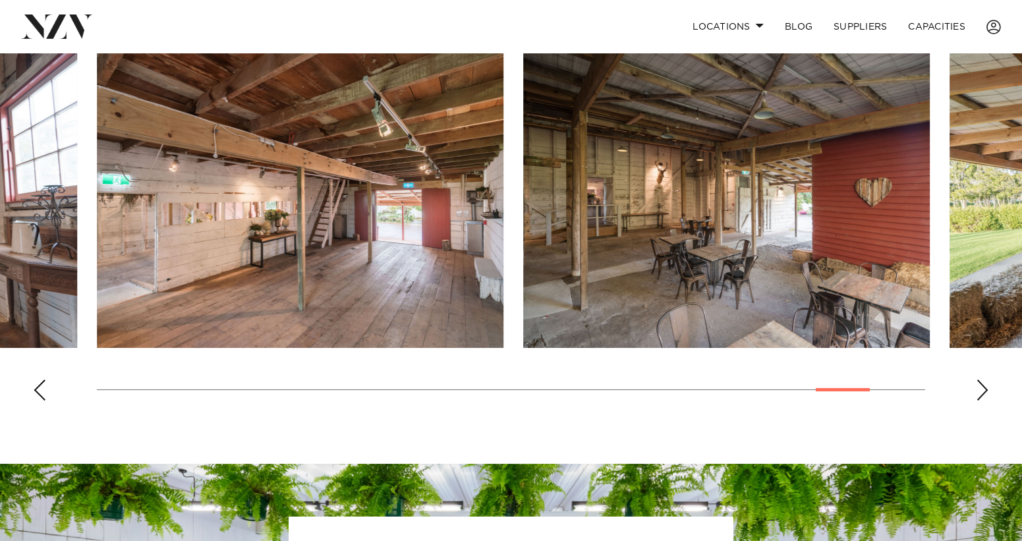
click at [982, 395] on div "Next slide" at bounding box center [982, 389] width 13 height 21
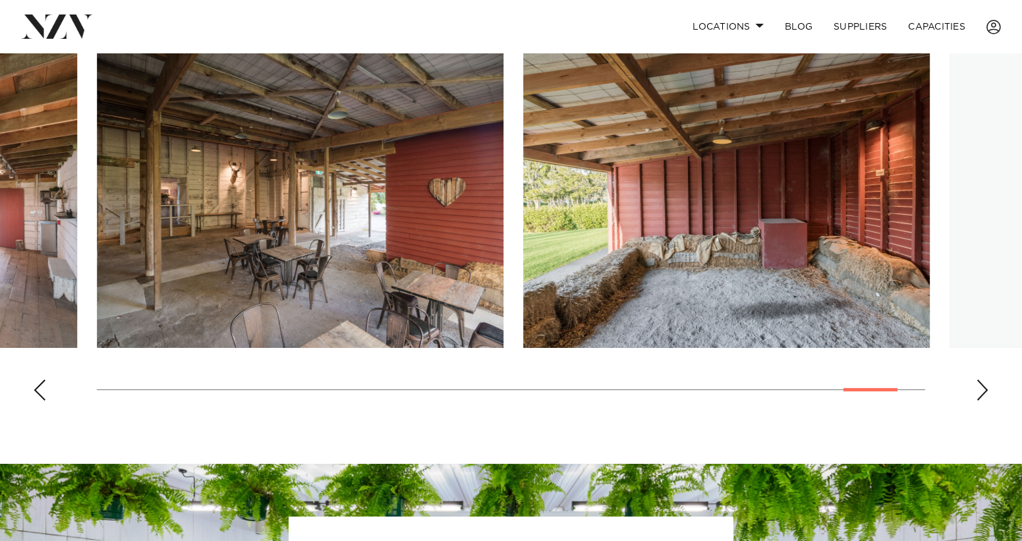
click at [982, 395] on div "Next slide" at bounding box center [982, 389] width 13 height 21
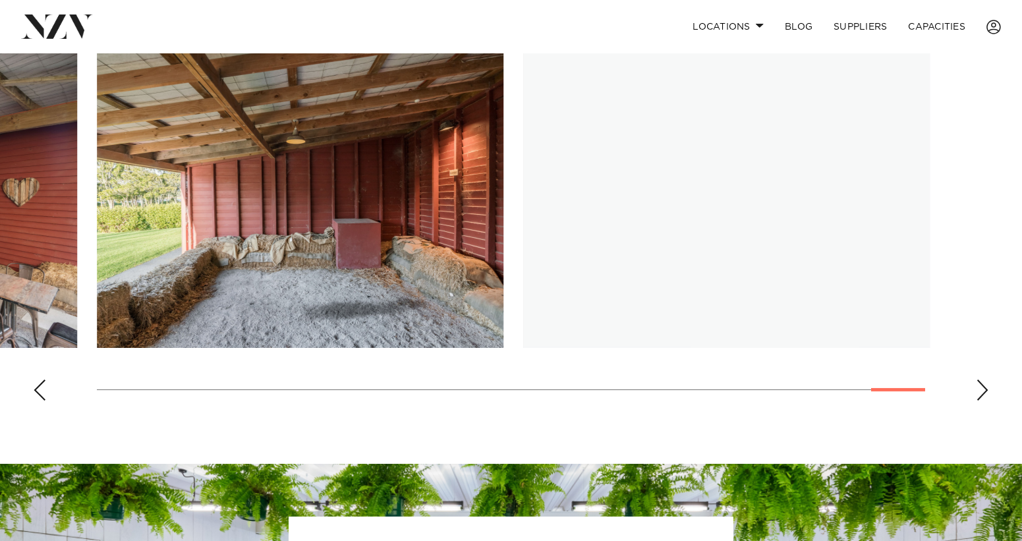
click at [982, 395] on div "Next slide" at bounding box center [982, 389] width 13 height 21
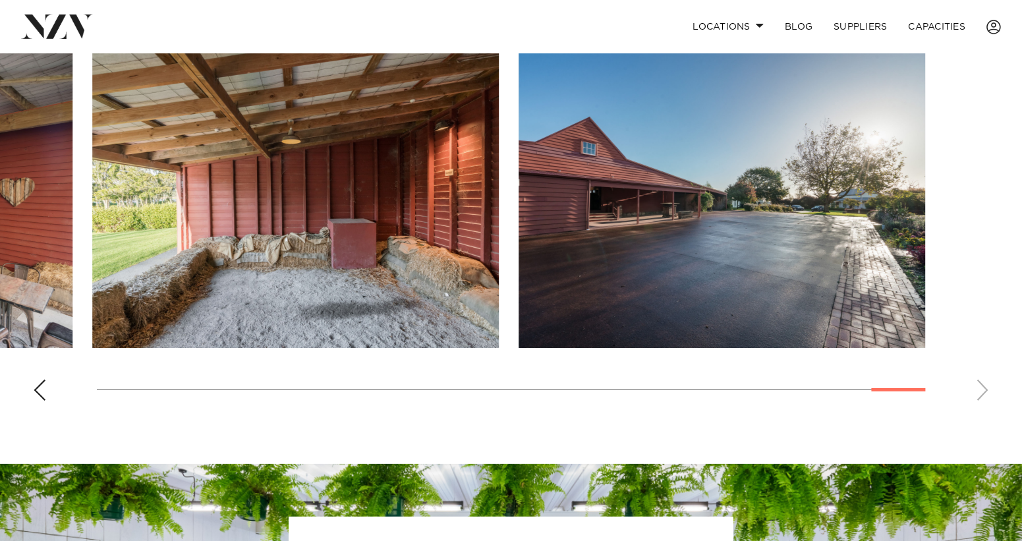
click at [38, 395] on div "Previous slide" at bounding box center [39, 389] width 13 height 21
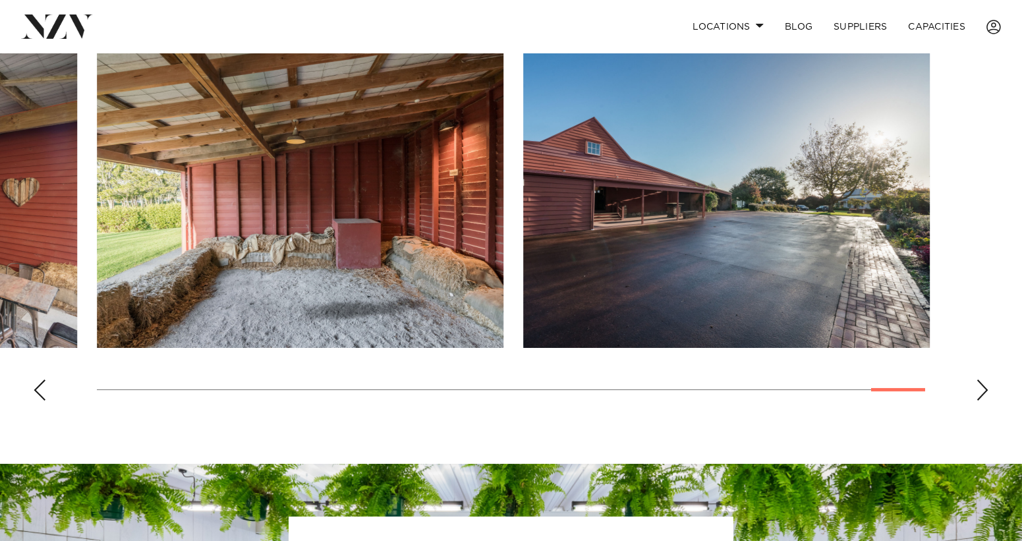
click at [38, 395] on div "Previous slide" at bounding box center [39, 389] width 13 height 21
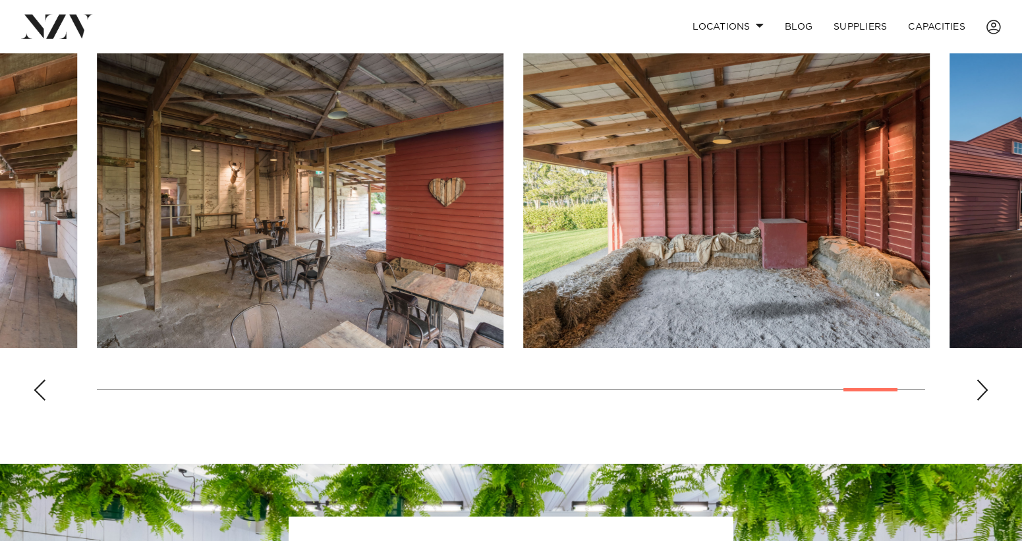
click at [38, 395] on div "Previous slide" at bounding box center [39, 389] width 13 height 21
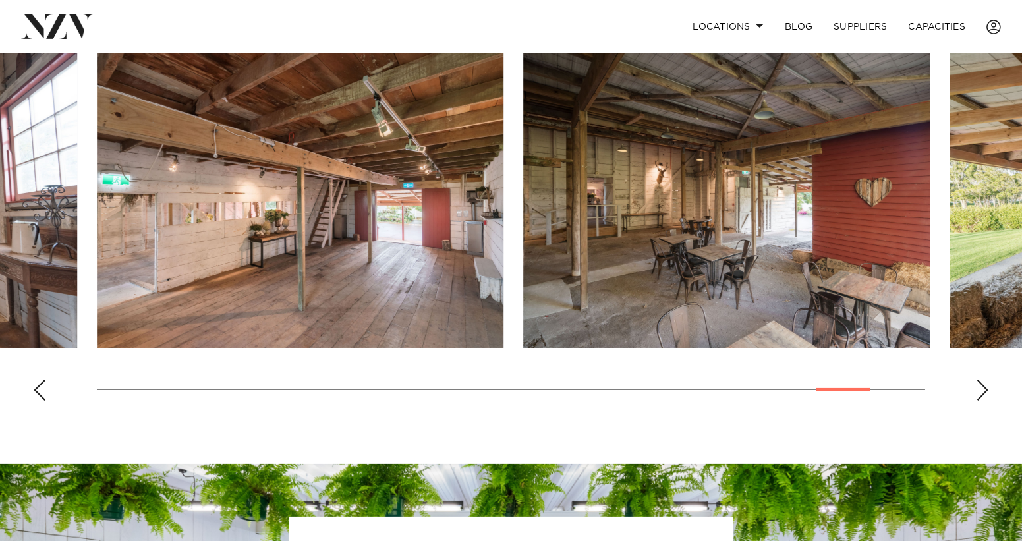
click at [38, 395] on div "Previous slide" at bounding box center [39, 389] width 13 height 21
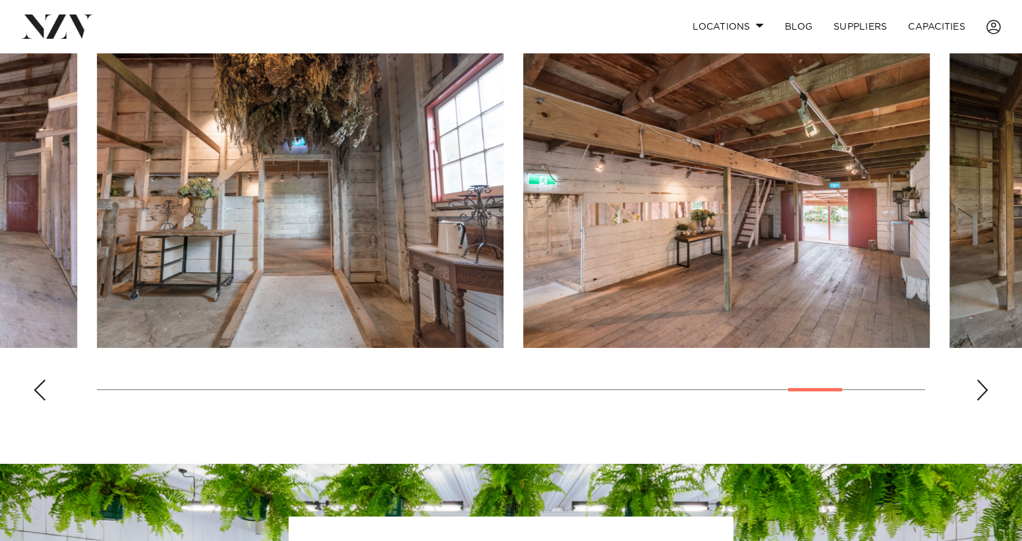
click at [38, 395] on div "Previous slide" at bounding box center [39, 389] width 13 height 21
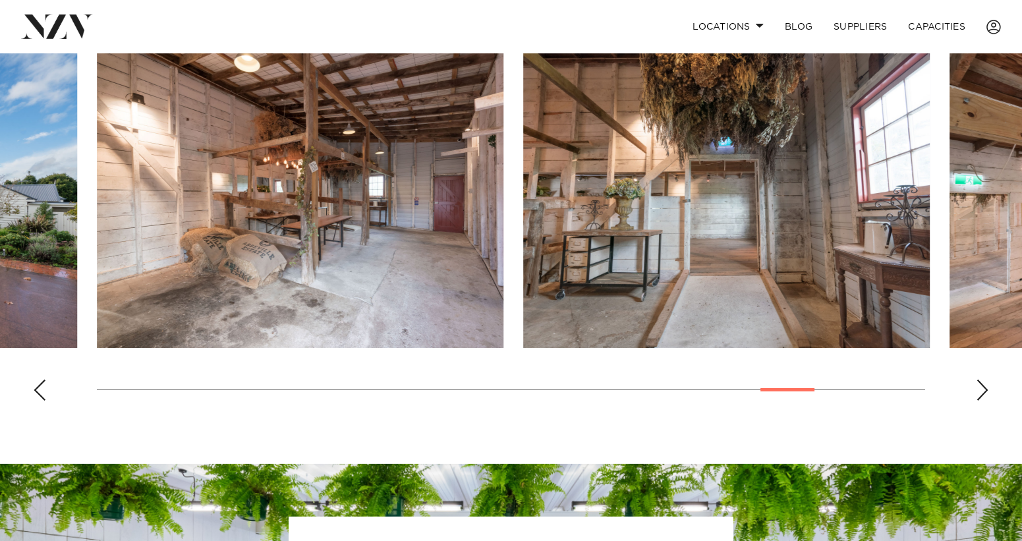
click at [38, 395] on div "Previous slide" at bounding box center [39, 389] width 13 height 21
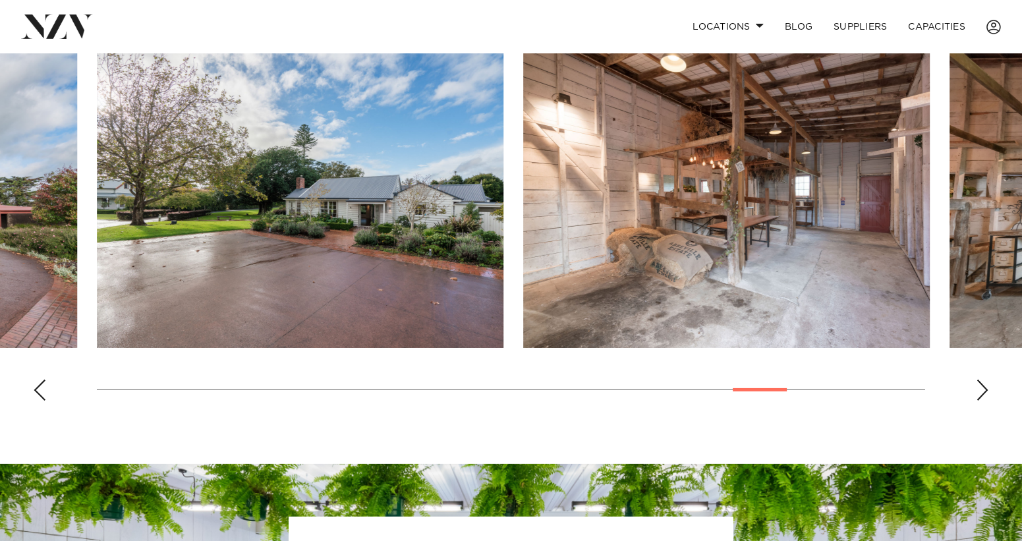
click at [38, 395] on div "Previous slide" at bounding box center [39, 389] width 13 height 21
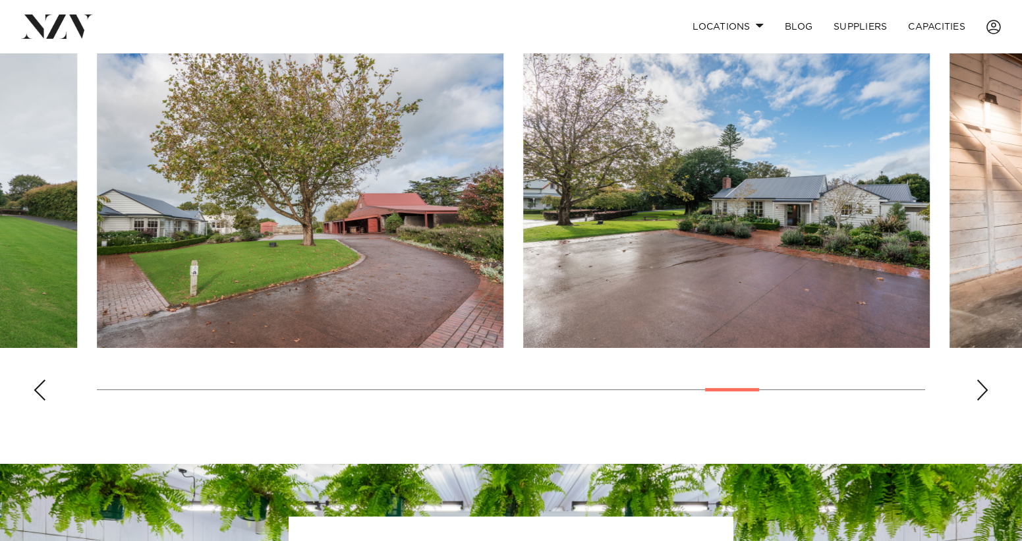
click at [38, 395] on div "Previous slide" at bounding box center [39, 389] width 13 height 21
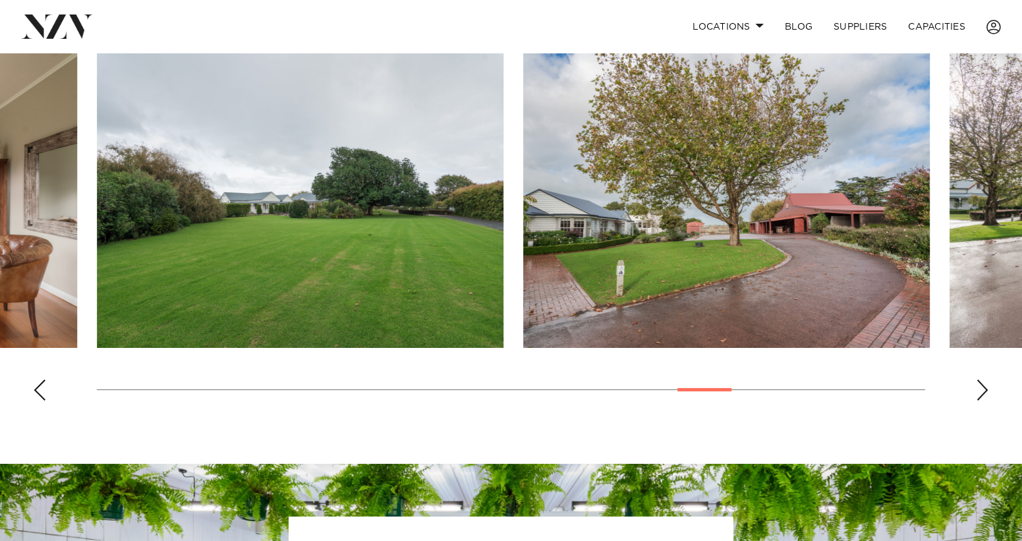
click at [38, 395] on div "Previous slide" at bounding box center [39, 389] width 13 height 21
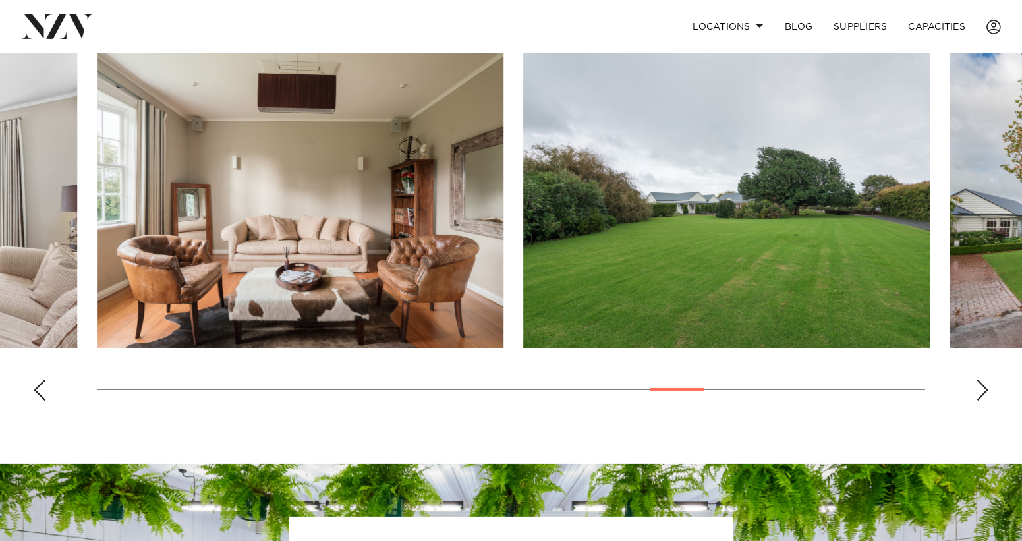
click at [38, 395] on div "Previous slide" at bounding box center [39, 389] width 13 height 21
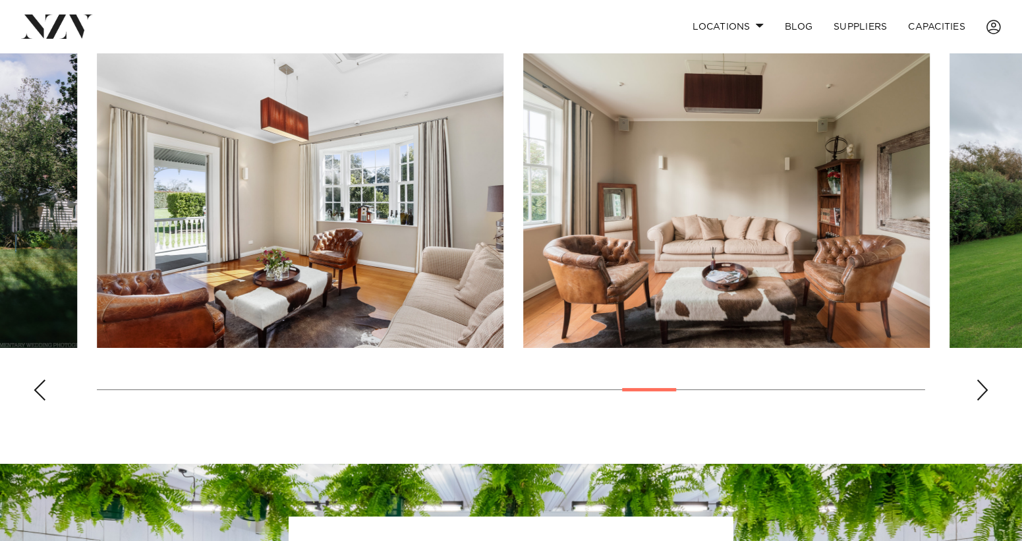
click at [38, 395] on div "Previous slide" at bounding box center [39, 389] width 13 height 21
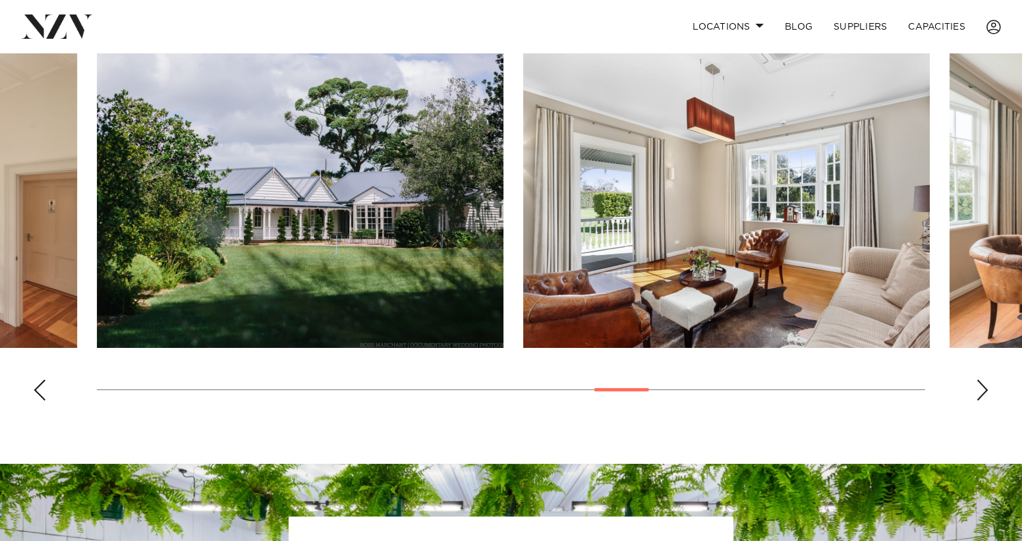
click at [38, 395] on div "Previous slide" at bounding box center [39, 389] width 13 height 21
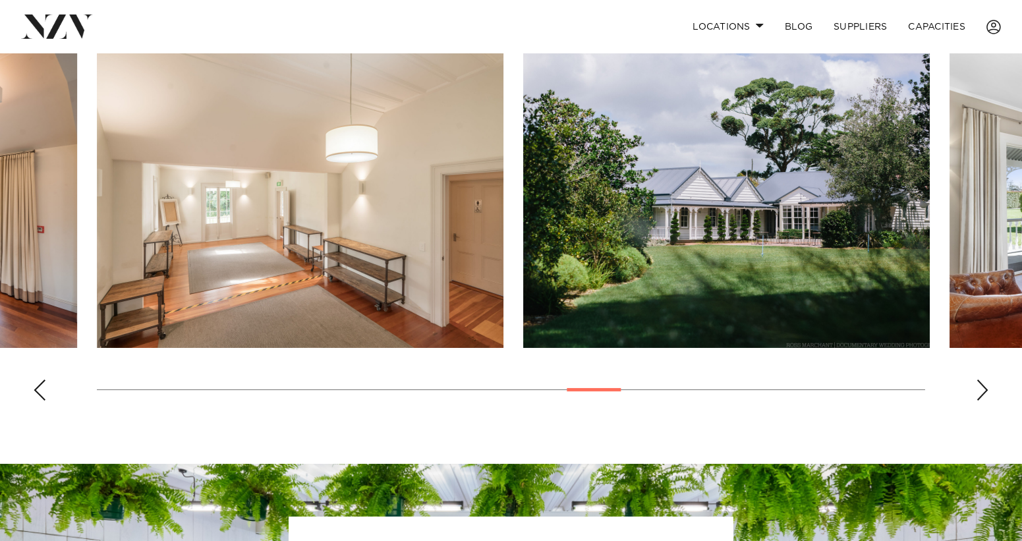
click at [38, 395] on div "Previous slide" at bounding box center [39, 389] width 13 height 21
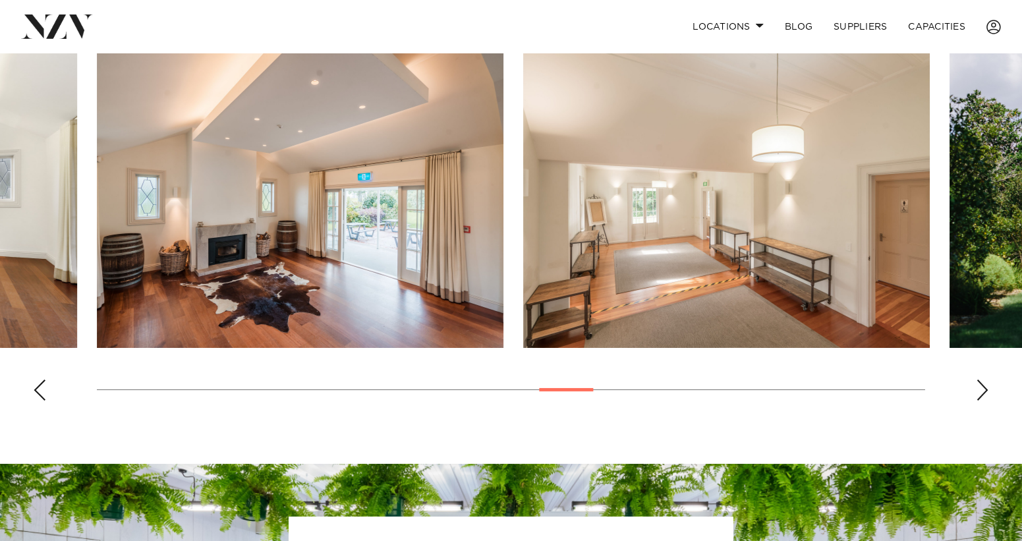
click at [38, 395] on div "Previous slide" at bounding box center [39, 389] width 13 height 21
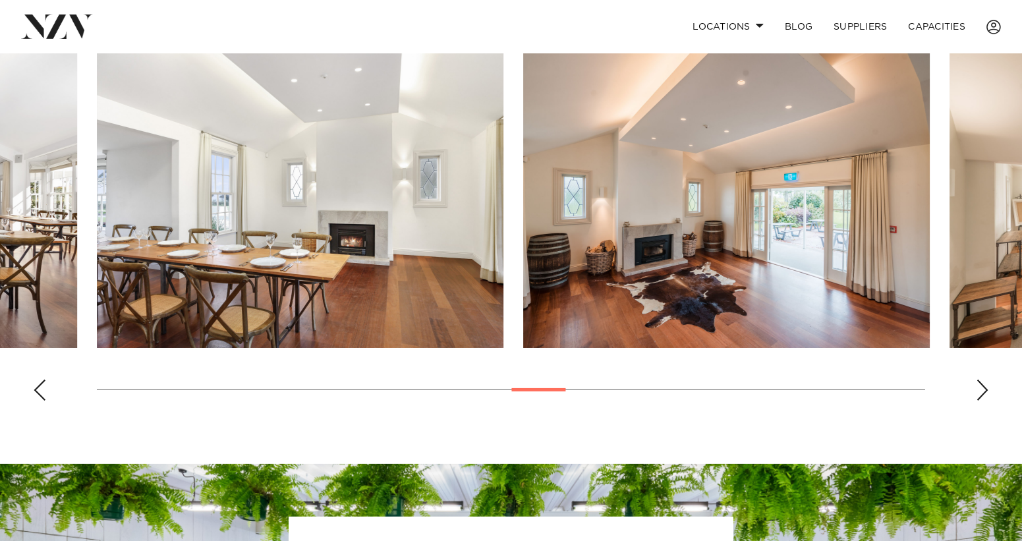
click at [38, 395] on div "Previous slide" at bounding box center [39, 389] width 13 height 21
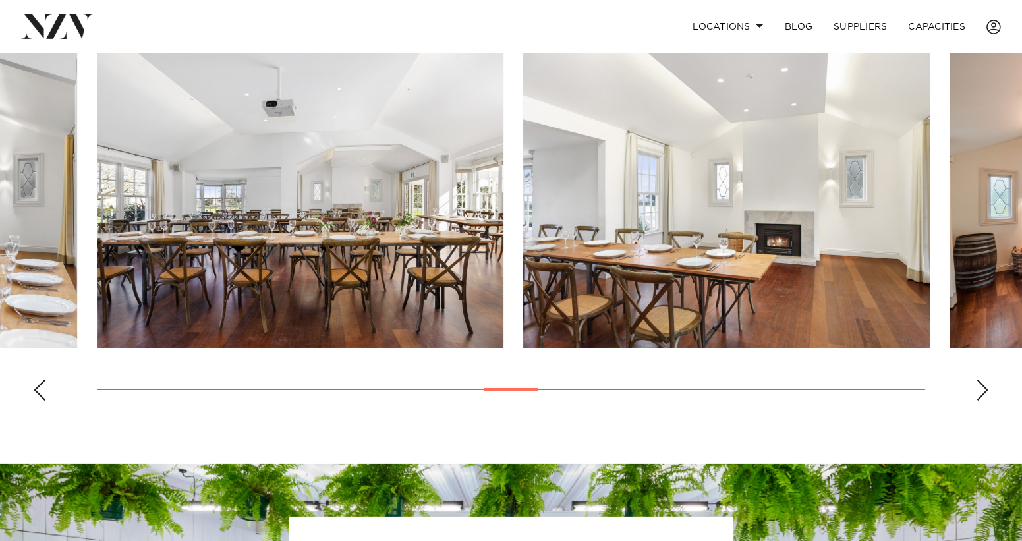
click at [38, 395] on div "Previous slide" at bounding box center [39, 389] width 13 height 21
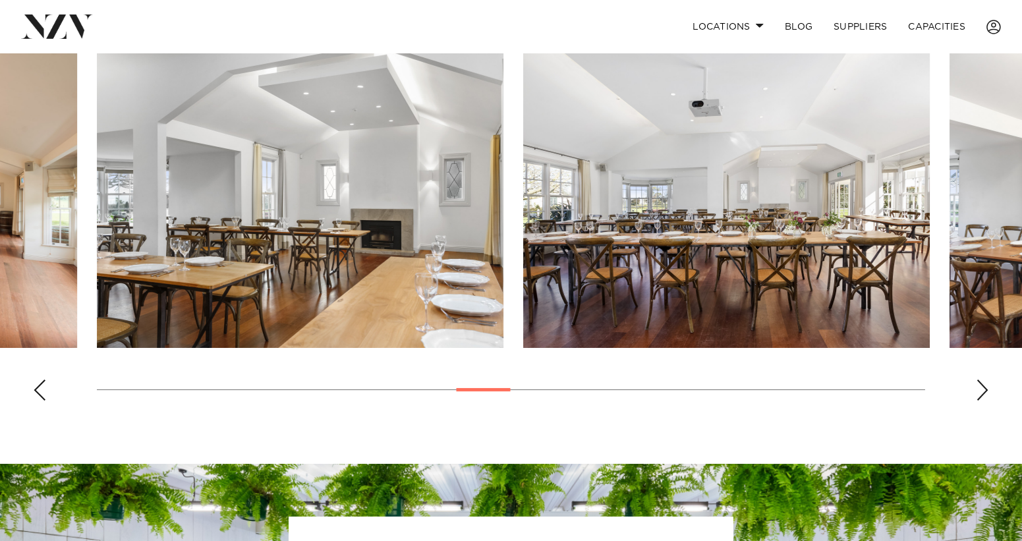
click at [38, 395] on div "Previous slide" at bounding box center [39, 389] width 13 height 21
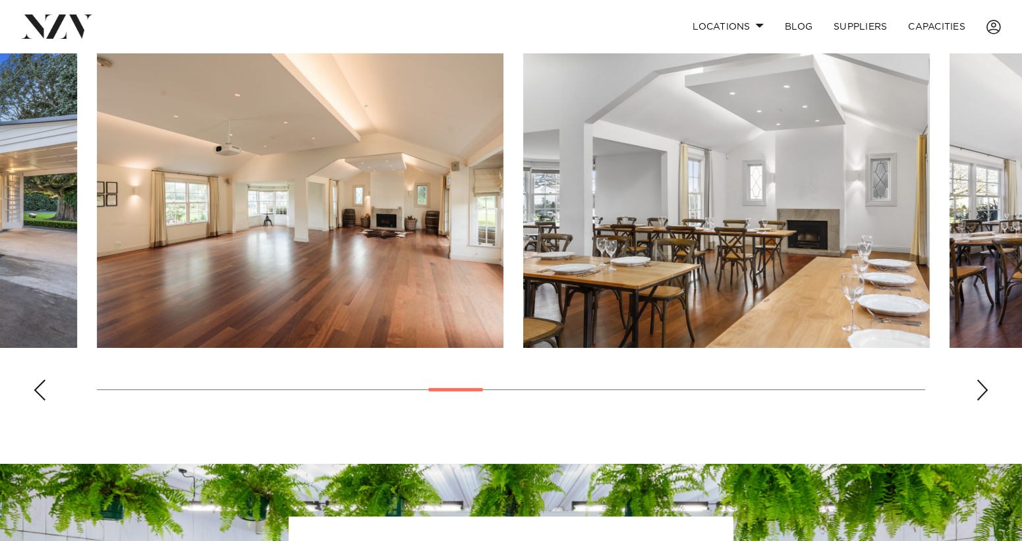
click at [38, 395] on div "Previous slide" at bounding box center [39, 389] width 13 height 21
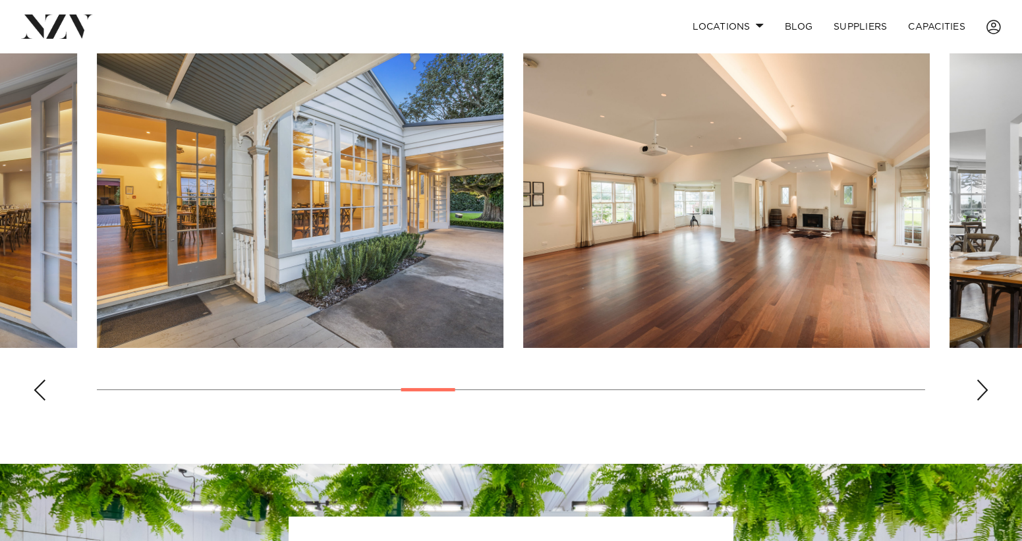
click at [38, 395] on div "Previous slide" at bounding box center [39, 389] width 13 height 21
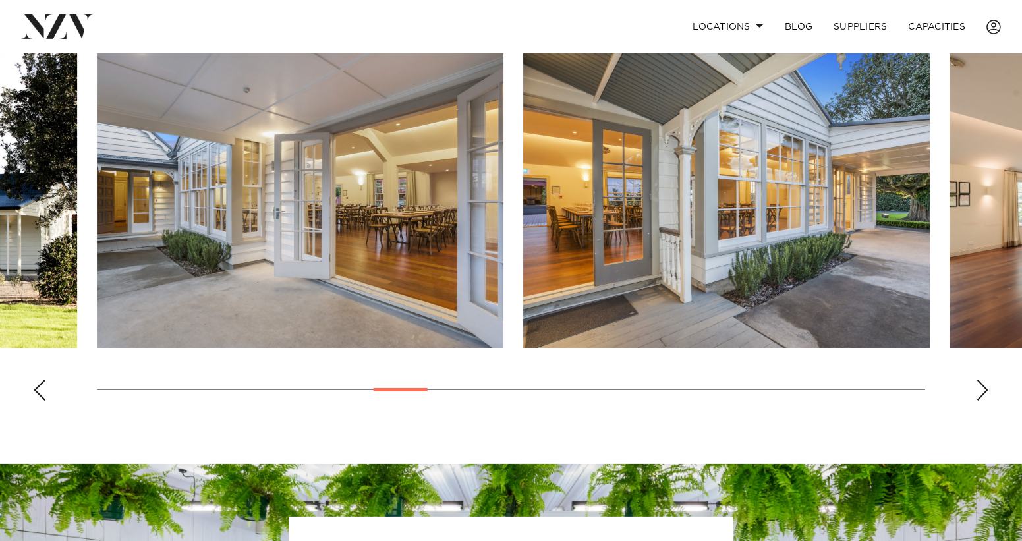
click at [613, 289] on img "12 / 30" at bounding box center [726, 198] width 406 height 298
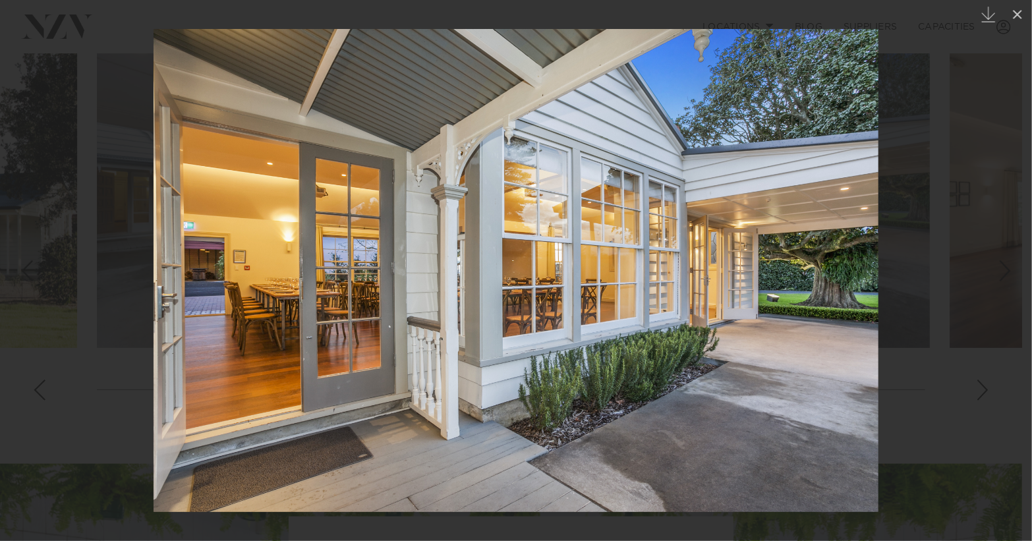
click at [103, 425] on div at bounding box center [516, 270] width 1032 height 541
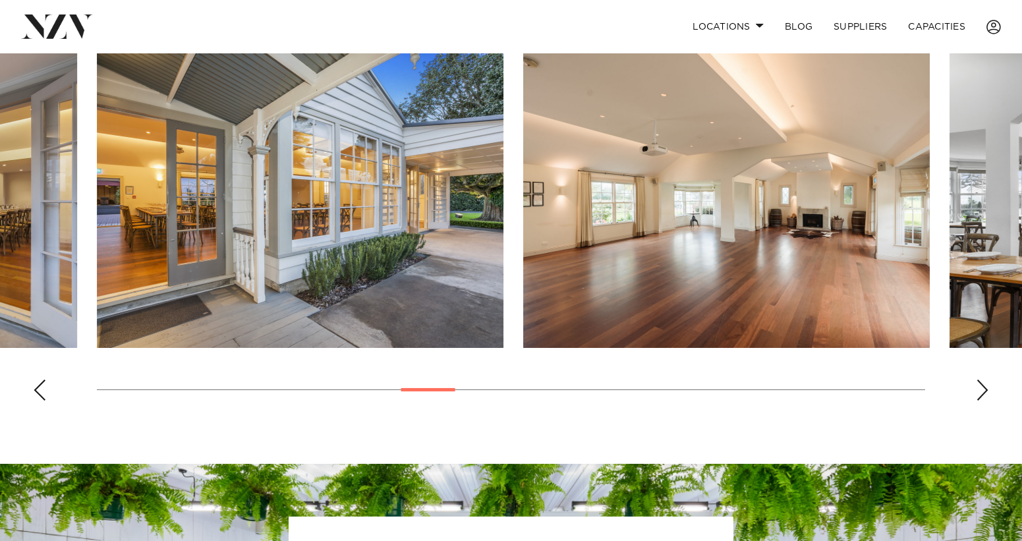
click at [35, 387] on div "Previous slide" at bounding box center [39, 389] width 13 height 21
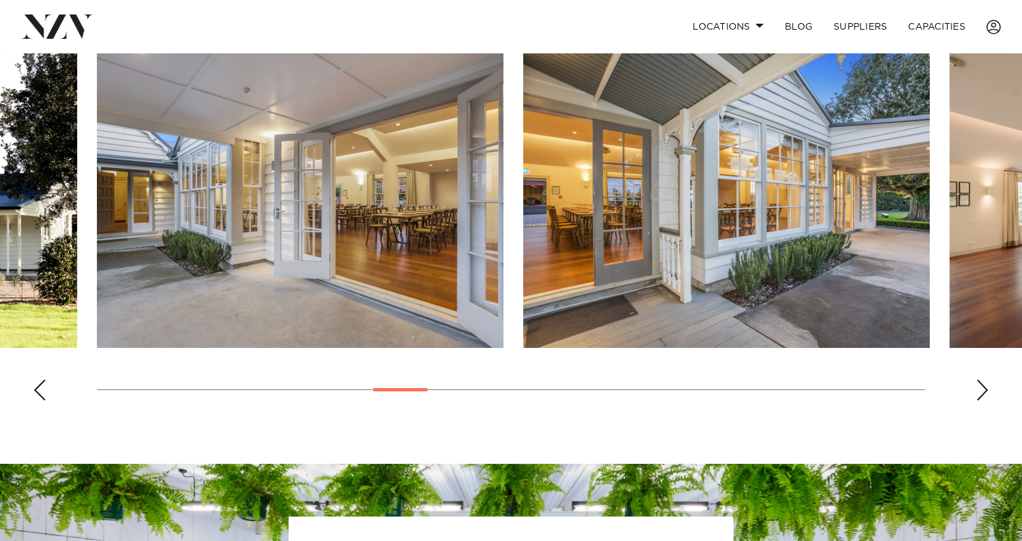
click at [35, 387] on div "Previous slide" at bounding box center [39, 389] width 13 height 21
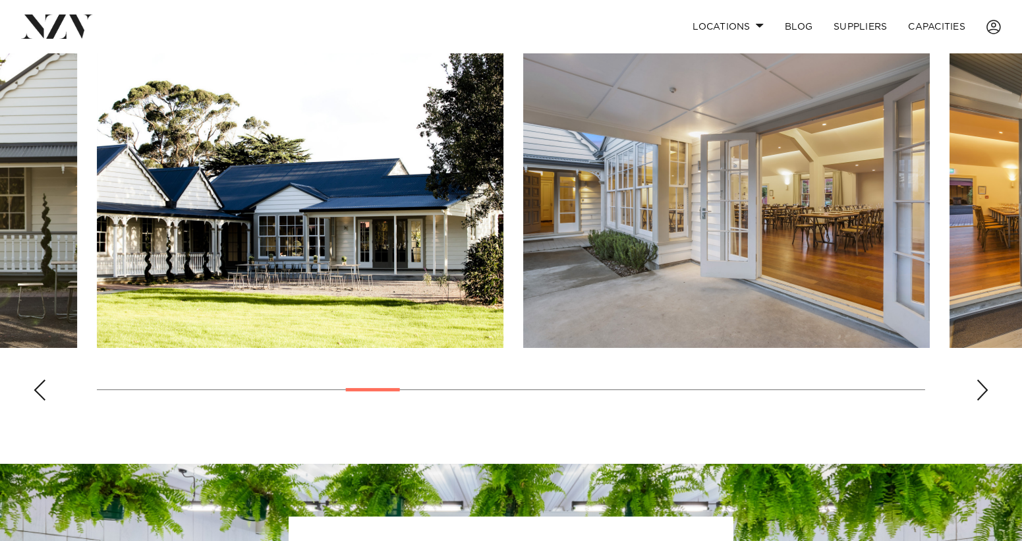
click at [980, 381] on div "Next slide" at bounding box center [982, 389] width 13 height 21
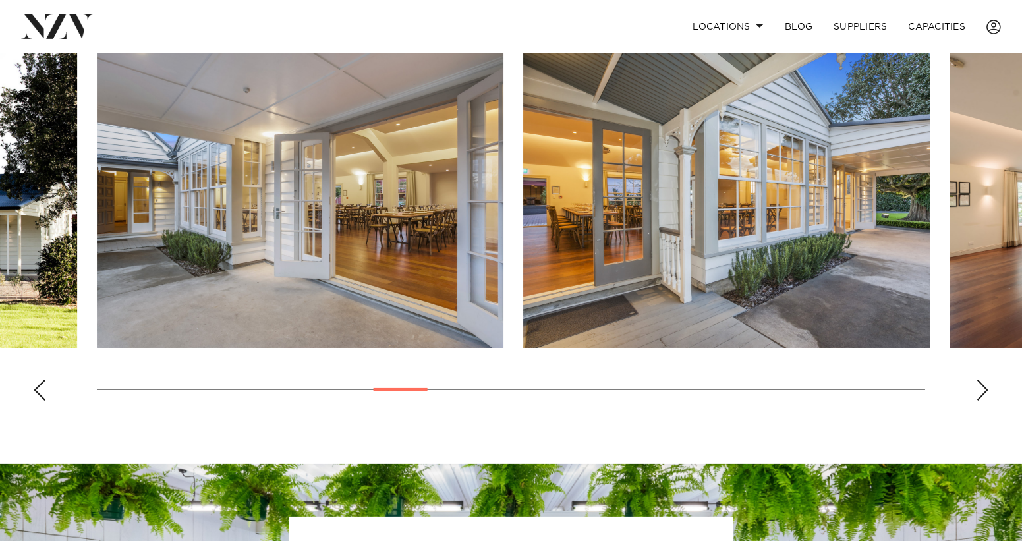
click at [980, 381] on div "Next slide" at bounding box center [982, 389] width 13 height 21
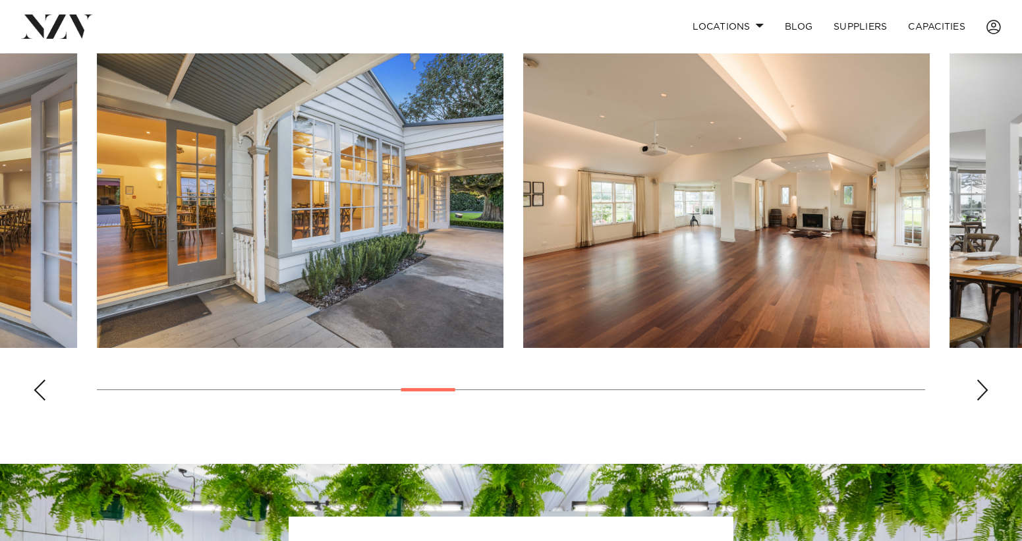
click at [980, 381] on div "Next slide" at bounding box center [982, 389] width 13 height 21
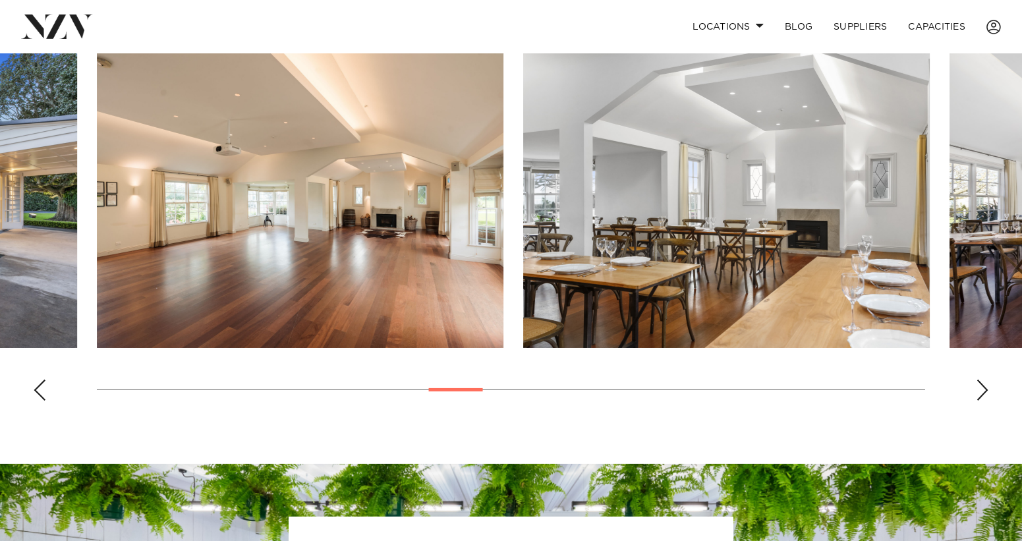
click at [980, 381] on div "Next slide" at bounding box center [982, 389] width 13 height 21
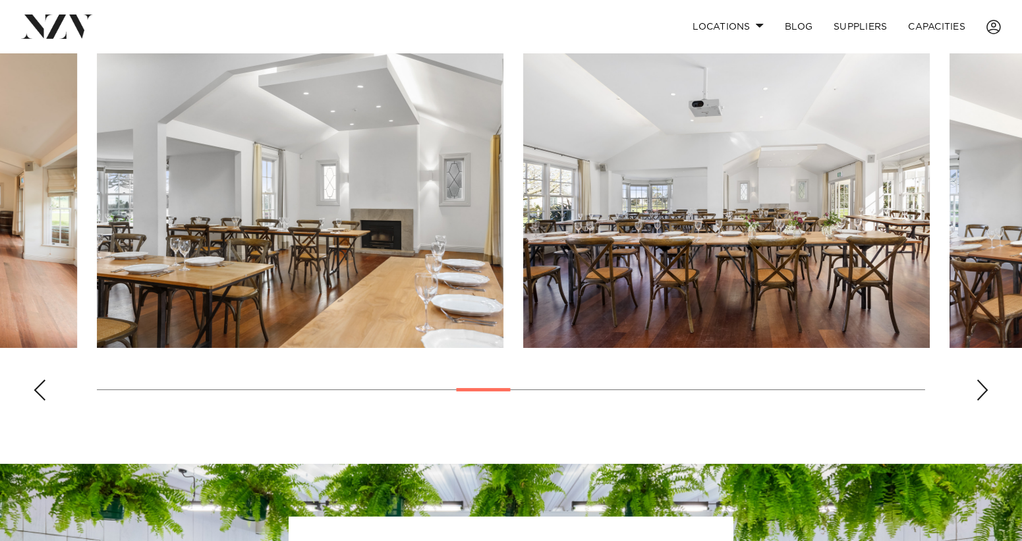
click at [980, 381] on div "Next slide" at bounding box center [982, 389] width 13 height 21
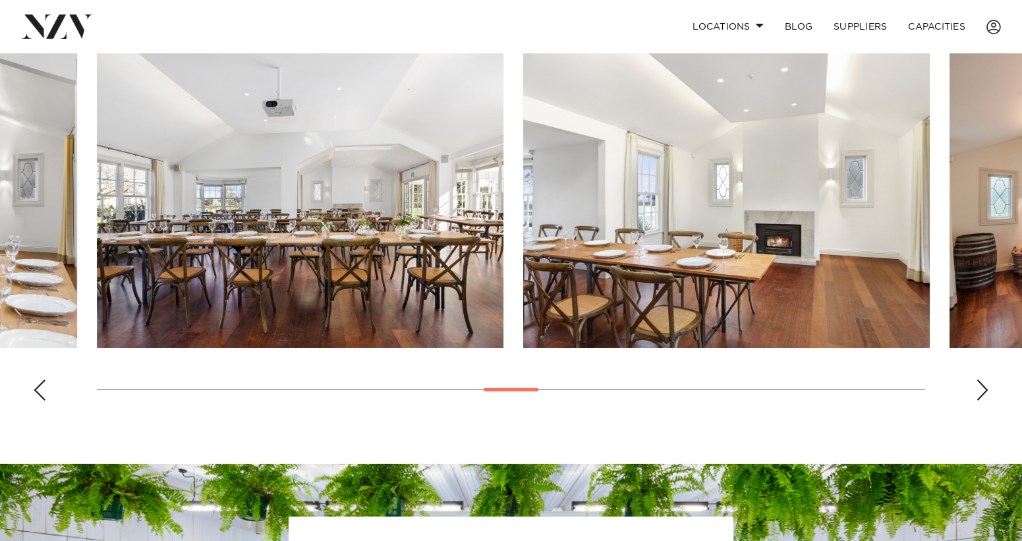
click at [980, 381] on div "Next slide" at bounding box center [982, 389] width 13 height 21
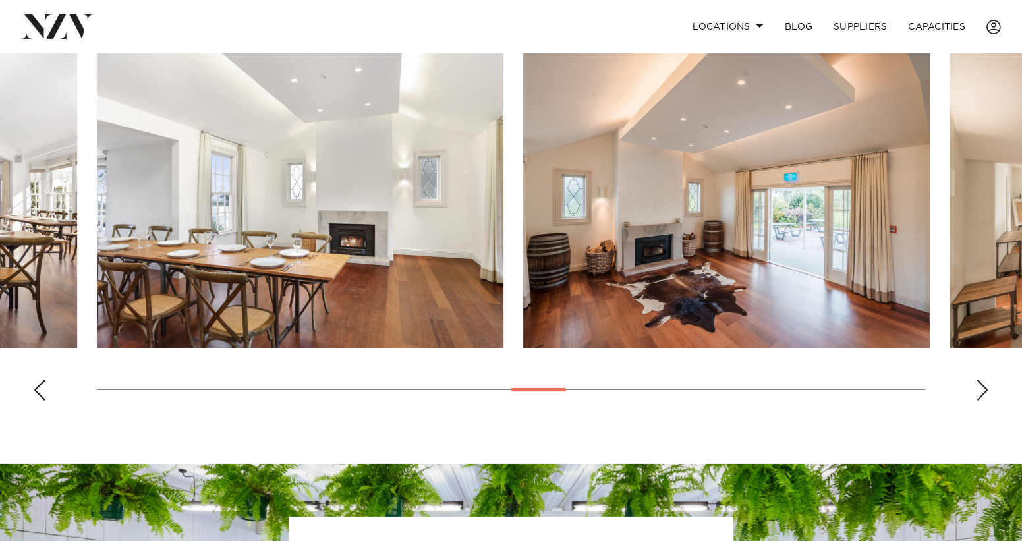
click at [980, 381] on div "Next slide" at bounding box center [982, 389] width 13 height 21
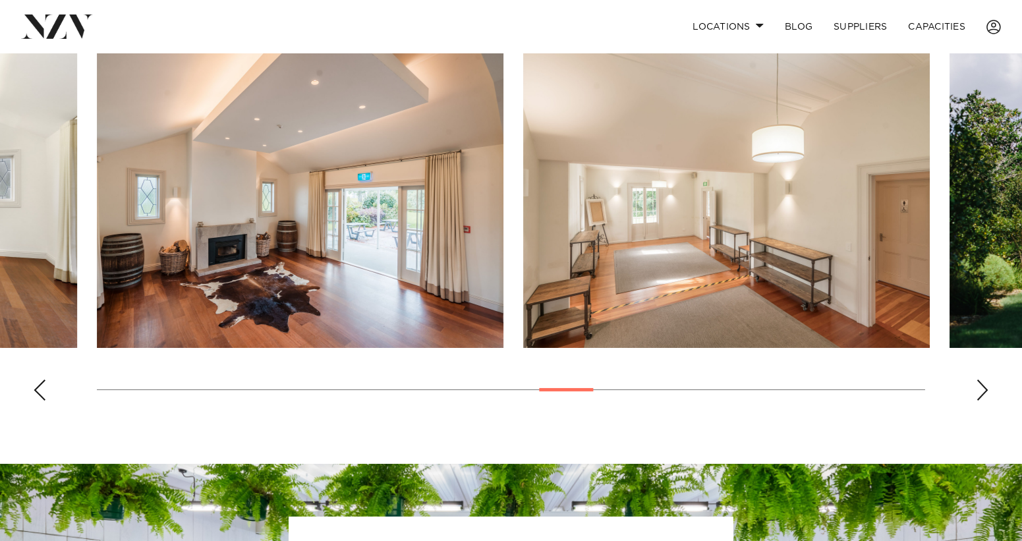
click at [980, 381] on div "Next slide" at bounding box center [982, 389] width 13 height 21
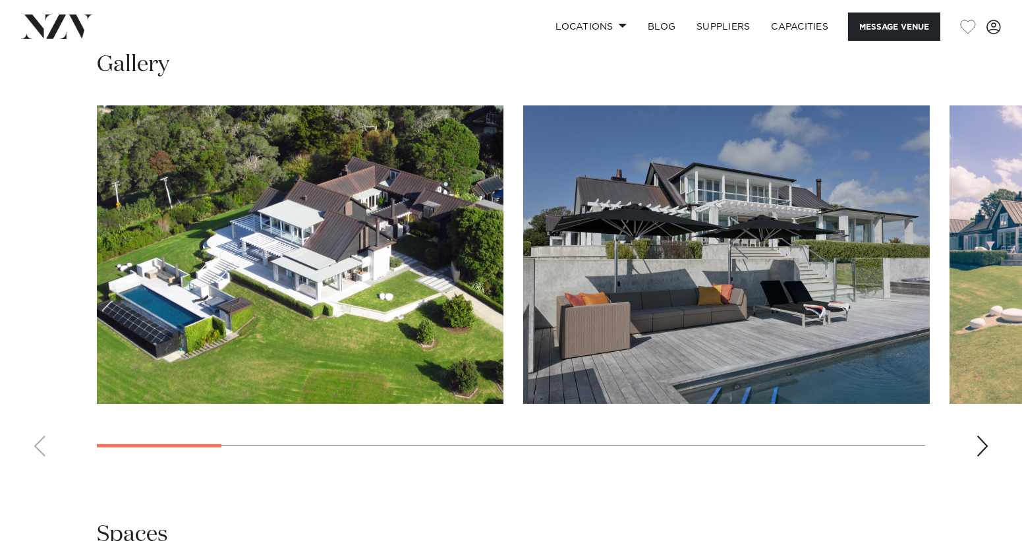
scroll to position [1252, 0]
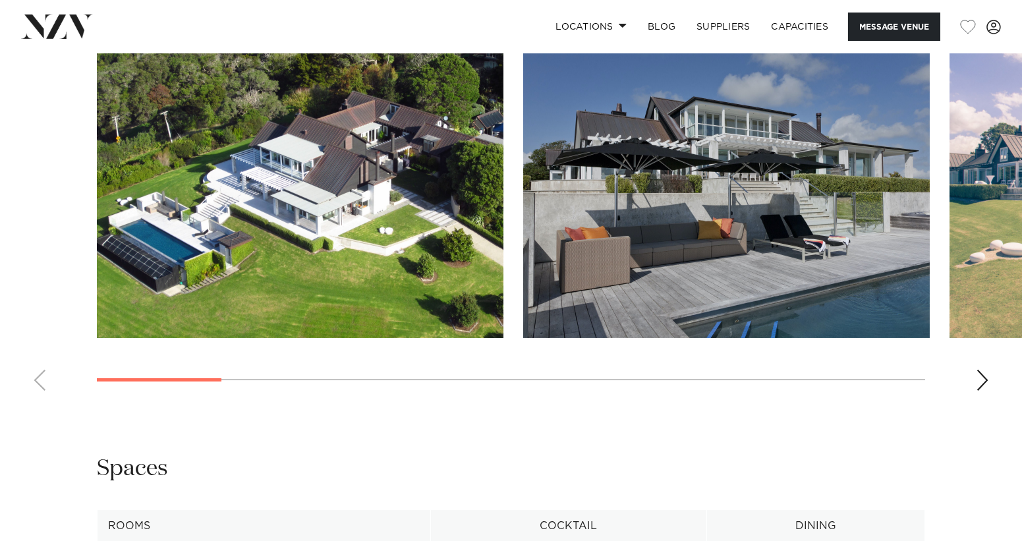
click at [975, 379] on swiper-container at bounding box center [511, 221] width 1022 height 362
click at [986, 379] on div "Next slide" at bounding box center [982, 380] width 13 height 21
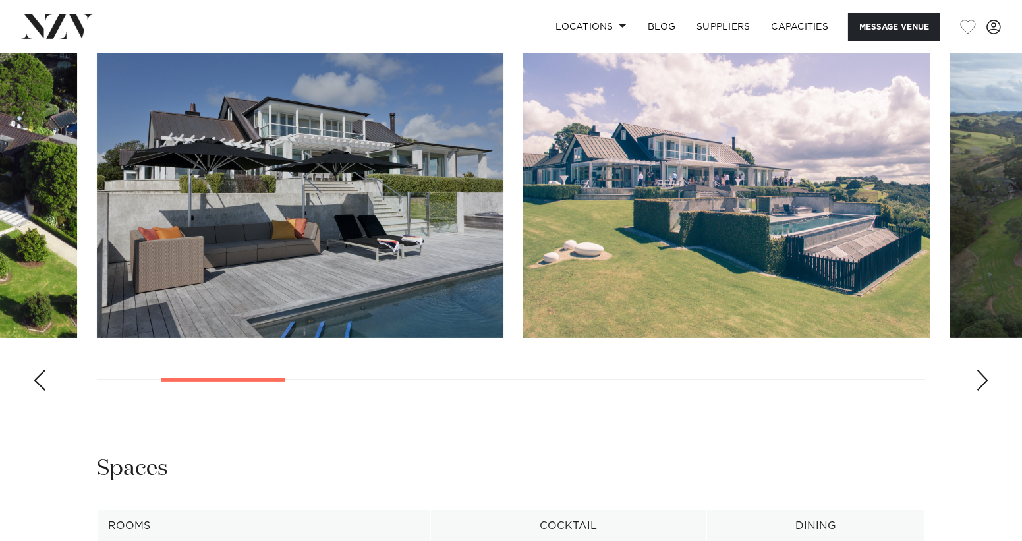
click at [986, 379] on div "Next slide" at bounding box center [982, 380] width 13 height 21
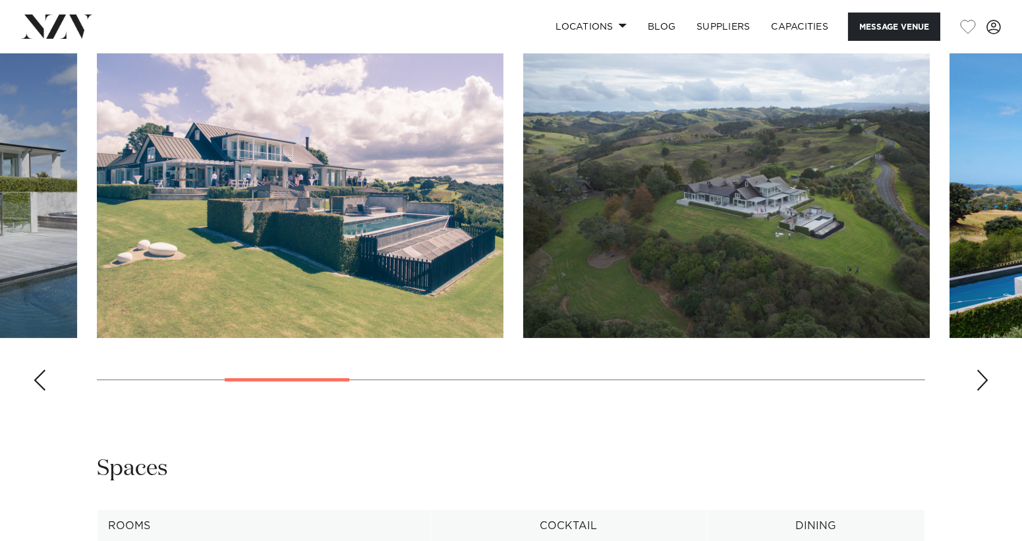
click at [986, 379] on div "Next slide" at bounding box center [982, 380] width 13 height 21
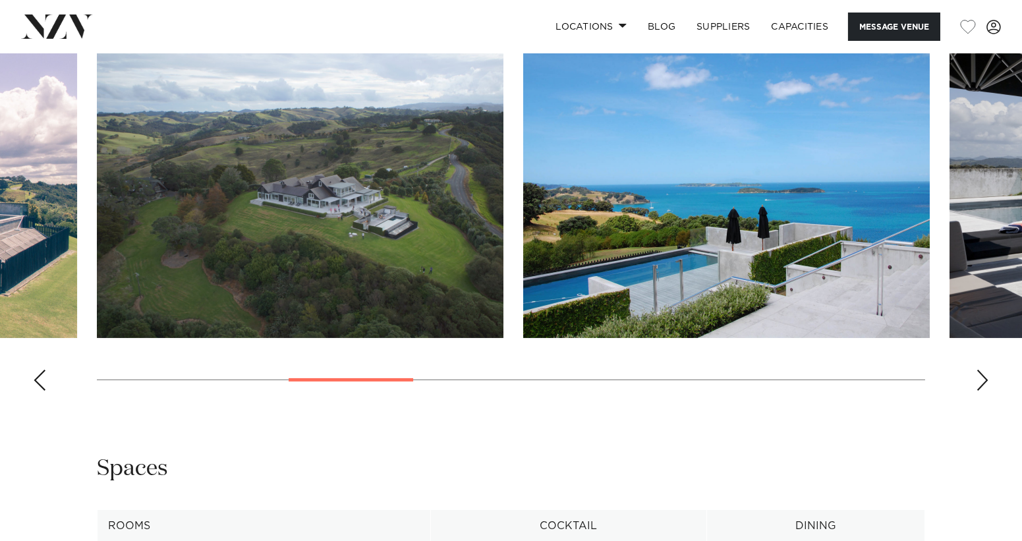
click at [986, 379] on div "Next slide" at bounding box center [982, 380] width 13 height 21
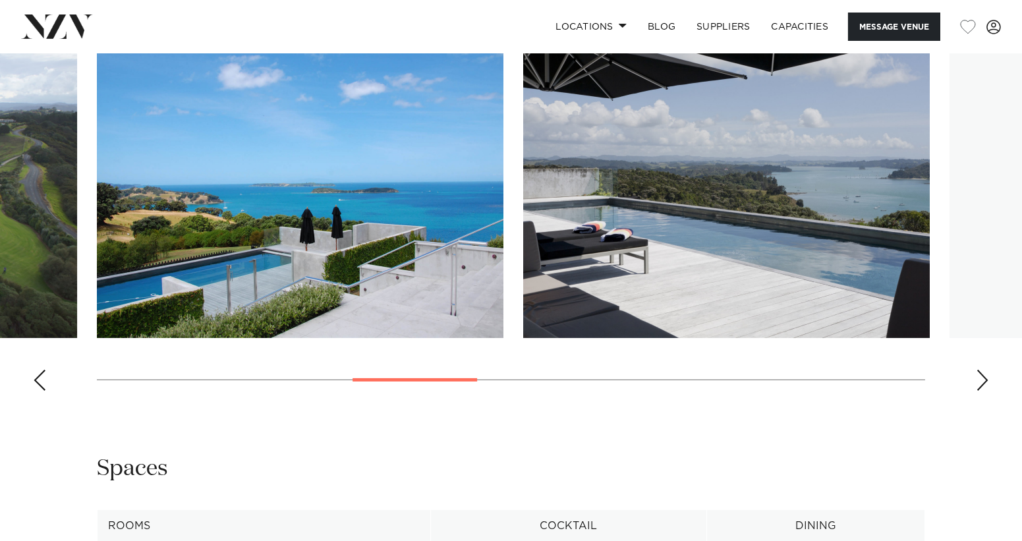
click at [986, 379] on div "Next slide" at bounding box center [982, 380] width 13 height 21
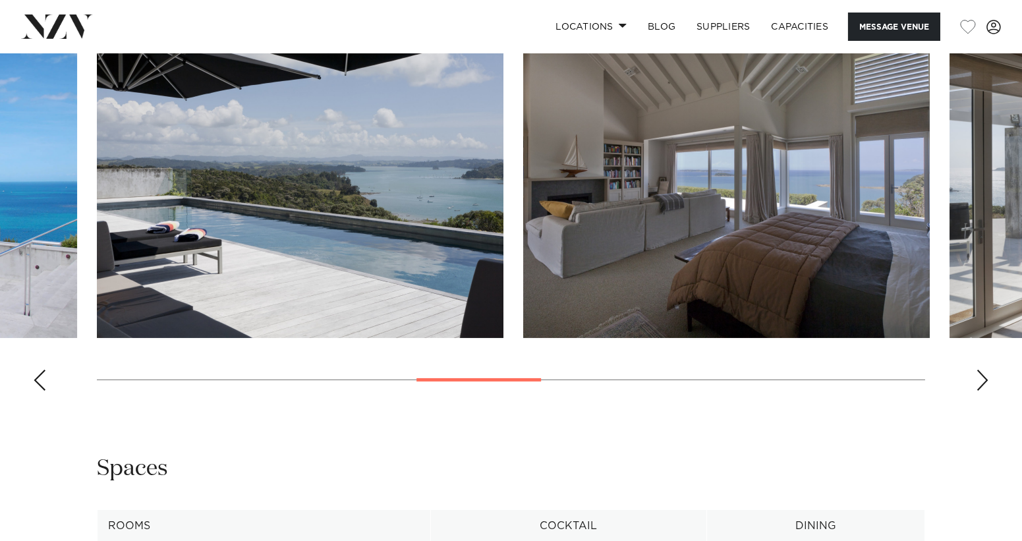
click at [986, 379] on div "Next slide" at bounding box center [982, 380] width 13 height 21
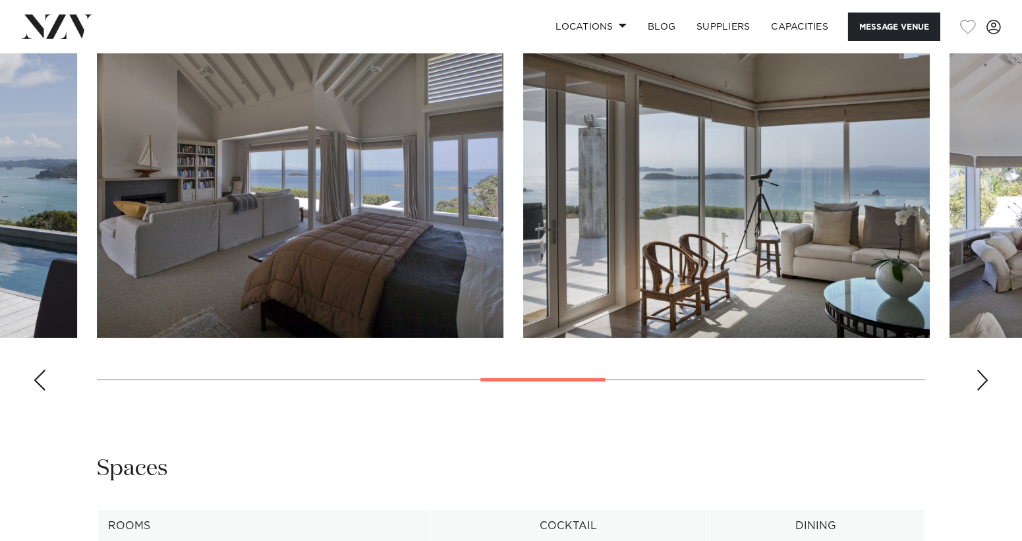
click at [986, 379] on div "Next slide" at bounding box center [982, 380] width 13 height 21
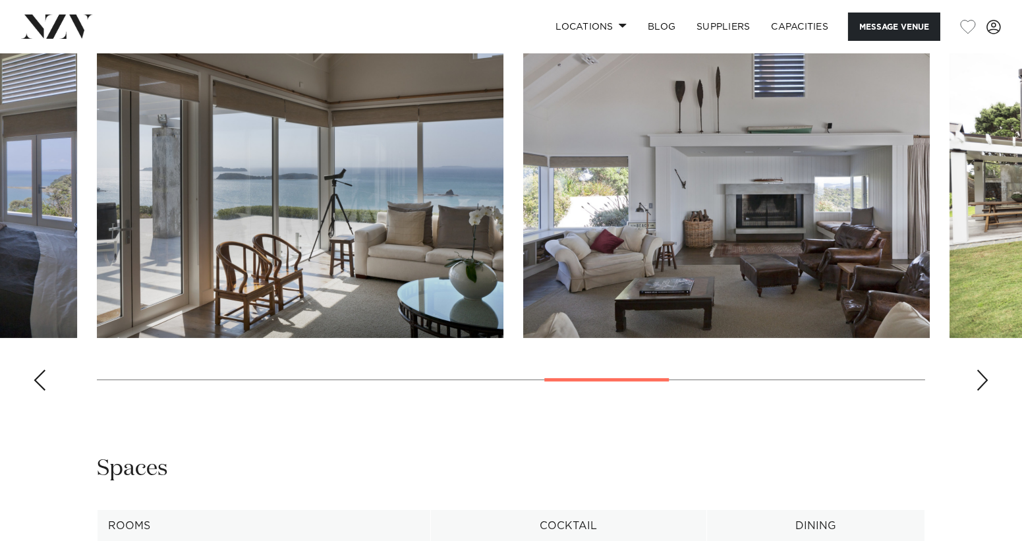
click at [986, 379] on div "Next slide" at bounding box center [982, 380] width 13 height 21
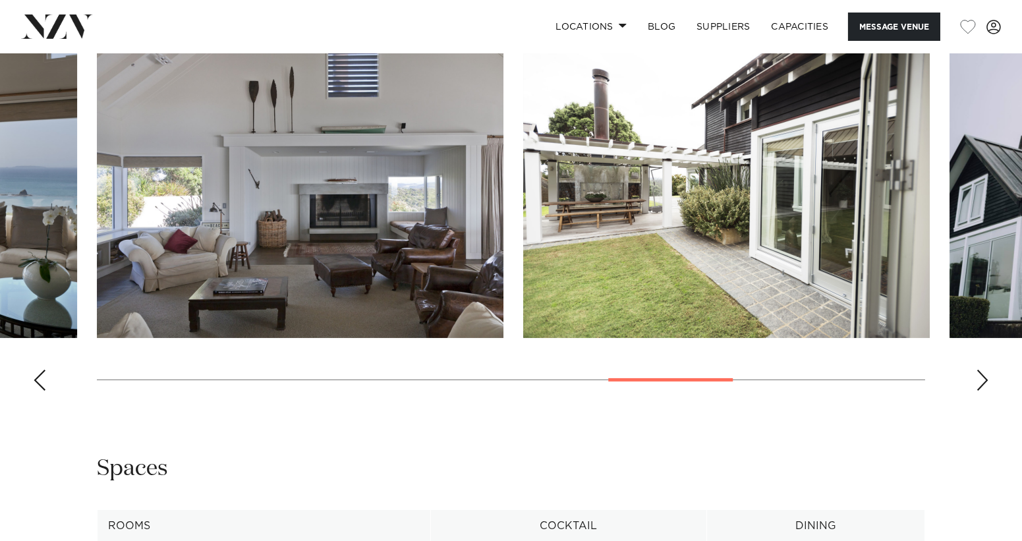
click at [986, 379] on div "Next slide" at bounding box center [982, 380] width 13 height 21
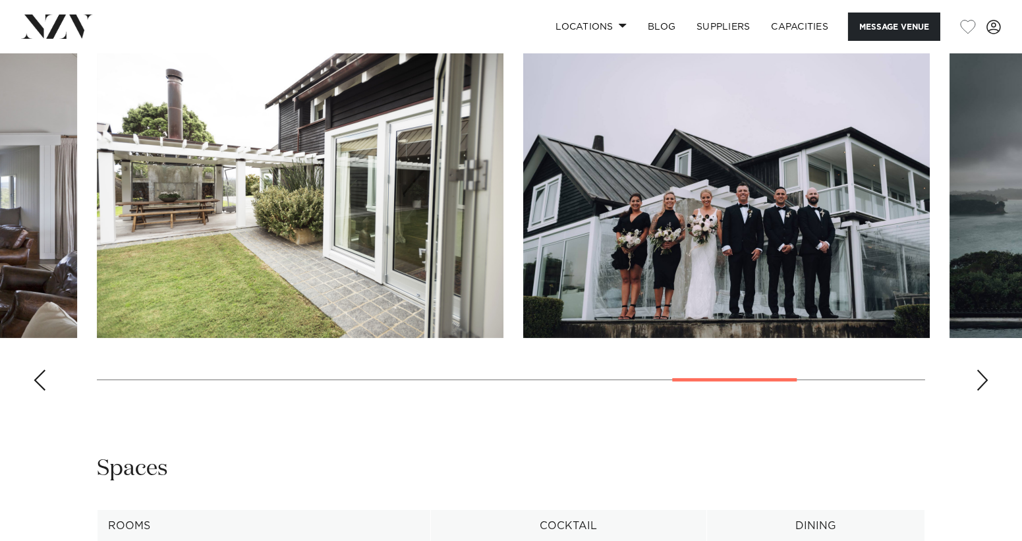
click at [986, 379] on div "Next slide" at bounding box center [982, 380] width 13 height 21
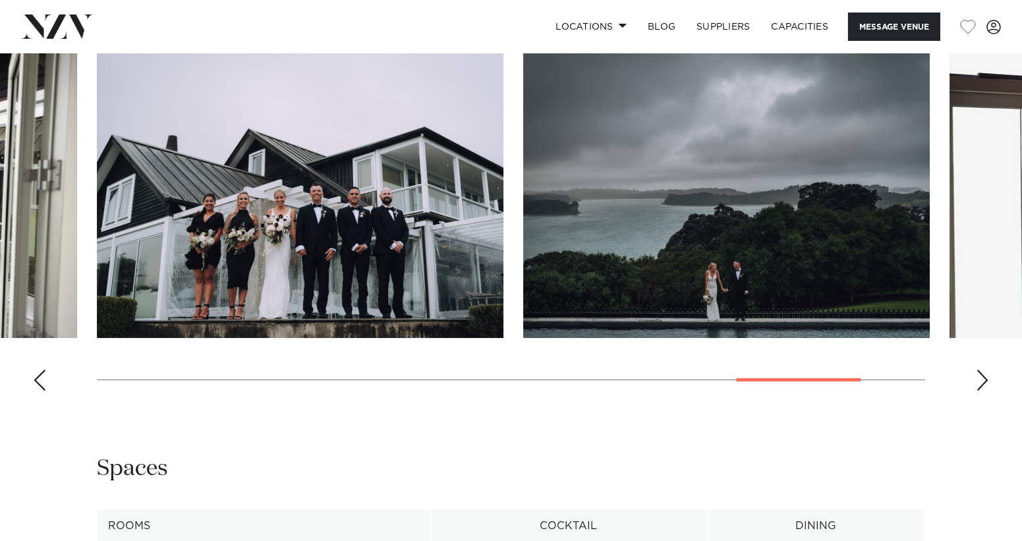
click at [986, 379] on div "Next slide" at bounding box center [982, 380] width 13 height 21
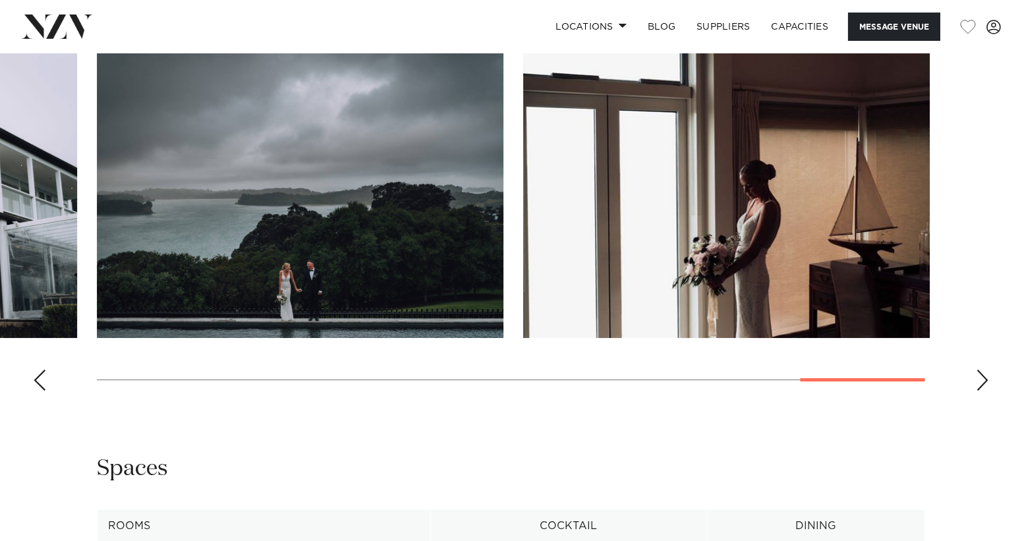
click at [986, 379] on div "Next slide" at bounding box center [982, 380] width 13 height 21
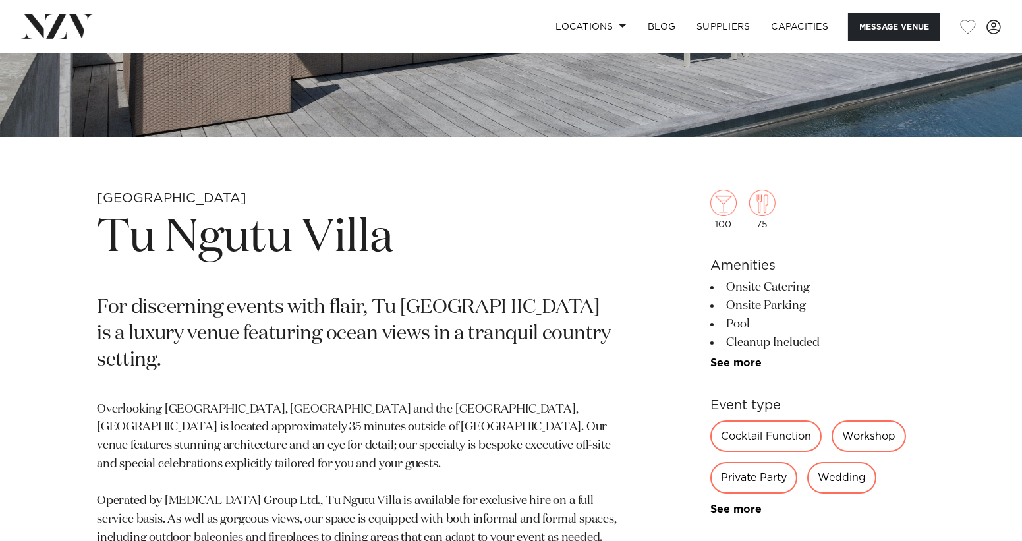
scroll to position [461, 0]
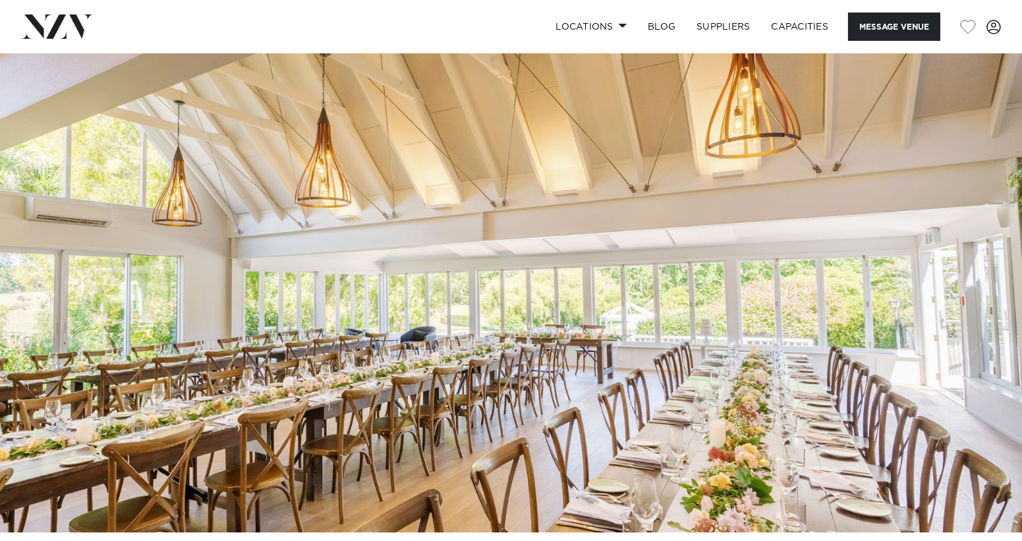
scroll to position [329, 0]
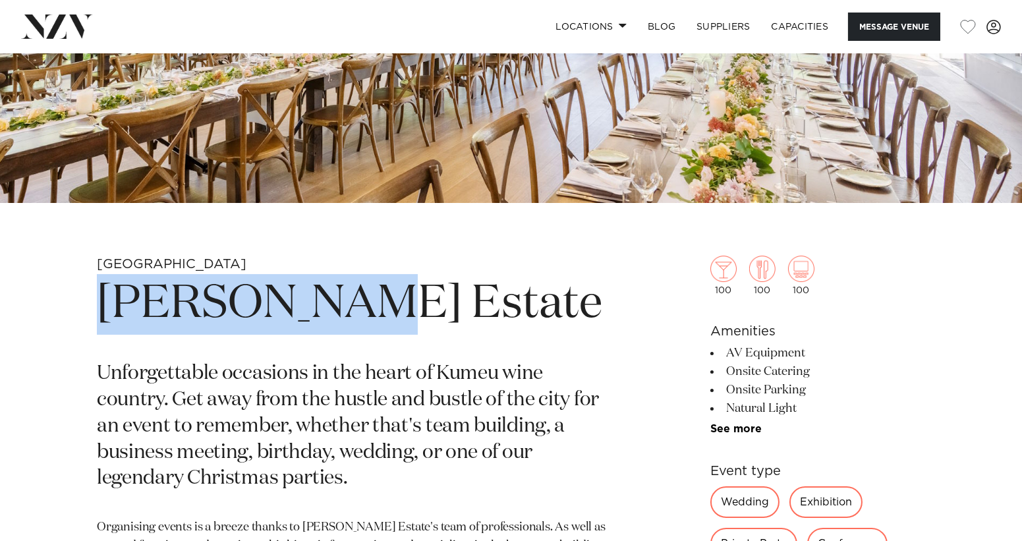
drag, startPoint x: 350, startPoint y: 300, endPoint x: 92, endPoint y: 305, distance: 257.6
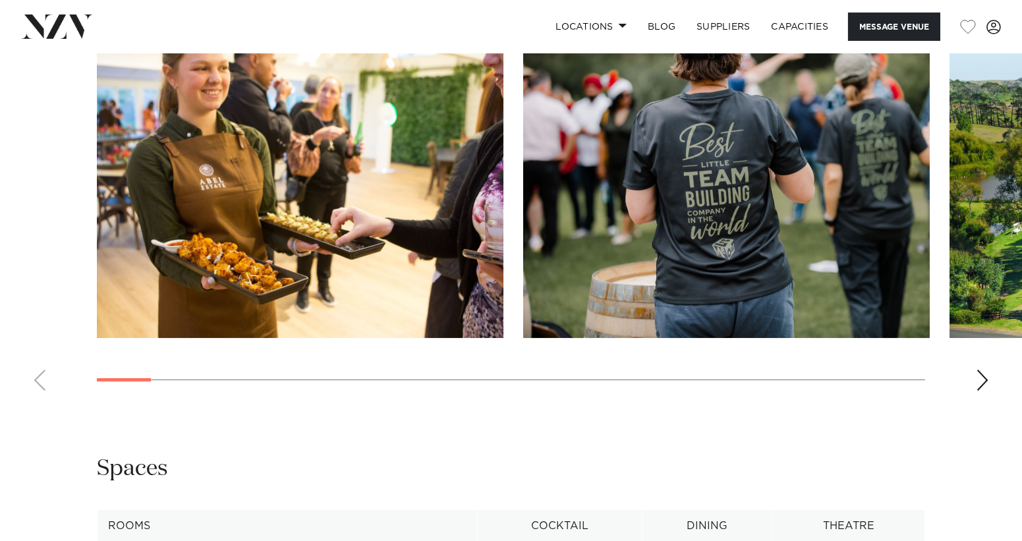
scroll to position [1186, 0]
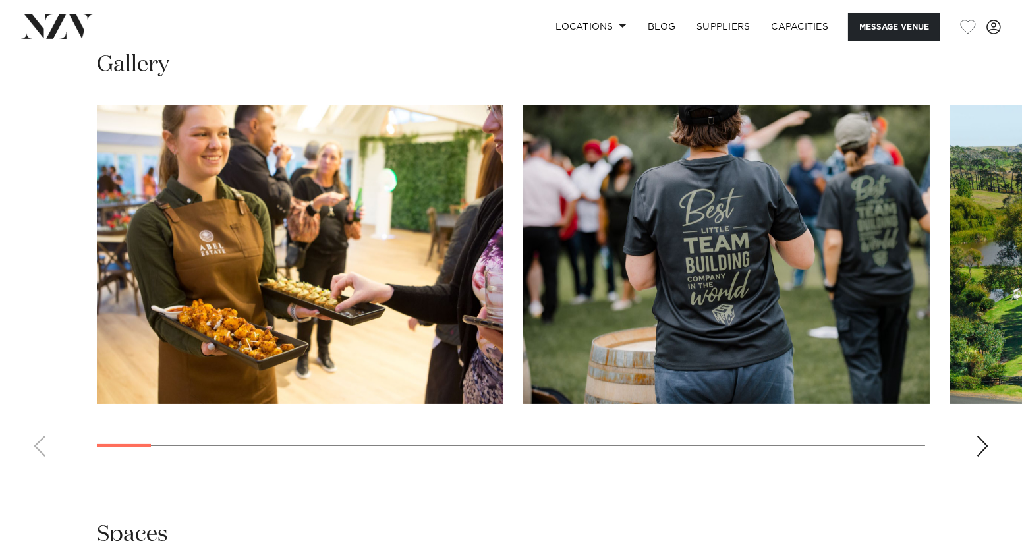
click at [978, 438] on div "Next slide" at bounding box center [982, 445] width 13 height 21
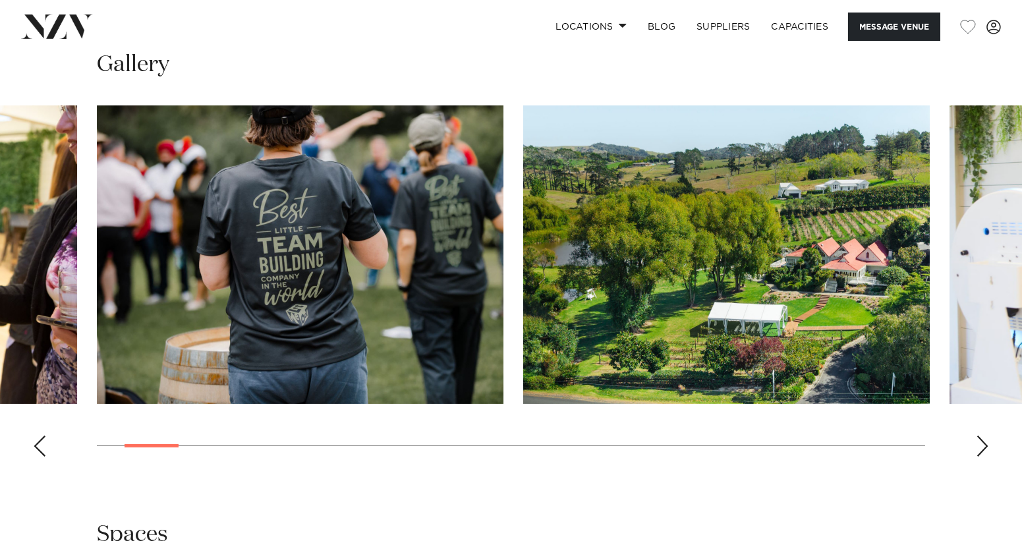
click at [978, 438] on div "Next slide" at bounding box center [982, 445] width 13 height 21
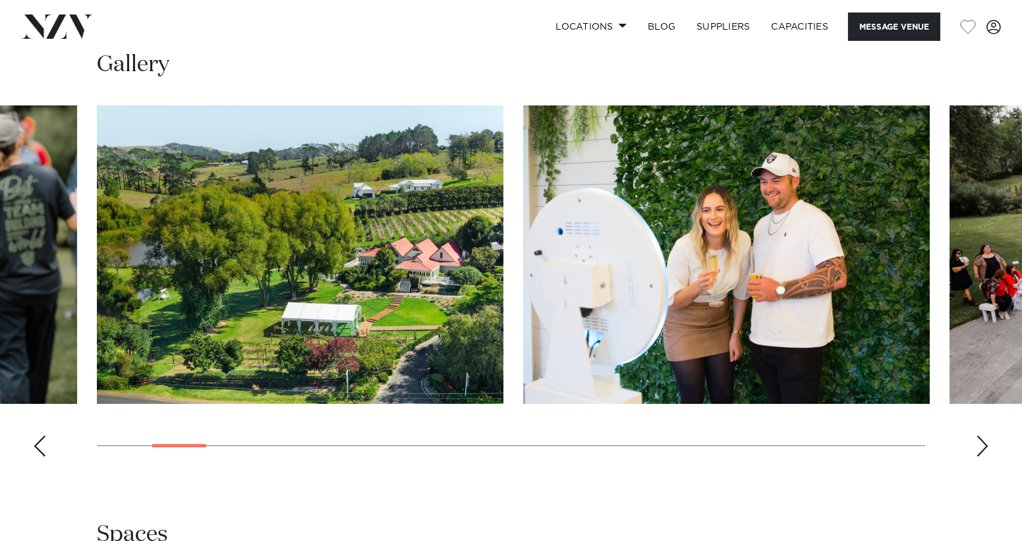
click at [978, 438] on div "Next slide" at bounding box center [982, 445] width 13 height 21
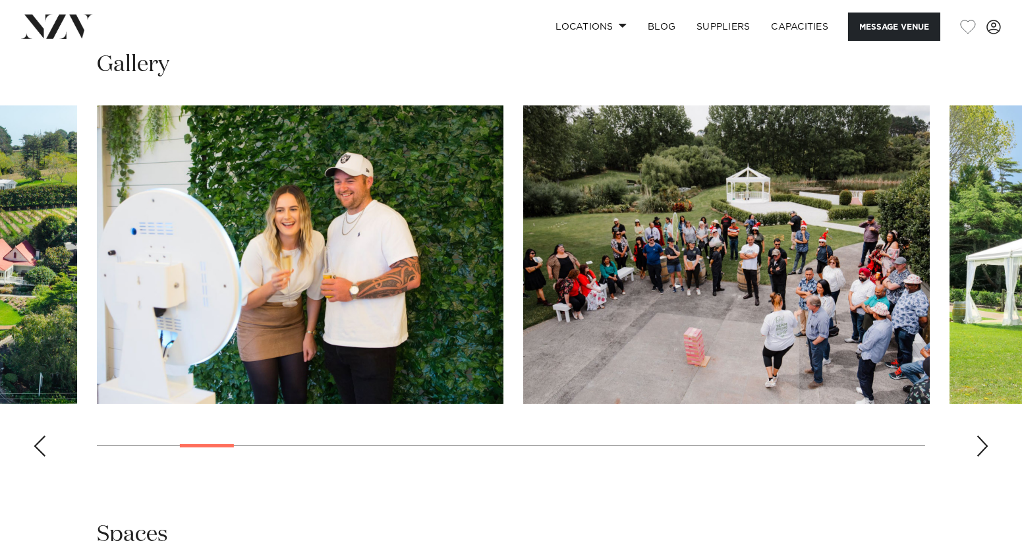
click at [978, 438] on div "Next slide" at bounding box center [982, 445] width 13 height 21
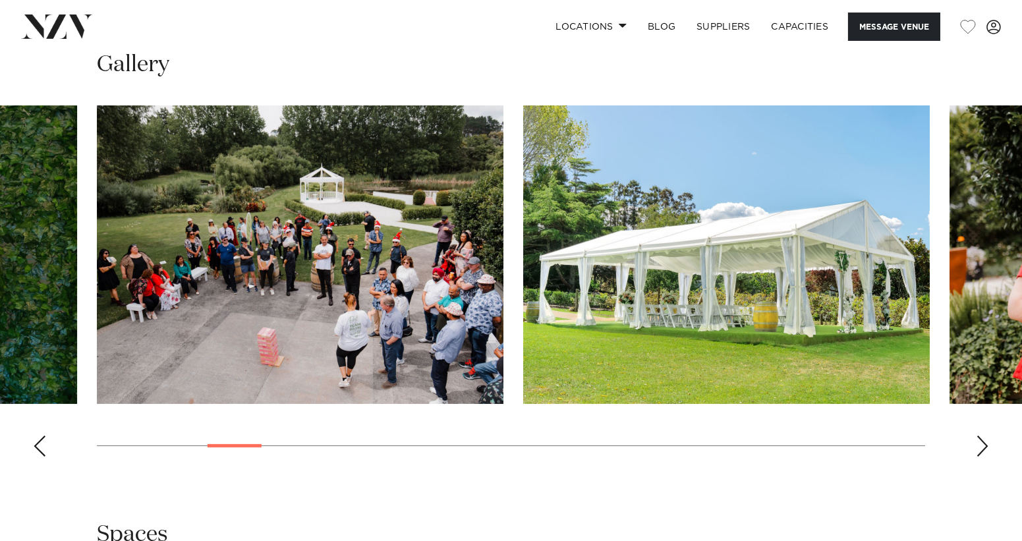
click at [978, 438] on div "Next slide" at bounding box center [982, 445] width 13 height 21
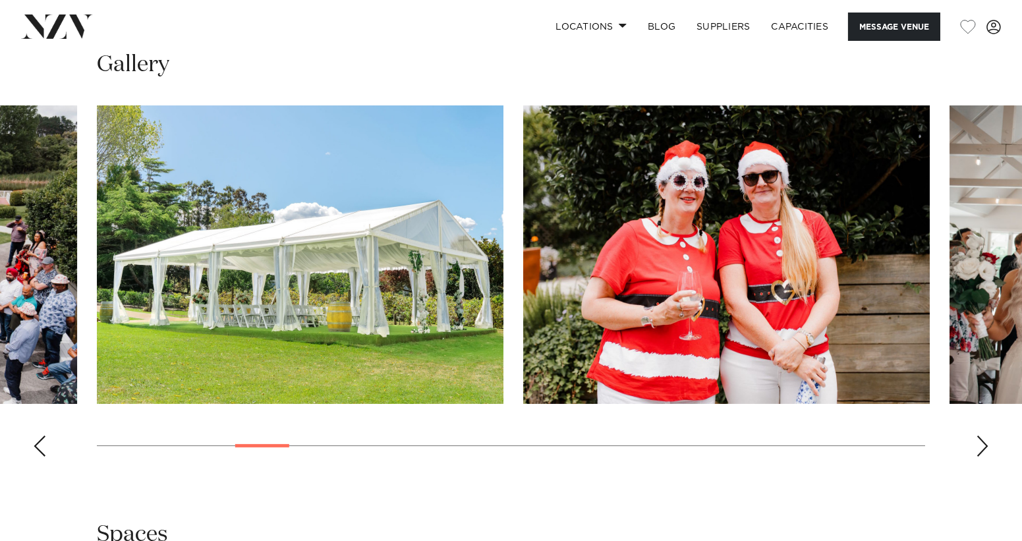
click at [978, 438] on div "Next slide" at bounding box center [982, 445] width 13 height 21
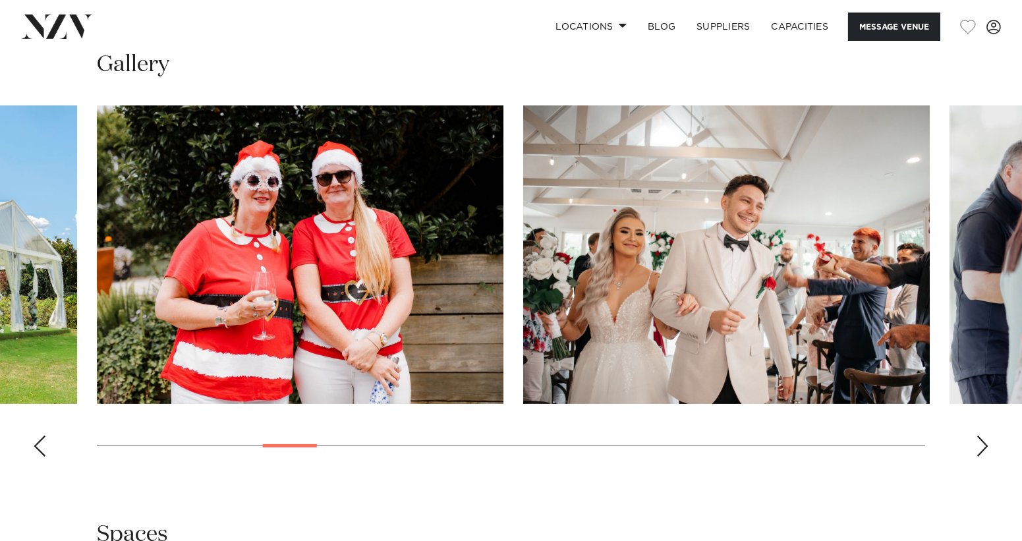
click at [978, 438] on div "Next slide" at bounding box center [982, 445] width 13 height 21
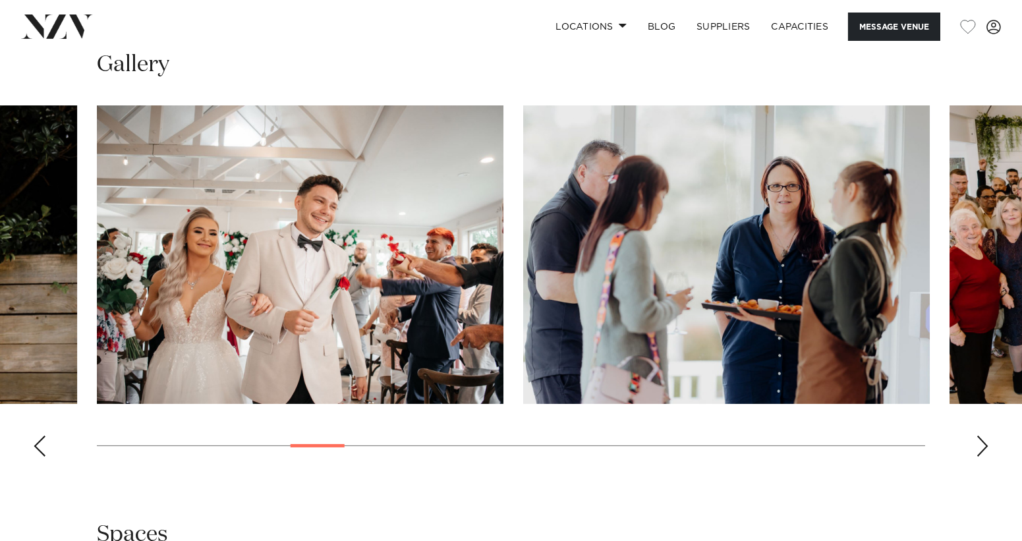
click at [978, 438] on div "Next slide" at bounding box center [982, 445] width 13 height 21
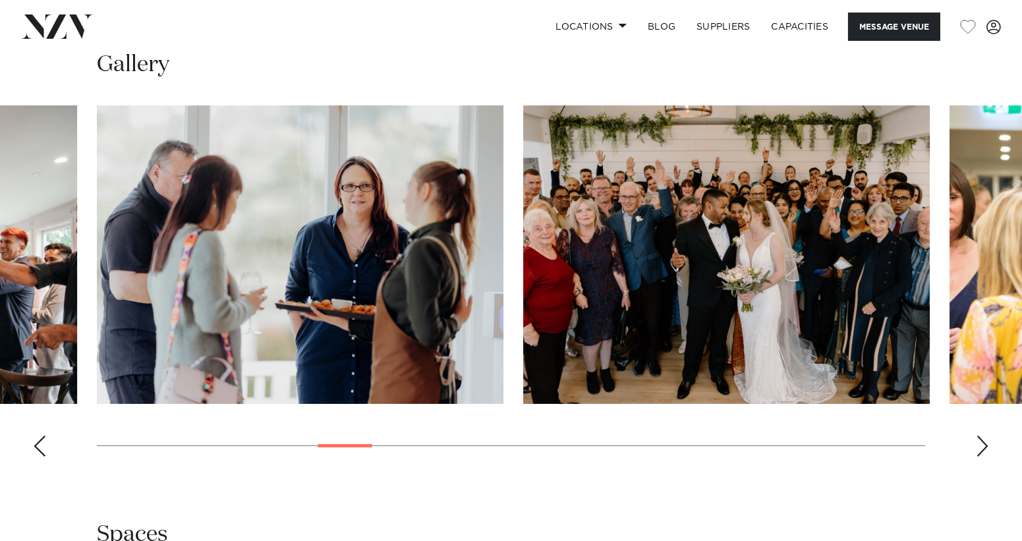
click at [978, 438] on div "Next slide" at bounding box center [982, 445] width 13 height 21
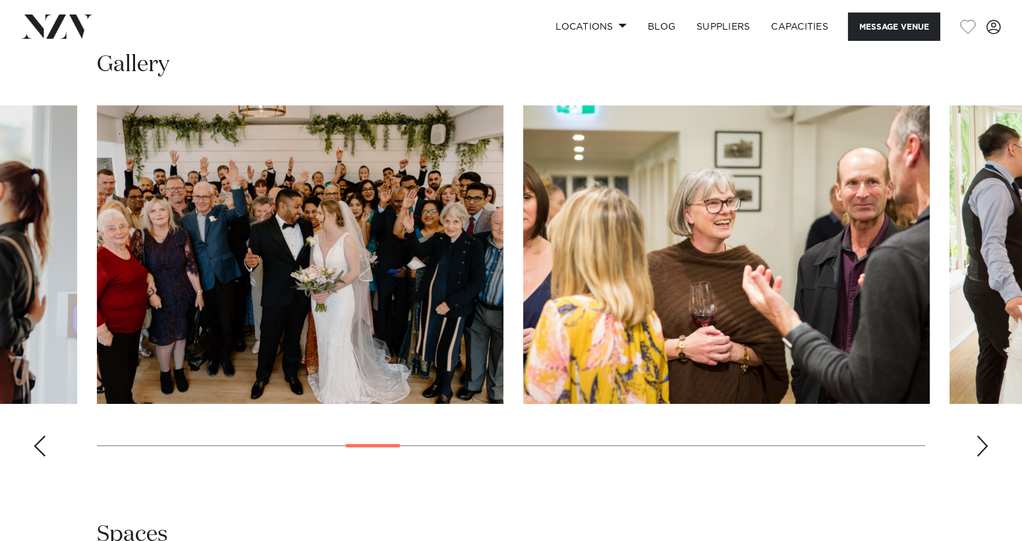
click at [978, 438] on div "Next slide" at bounding box center [982, 445] width 13 height 21
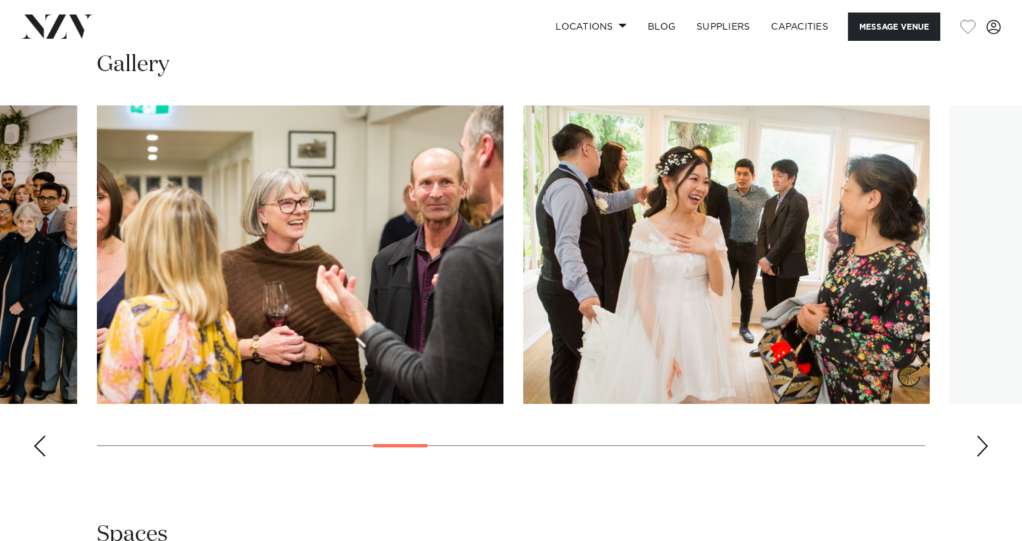
click at [978, 438] on div "Next slide" at bounding box center [982, 445] width 13 height 21
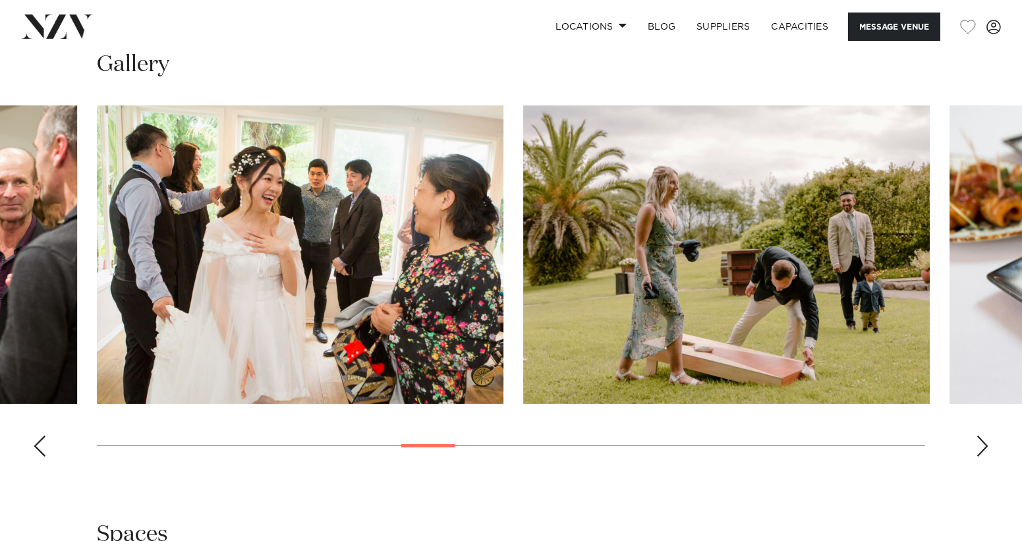
click at [978, 438] on div "Next slide" at bounding box center [982, 445] width 13 height 21
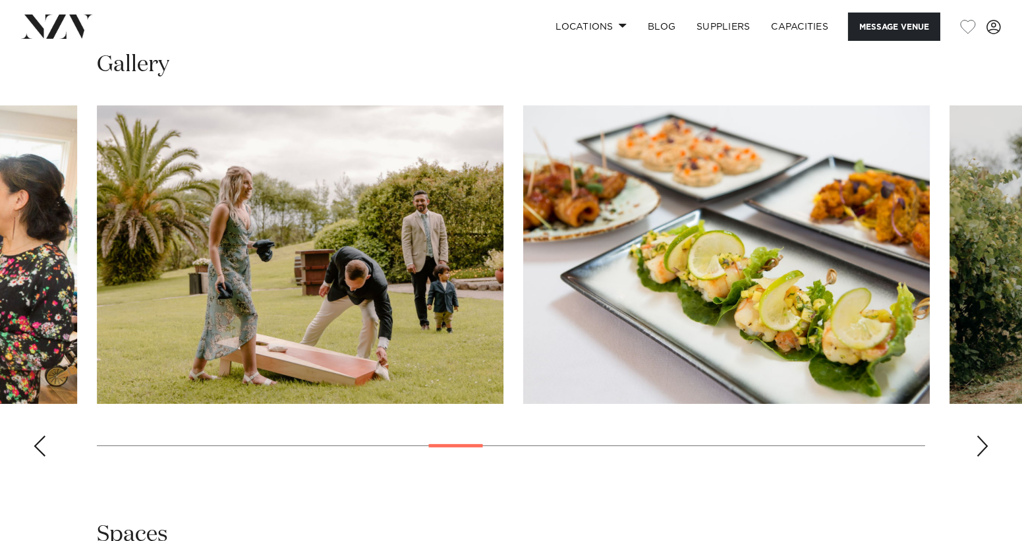
click at [978, 438] on div "Next slide" at bounding box center [982, 445] width 13 height 21
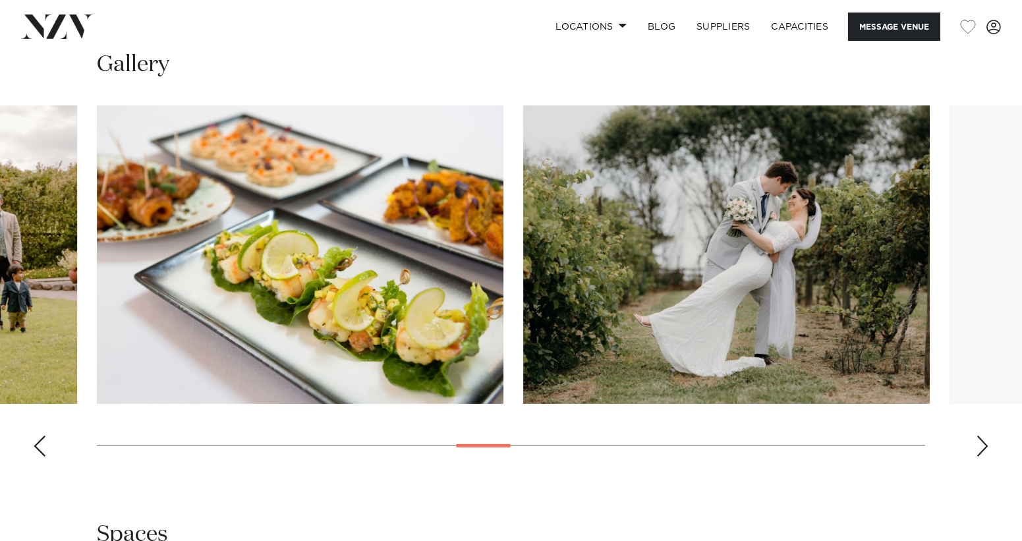
click at [978, 438] on div "Next slide" at bounding box center [982, 445] width 13 height 21
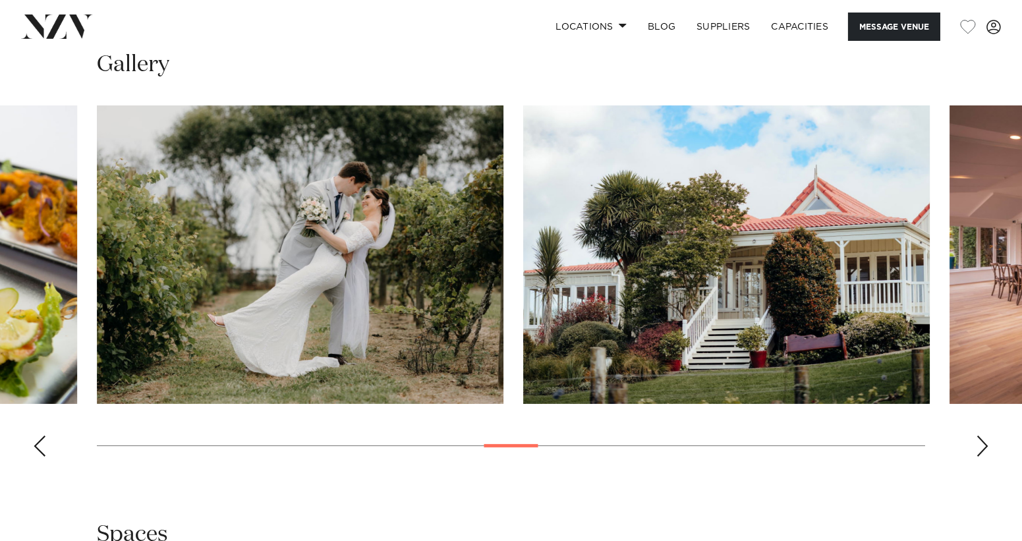
click at [978, 438] on div "Next slide" at bounding box center [982, 445] width 13 height 21
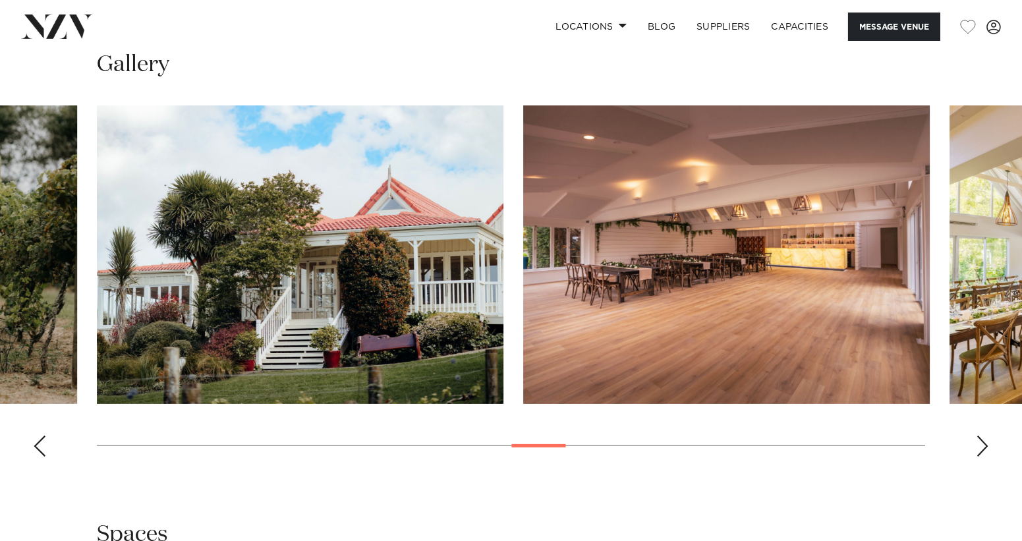
click at [978, 438] on div "Next slide" at bounding box center [982, 445] width 13 height 21
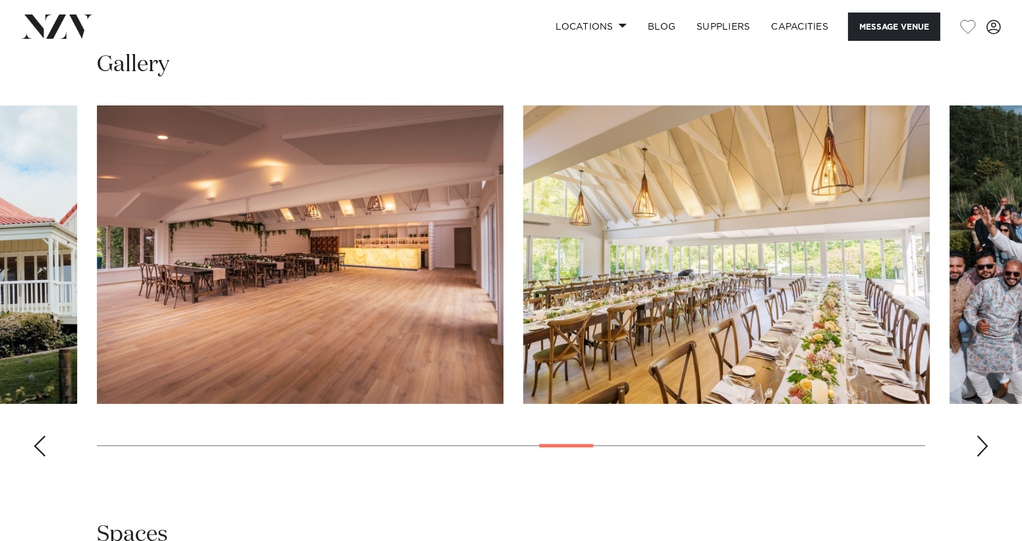
click at [978, 438] on div "Next slide" at bounding box center [982, 445] width 13 height 21
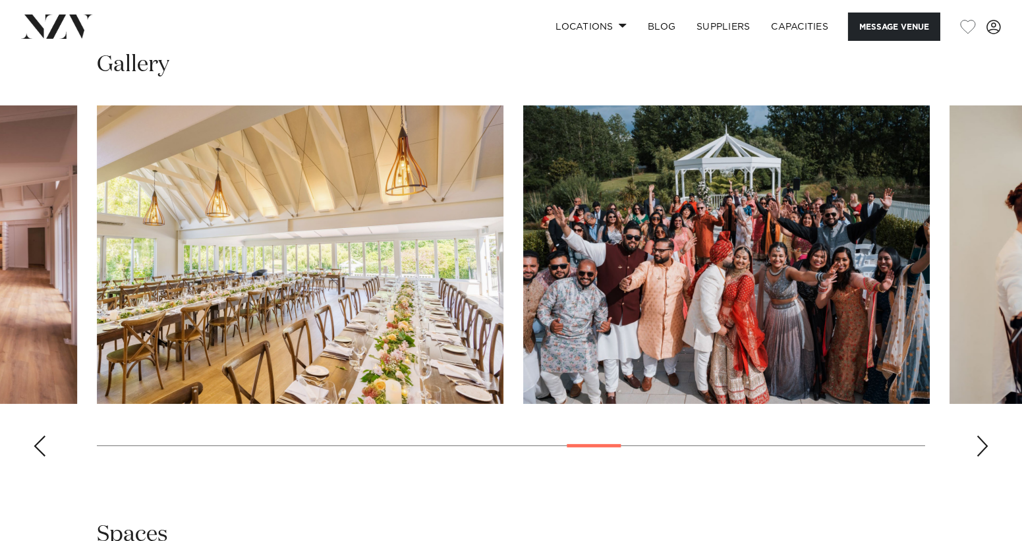
click at [978, 438] on div "Next slide" at bounding box center [982, 445] width 13 height 21
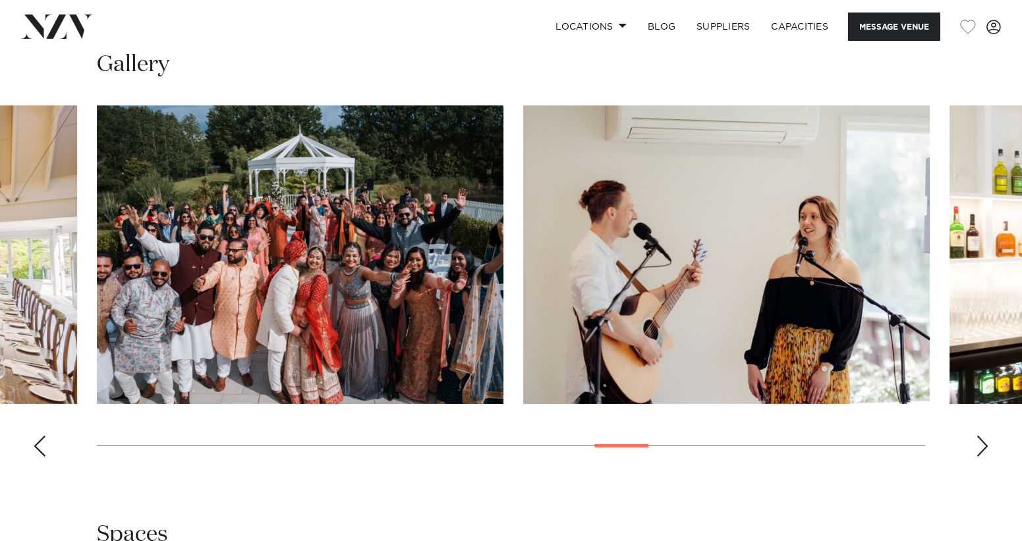
click at [978, 438] on div "Next slide" at bounding box center [982, 445] width 13 height 21
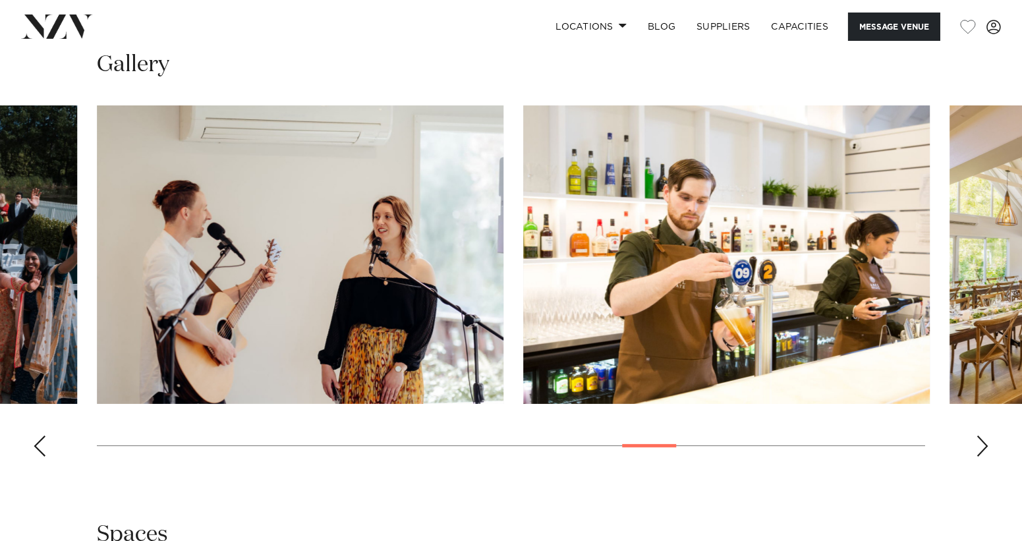
click at [978, 438] on div "Next slide" at bounding box center [982, 445] width 13 height 21
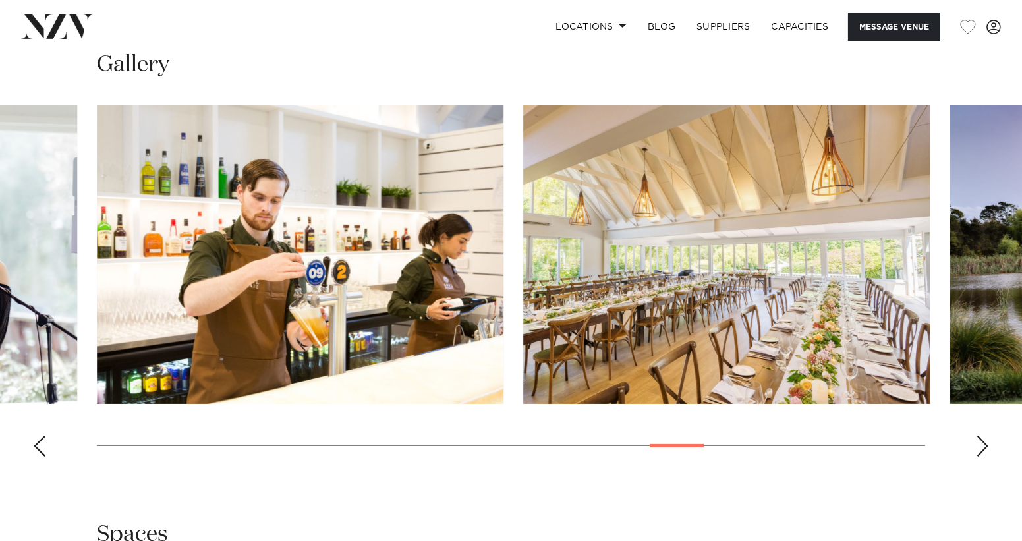
click at [978, 438] on div "Next slide" at bounding box center [982, 445] width 13 height 21
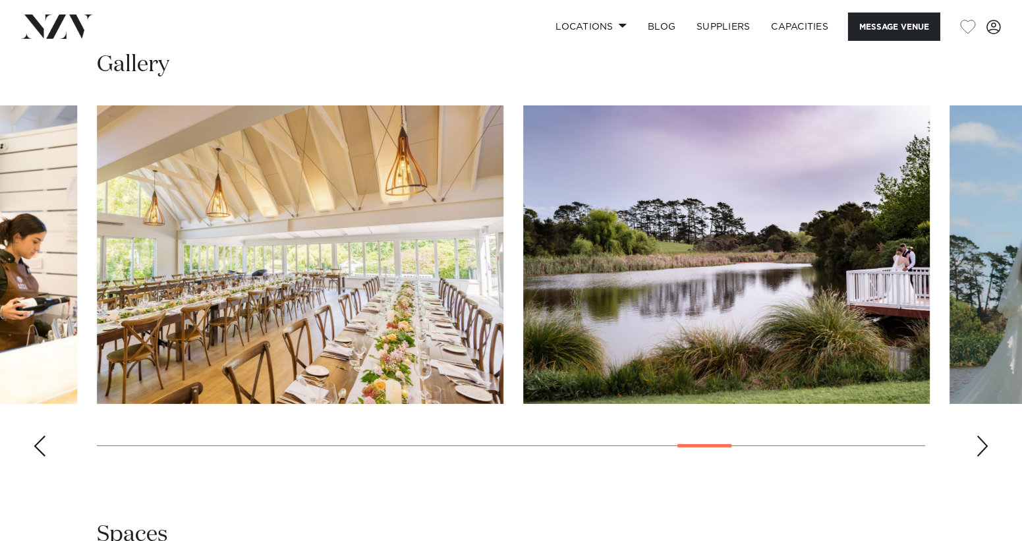
click at [978, 438] on div "Next slide" at bounding box center [982, 445] width 13 height 21
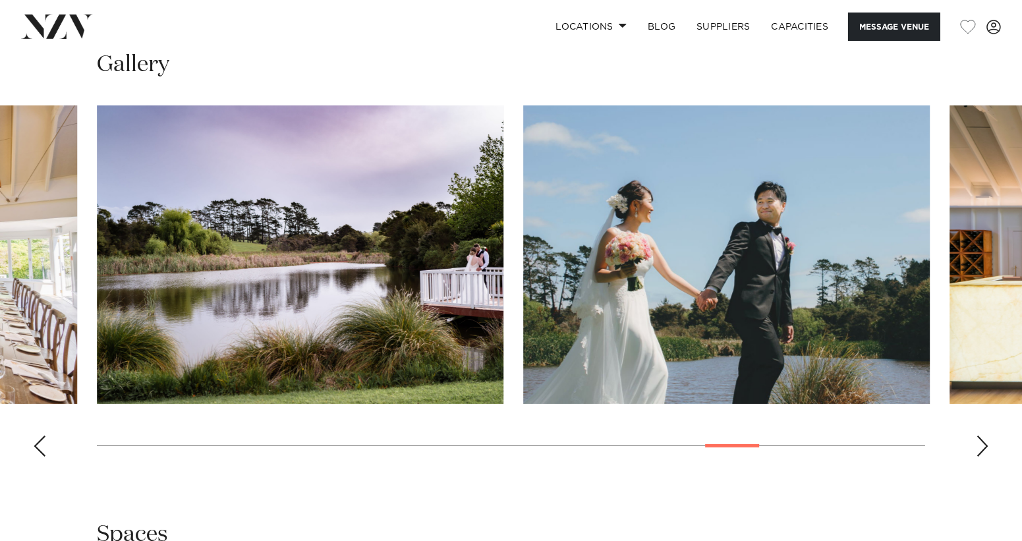
click at [978, 438] on div "Next slide" at bounding box center [982, 445] width 13 height 21
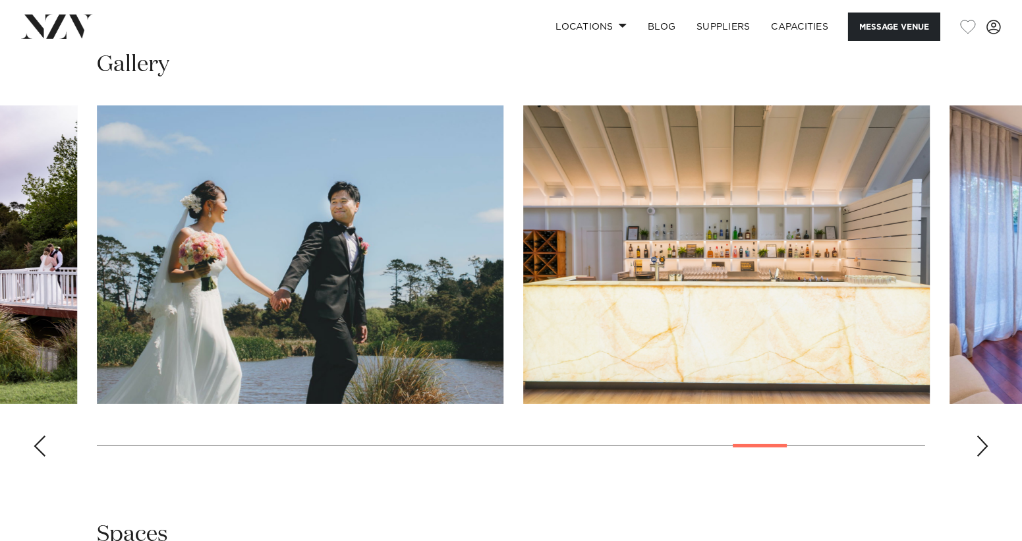
click at [978, 438] on div "Next slide" at bounding box center [982, 445] width 13 height 21
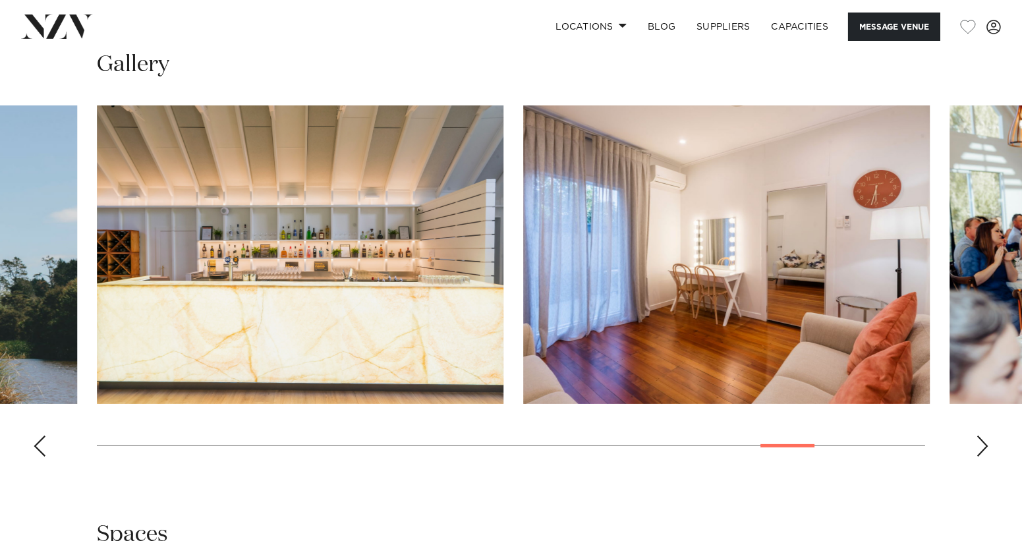
click at [978, 438] on div "Next slide" at bounding box center [982, 445] width 13 height 21
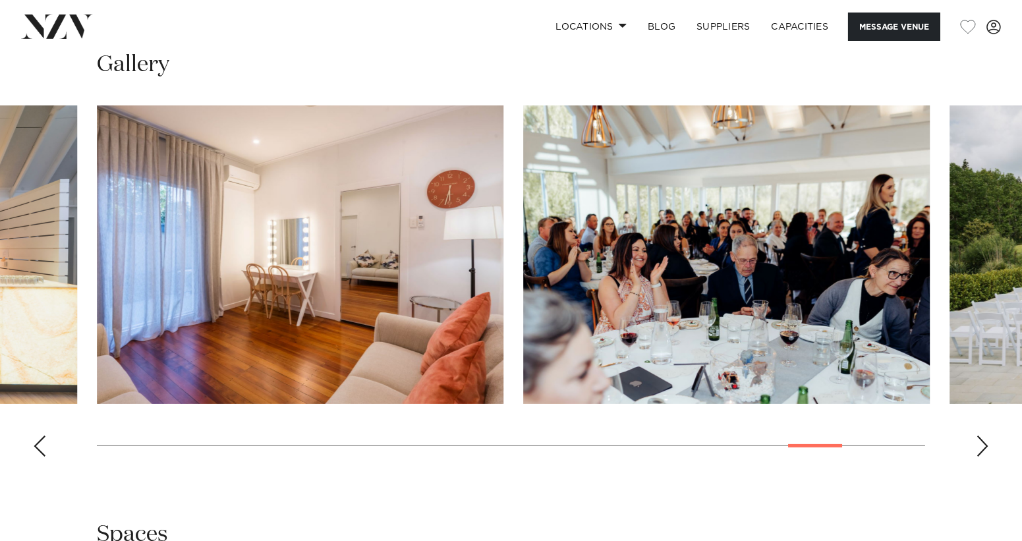
click at [978, 438] on div "Next slide" at bounding box center [982, 445] width 13 height 21
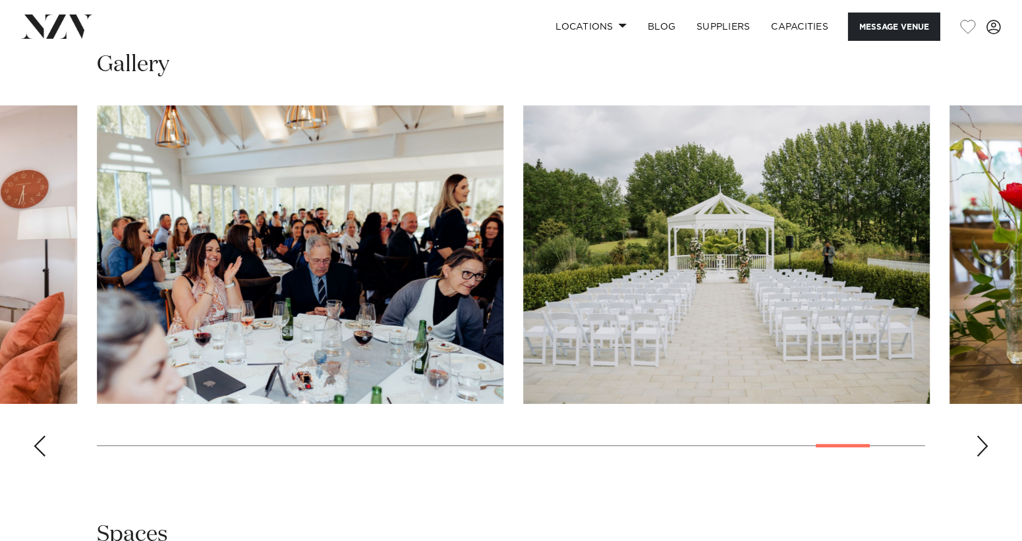
click at [978, 439] on div "Next slide" at bounding box center [982, 445] width 13 height 21
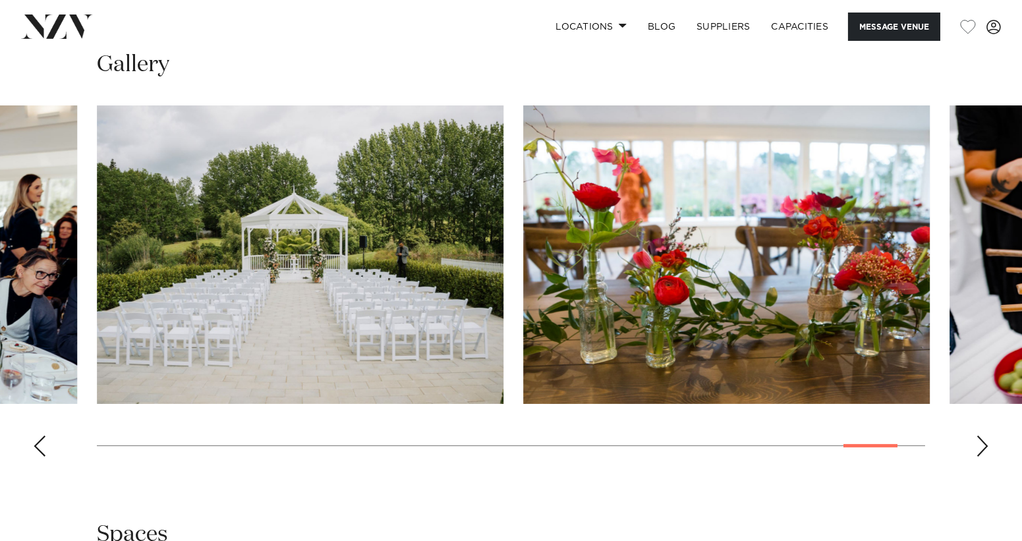
click at [978, 439] on div "Next slide" at bounding box center [982, 445] width 13 height 21
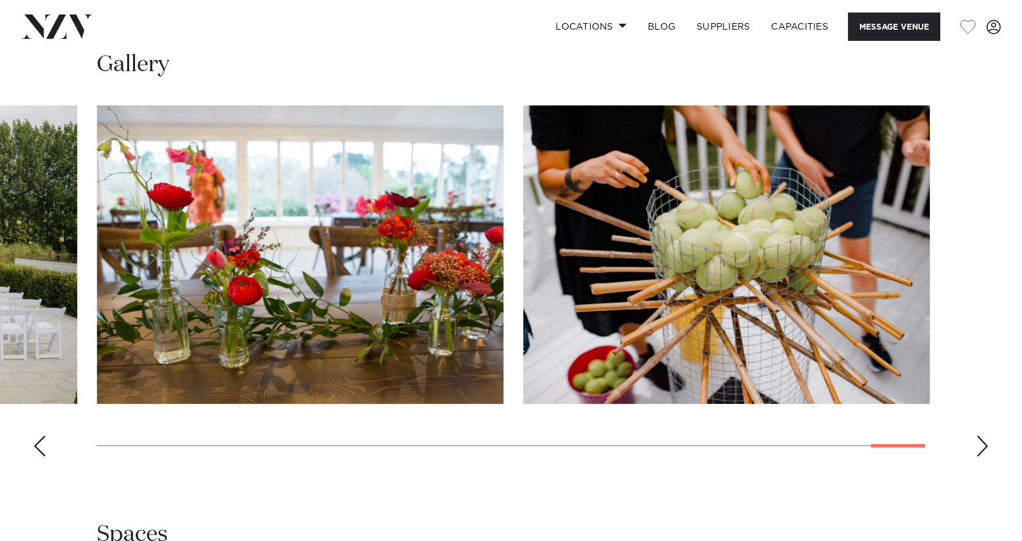
click at [978, 439] on div "Next slide" at bounding box center [982, 445] width 13 height 21
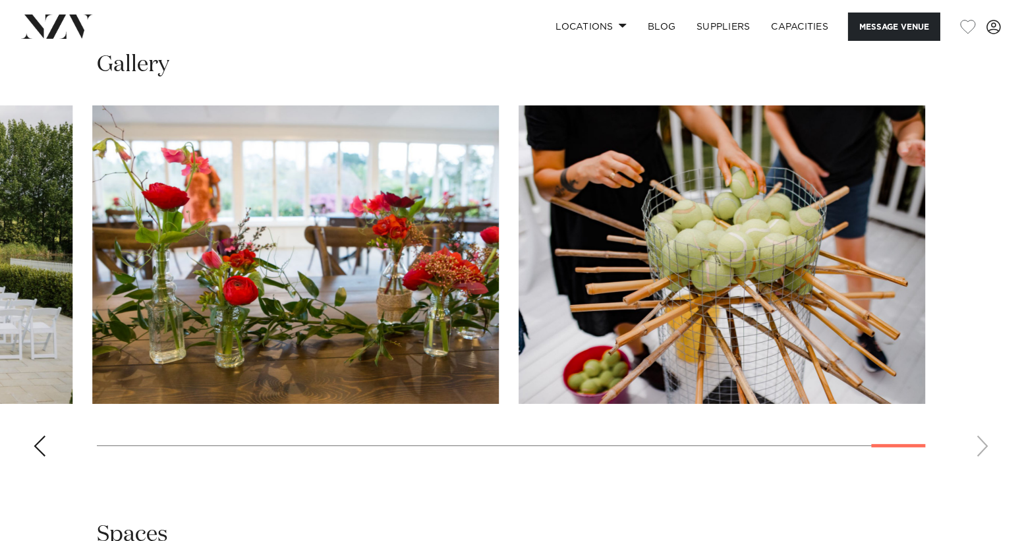
click at [34, 437] on div "Previous slide" at bounding box center [39, 445] width 13 height 21
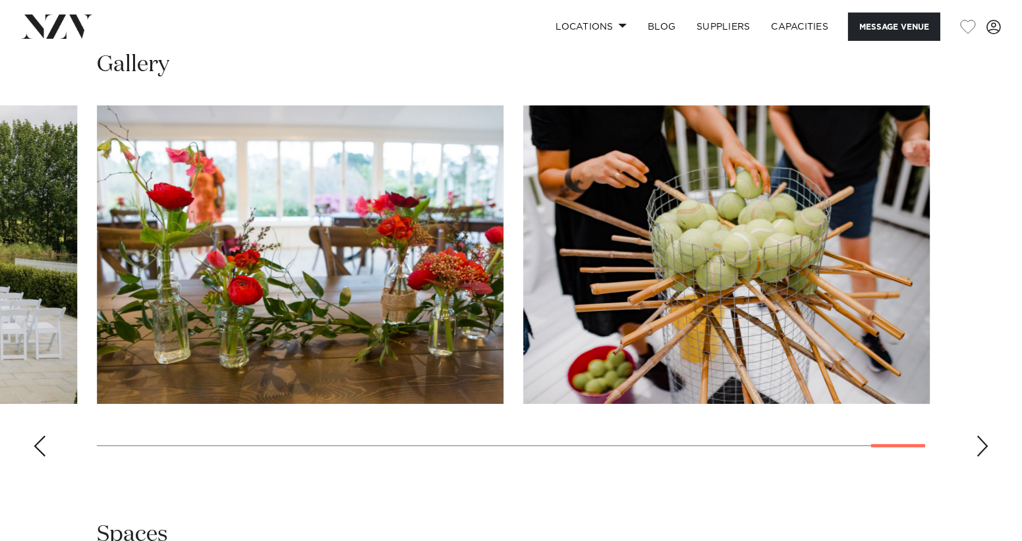
click at [34, 437] on div "Previous slide" at bounding box center [39, 445] width 13 height 21
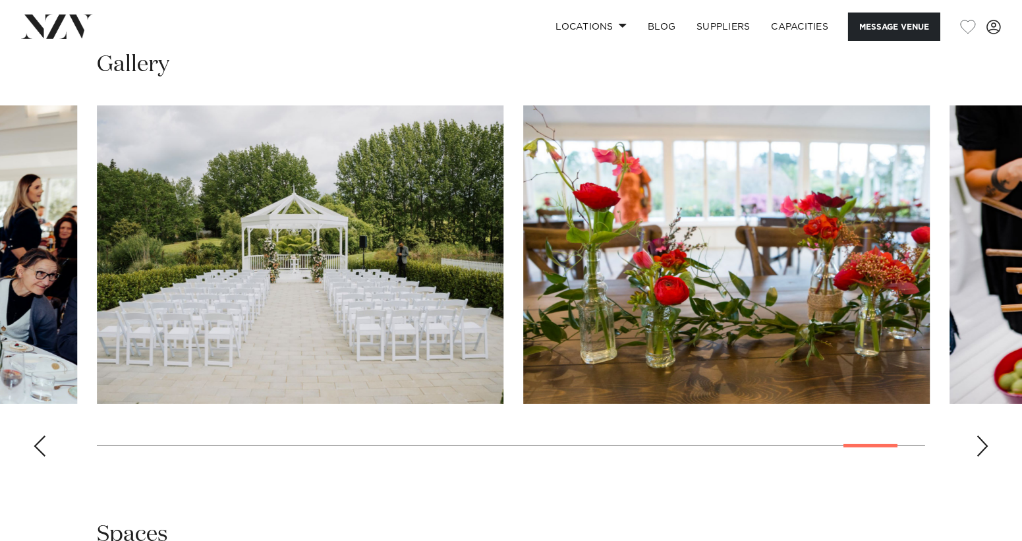
click at [34, 437] on div "Previous slide" at bounding box center [39, 445] width 13 height 21
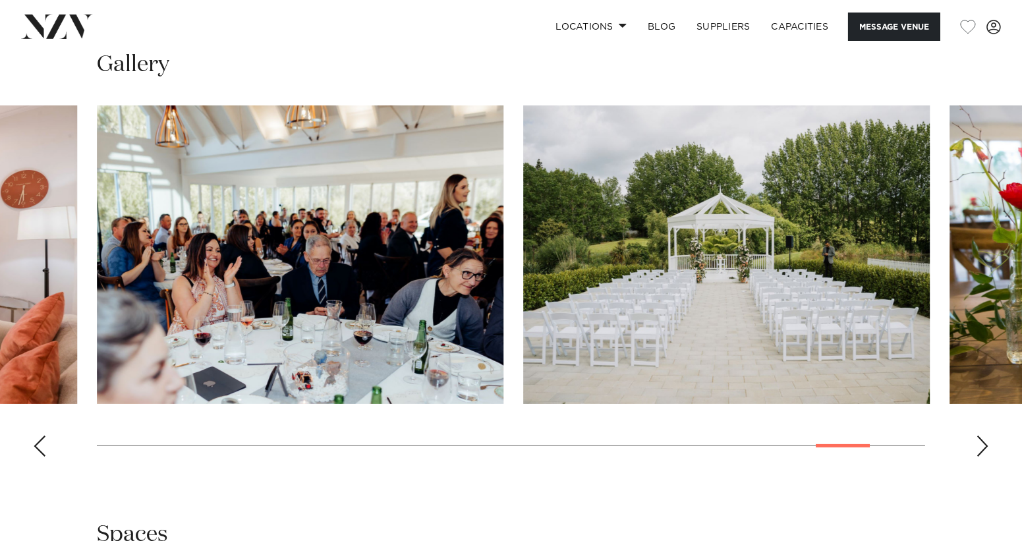
click at [34, 437] on div "Previous slide" at bounding box center [39, 445] width 13 height 21
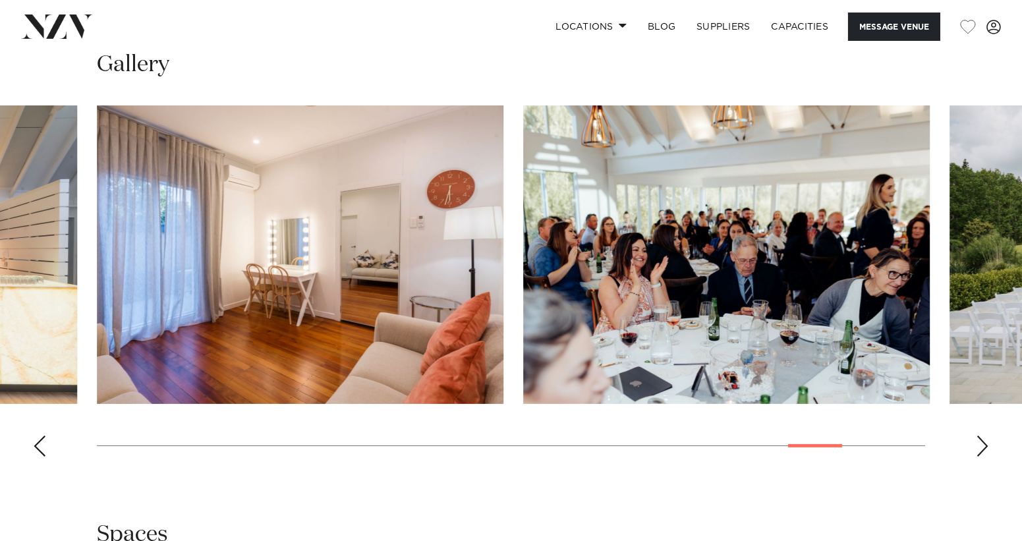
click at [34, 437] on div "Previous slide" at bounding box center [39, 445] width 13 height 21
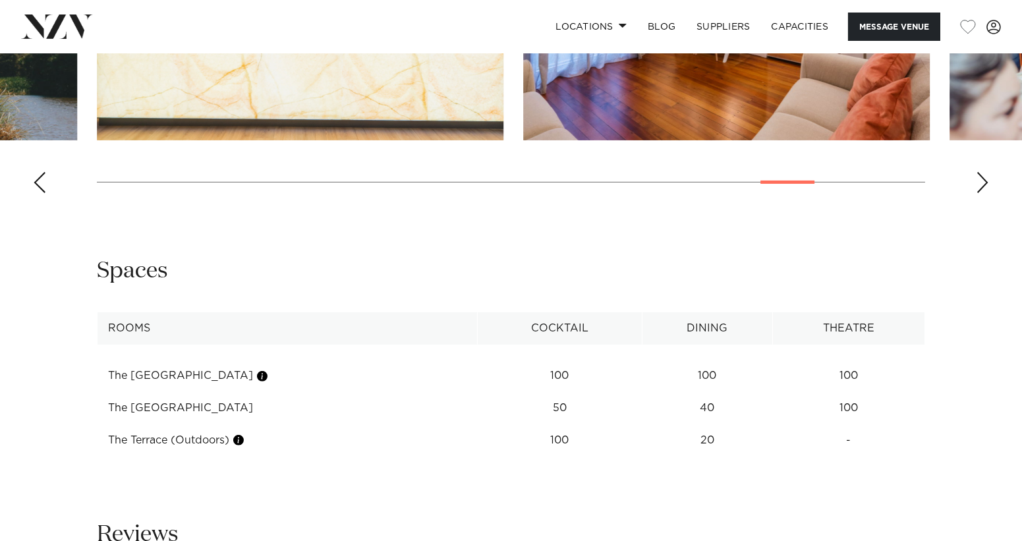
scroll to position [1515, 0]
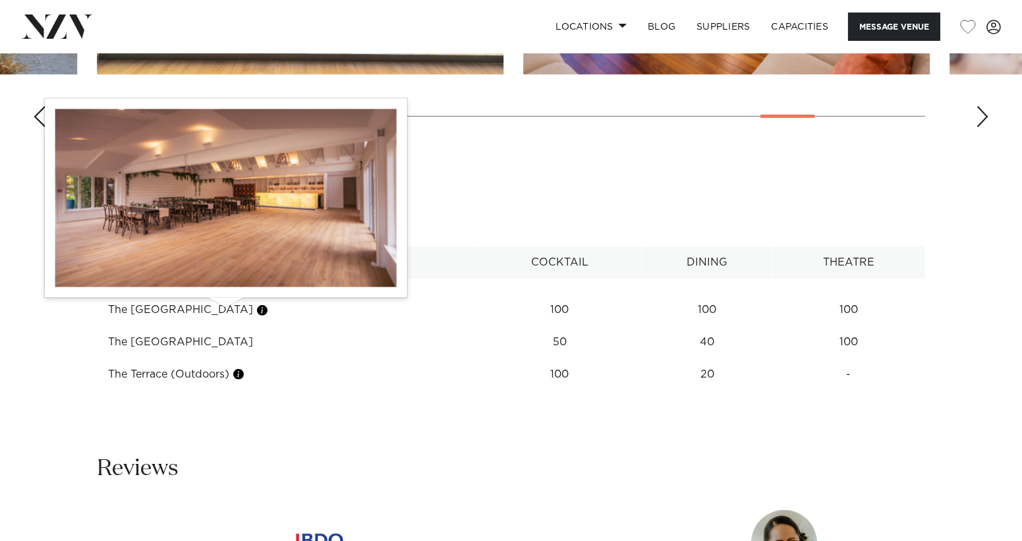
click at [256, 309] on button "button" at bounding box center [262, 310] width 13 height 13
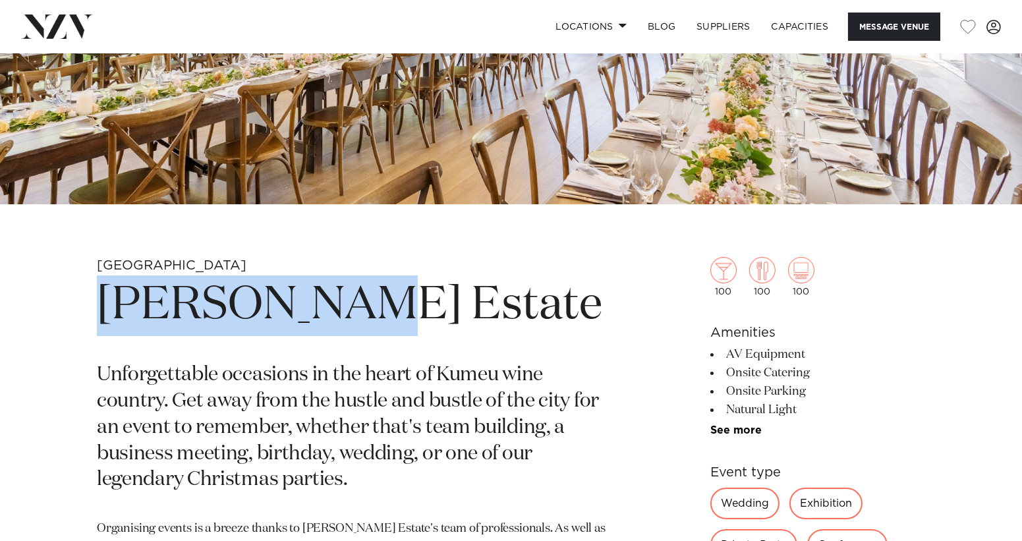
scroll to position [192, 0]
